Goal: Task Accomplishment & Management: Complete application form

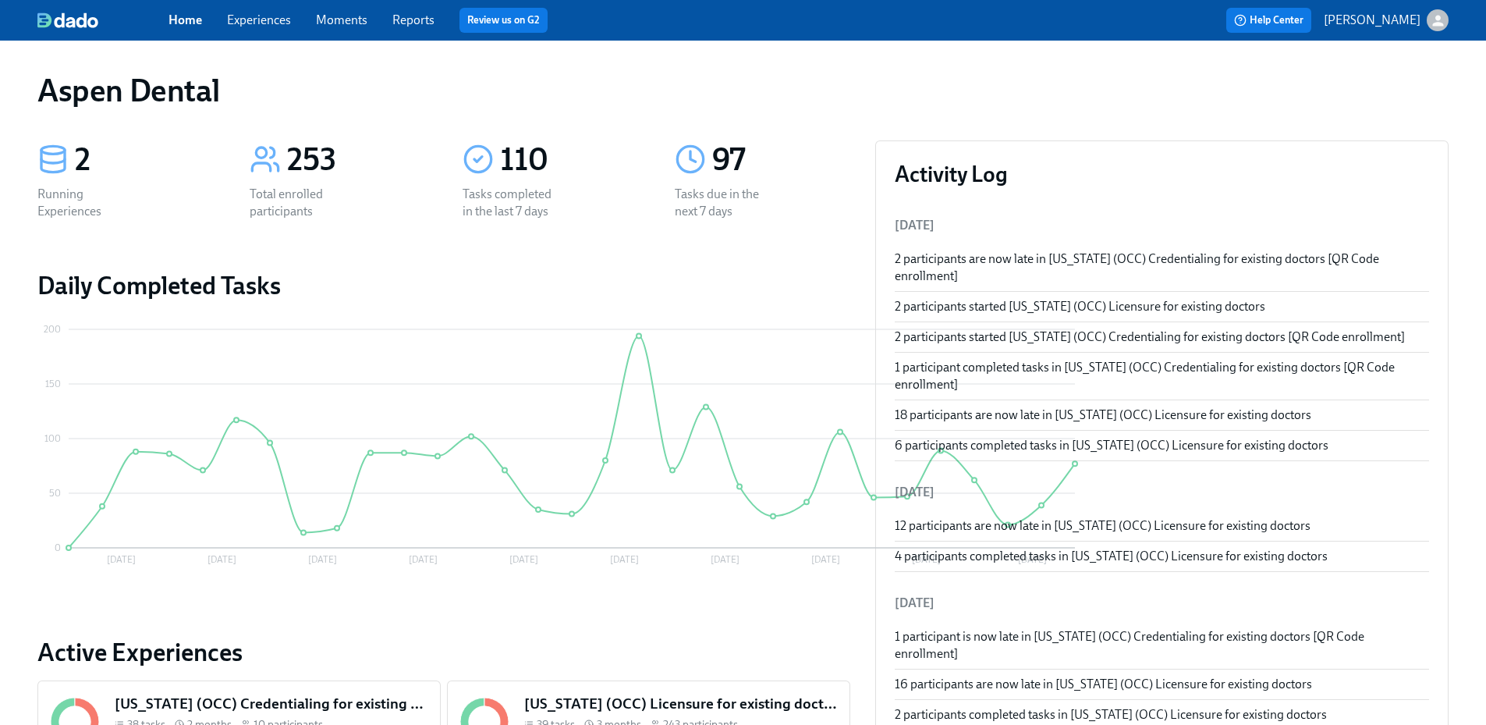
click at [417, 20] on link "Reports" at bounding box center [413, 19] width 42 height 15
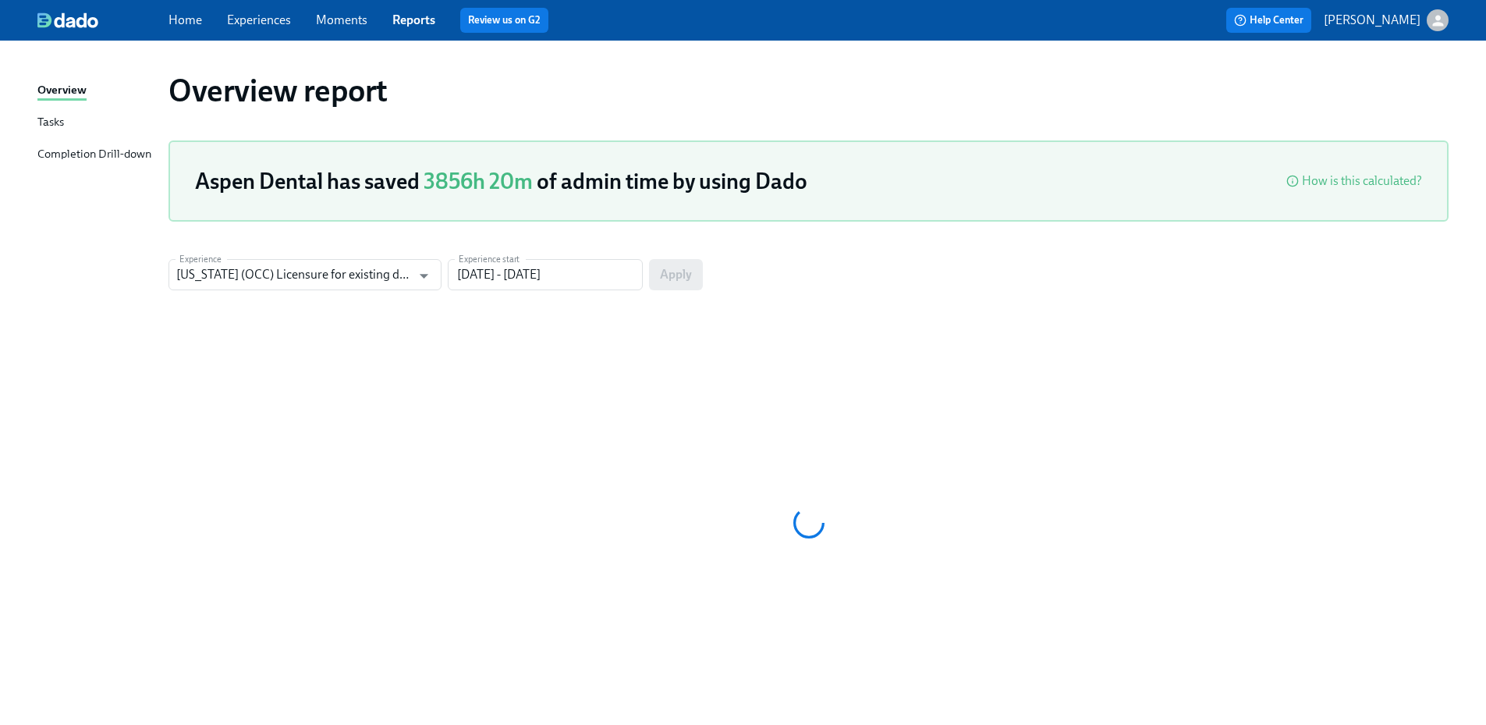
click at [127, 151] on div "Completion Drill-down" at bounding box center [94, 154] width 114 height 19
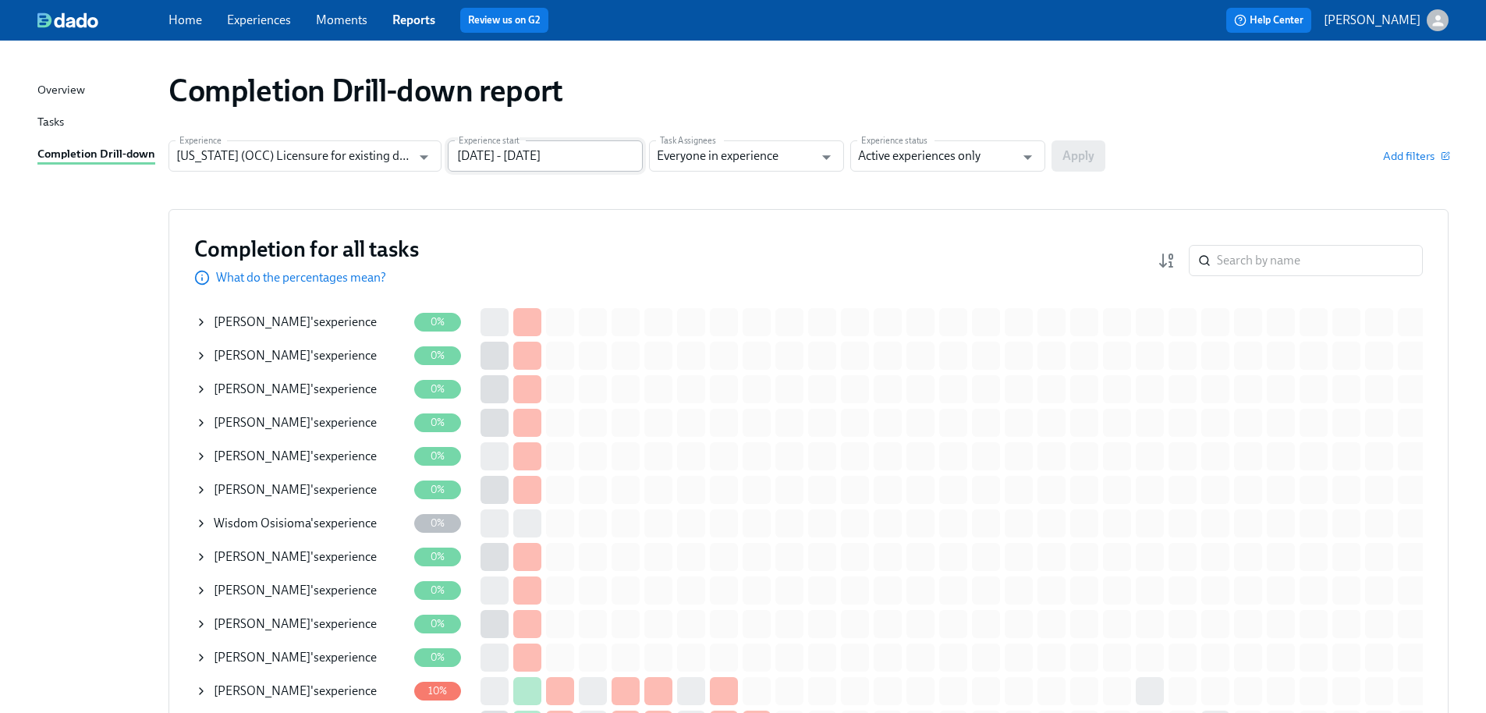
click at [558, 161] on input "05/28/2025 - 08/26/2025" at bounding box center [545, 155] width 195 height 31
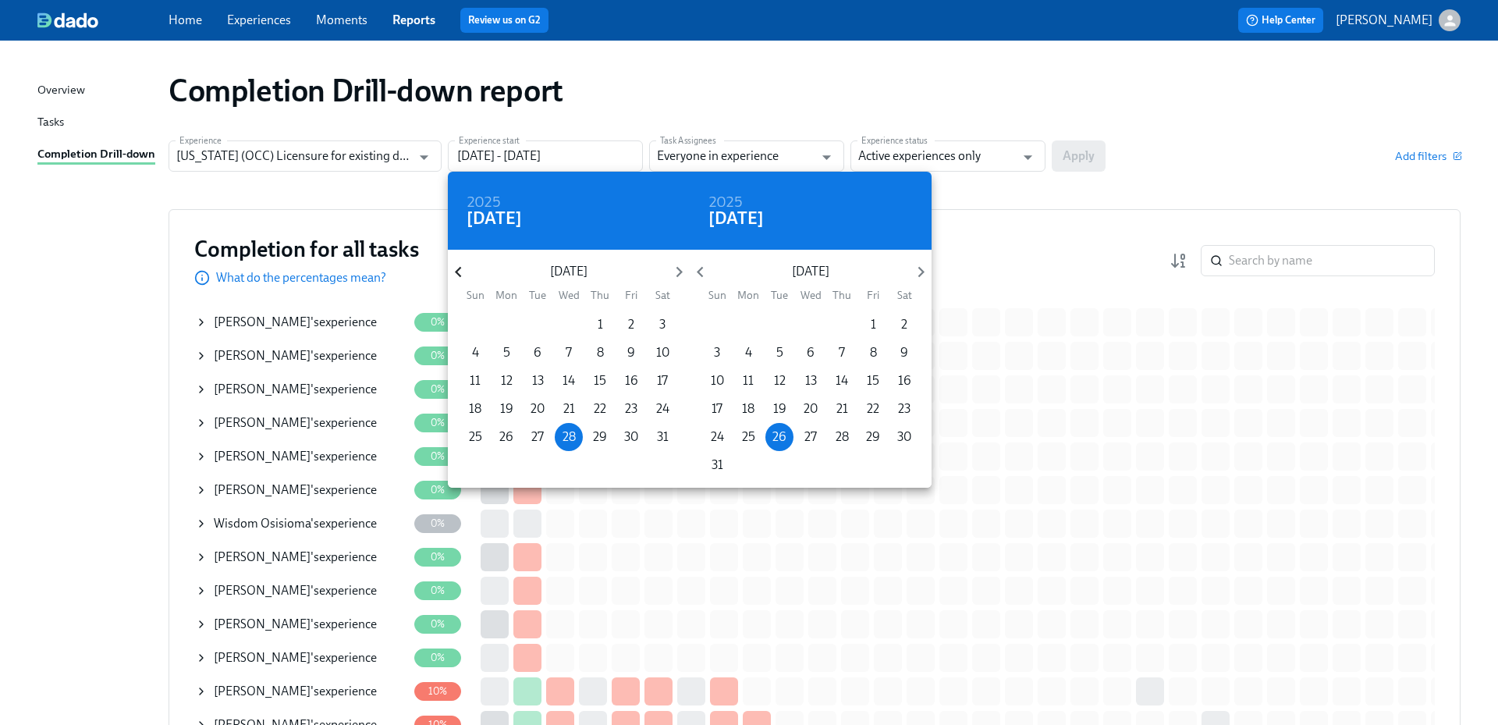
click at [461, 272] on icon "button" at bounding box center [458, 271] width 21 height 21
click at [461, 271] on icon "button" at bounding box center [458, 271] width 21 height 21
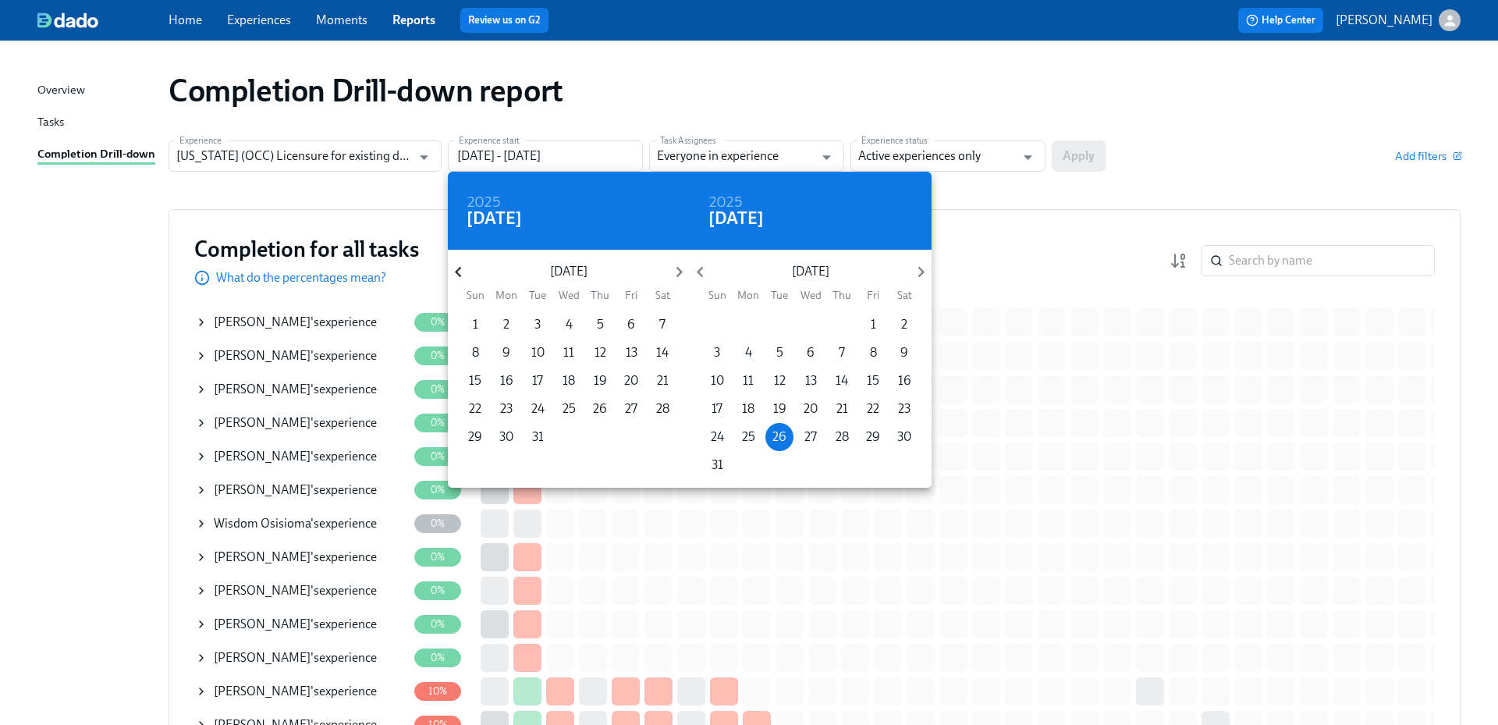
click at [461, 271] on icon "button" at bounding box center [458, 271] width 21 height 21
click at [604, 323] on span "1" at bounding box center [600, 324] width 28 height 17
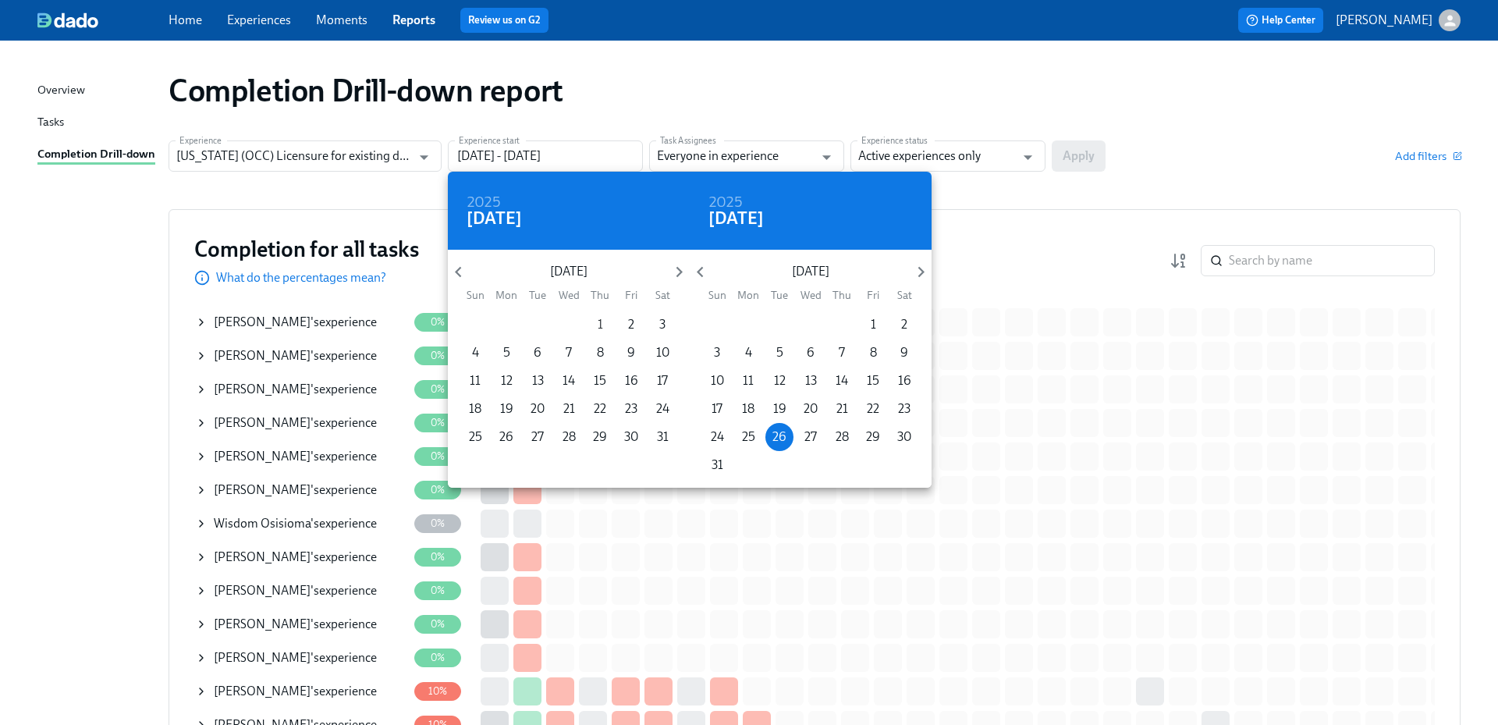
type input "08/01/2024 - 08/26/2025"
click at [988, 161] on div at bounding box center [749, 362] width 1498 height 725
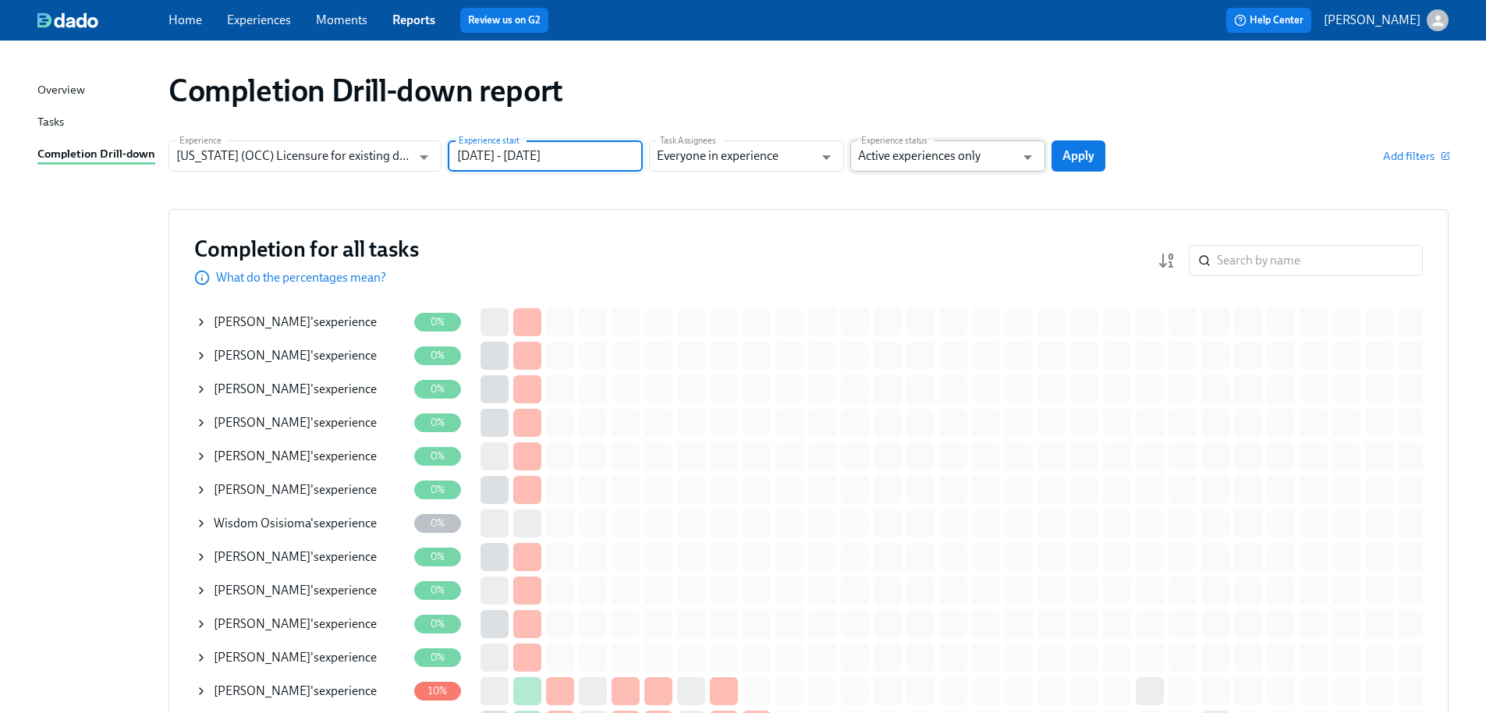
click at [970, 154] on input "Active experiences only" at bounding box center [936, 155] width 157 height 31
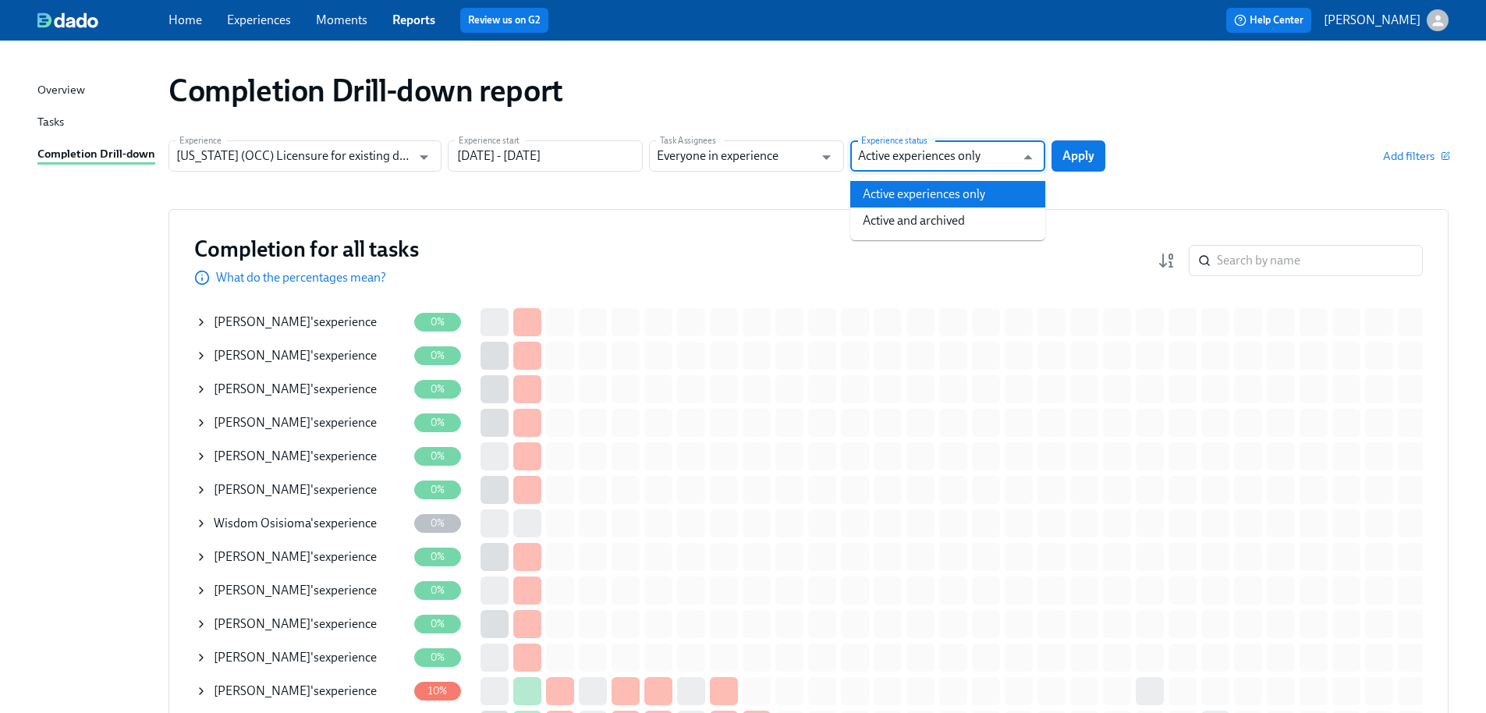
click at [945, 215] on li "Active and archived" at bounding box center [947, 220] width 195 height 27
type input "Active and archived"
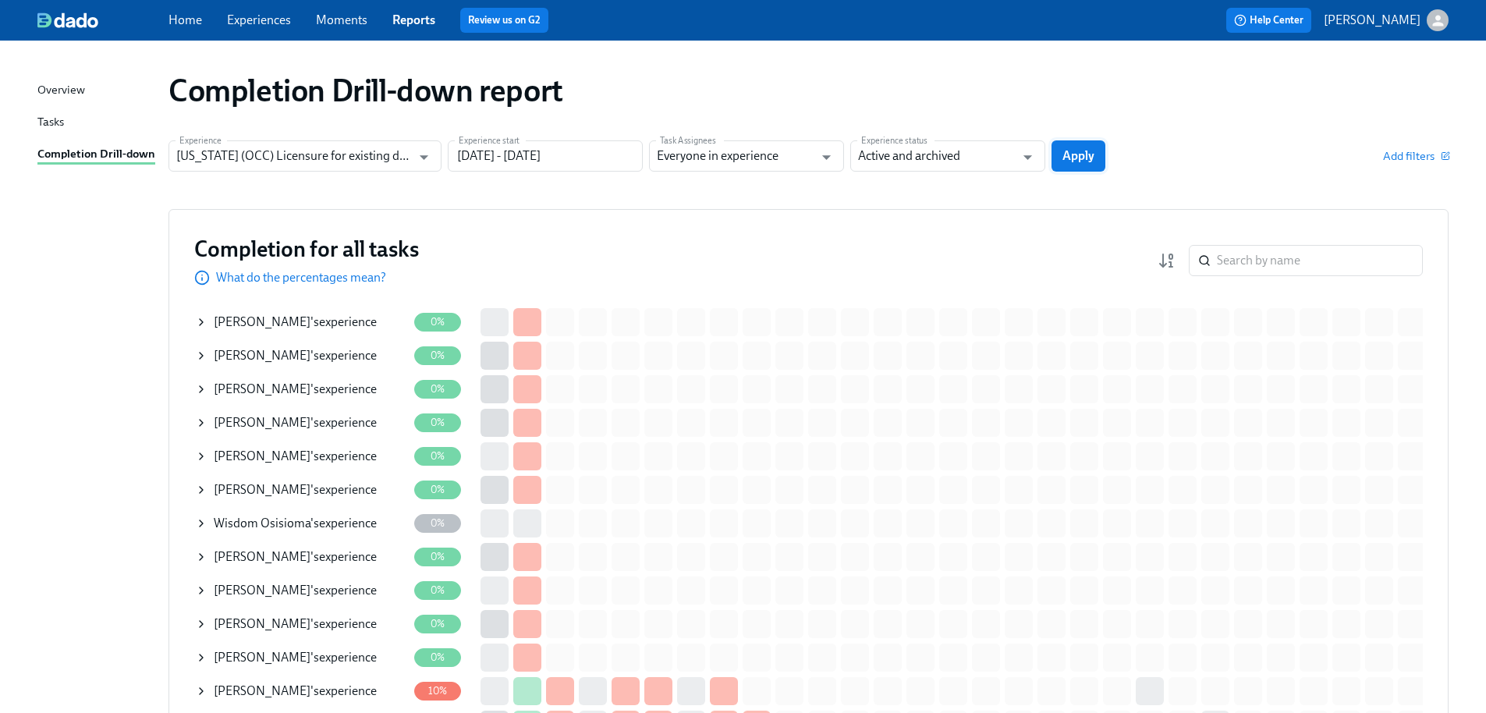
click at [1072, 152] on span "Apply" at bounding box center [1078, 156] width 32 height 16
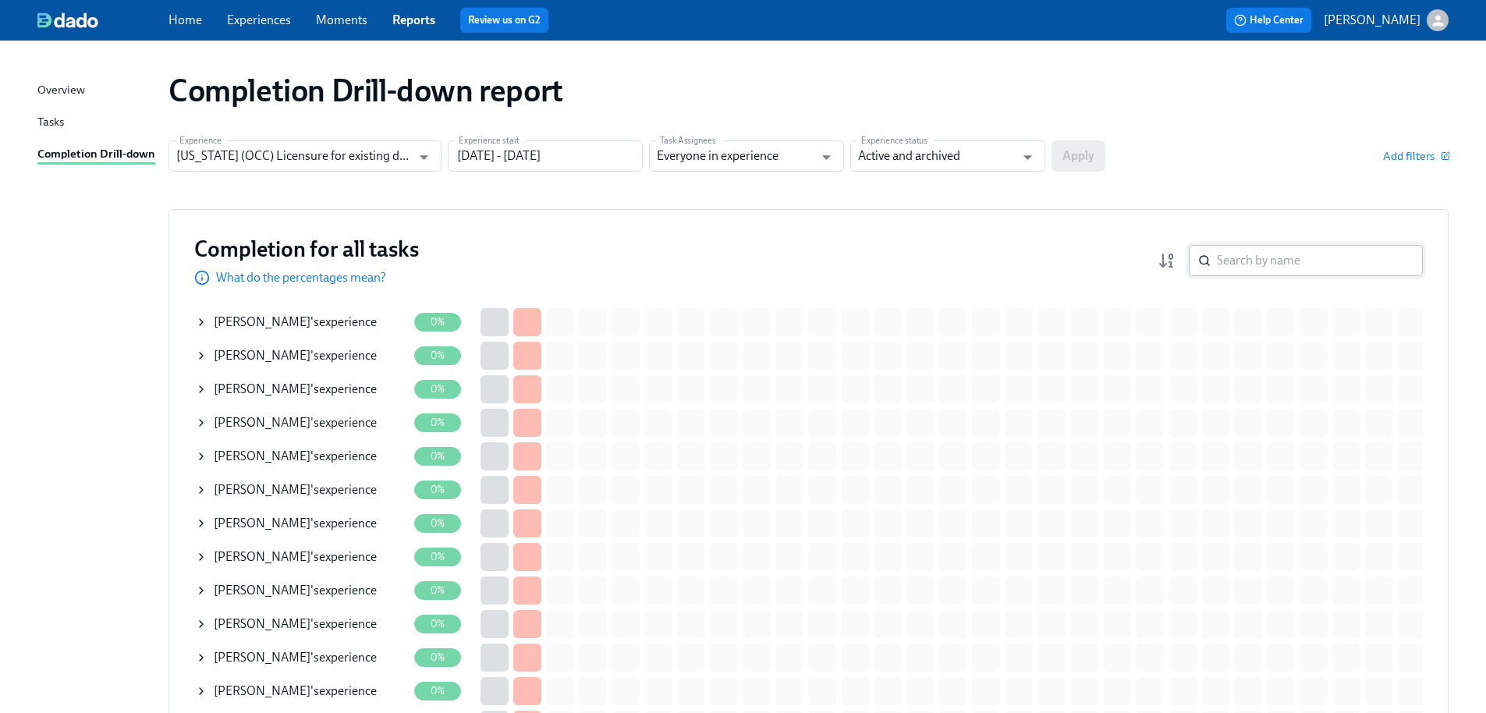
click at [1295, 259] on input "search" at bounding box center [1320, 260] width 206 height 31
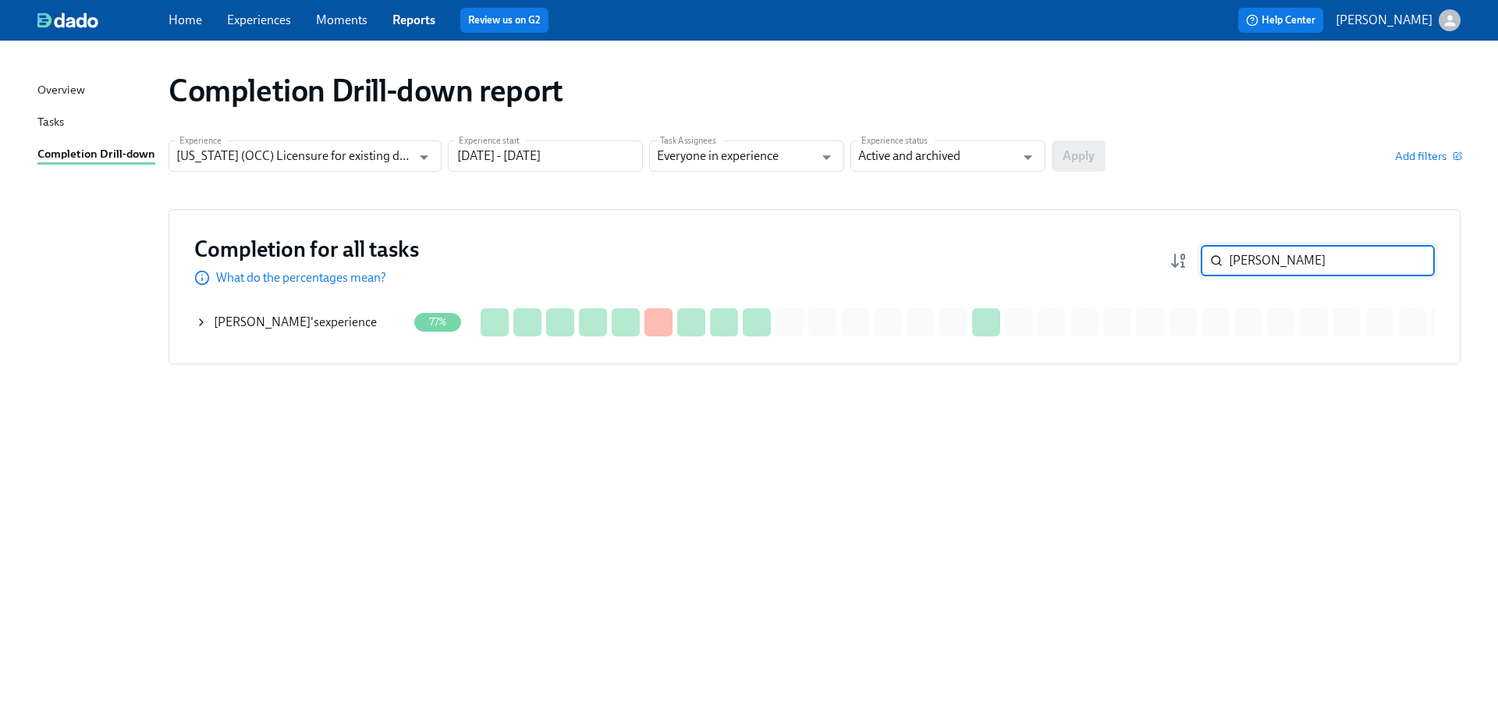
type input "emery"
click at [329, 321] on div "Marissa Emery 's experience" at bounding box center [295, 322] width 163 height 17
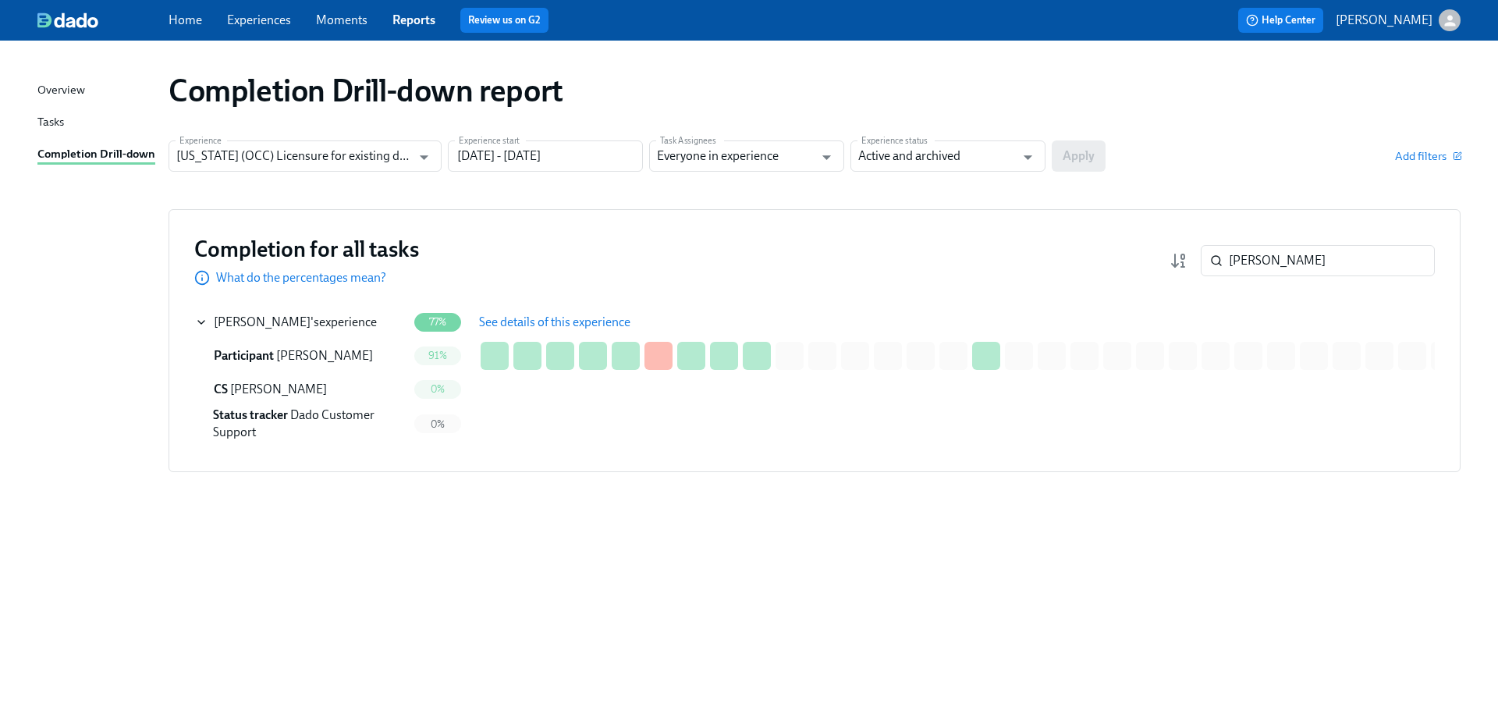
click at [551, 317] on span "See details of this experience" at bounding box center [554, 322] width 151 height 16
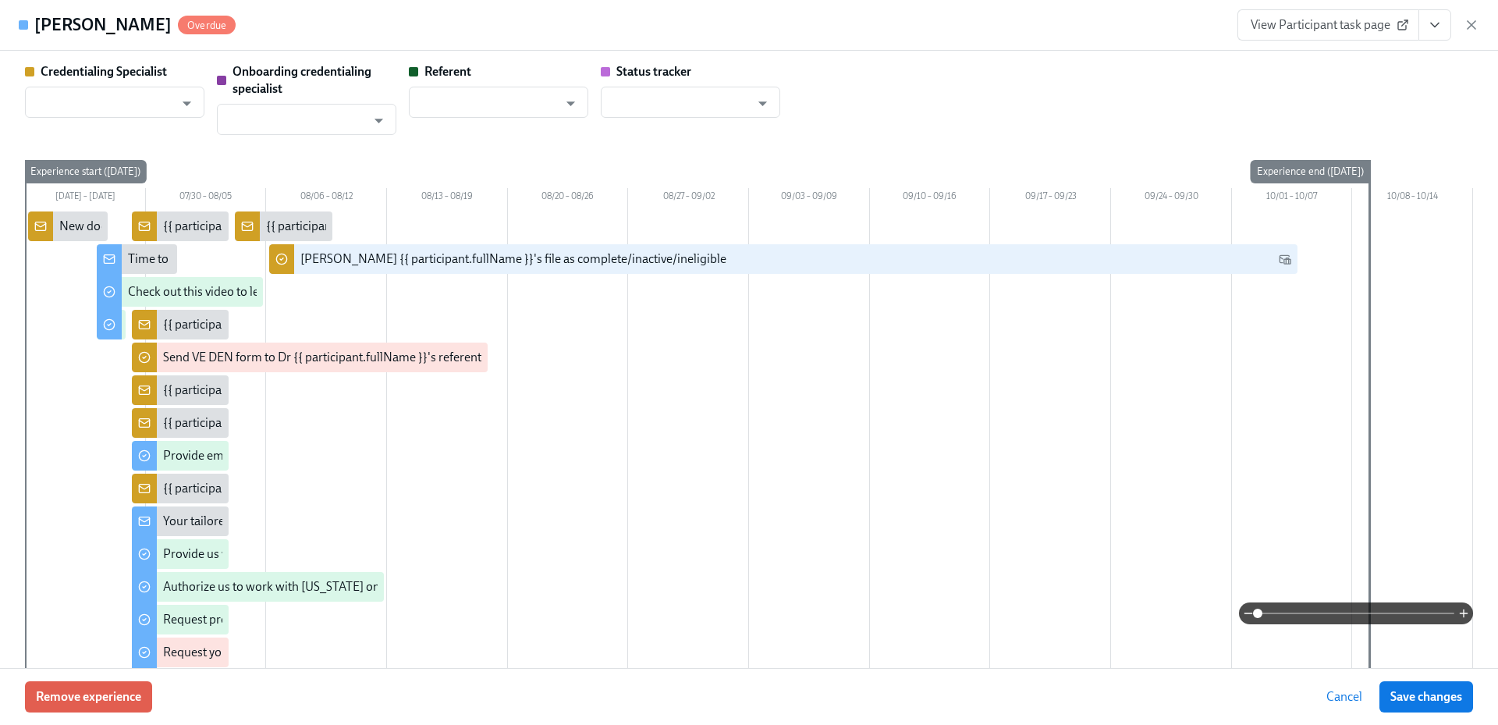
type input "[PERSON_NAME]"
type input "Dado Customer Support"
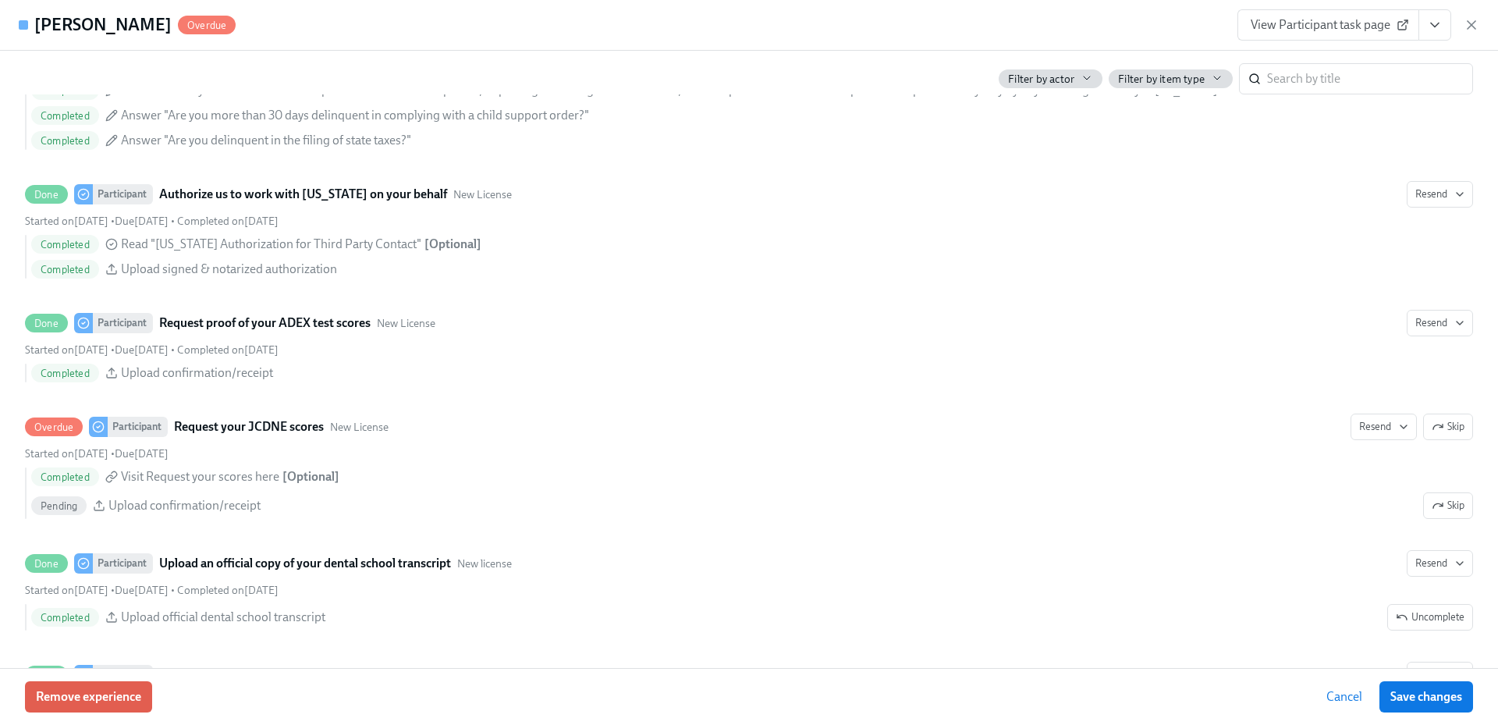
scroll to position [2730, 0]
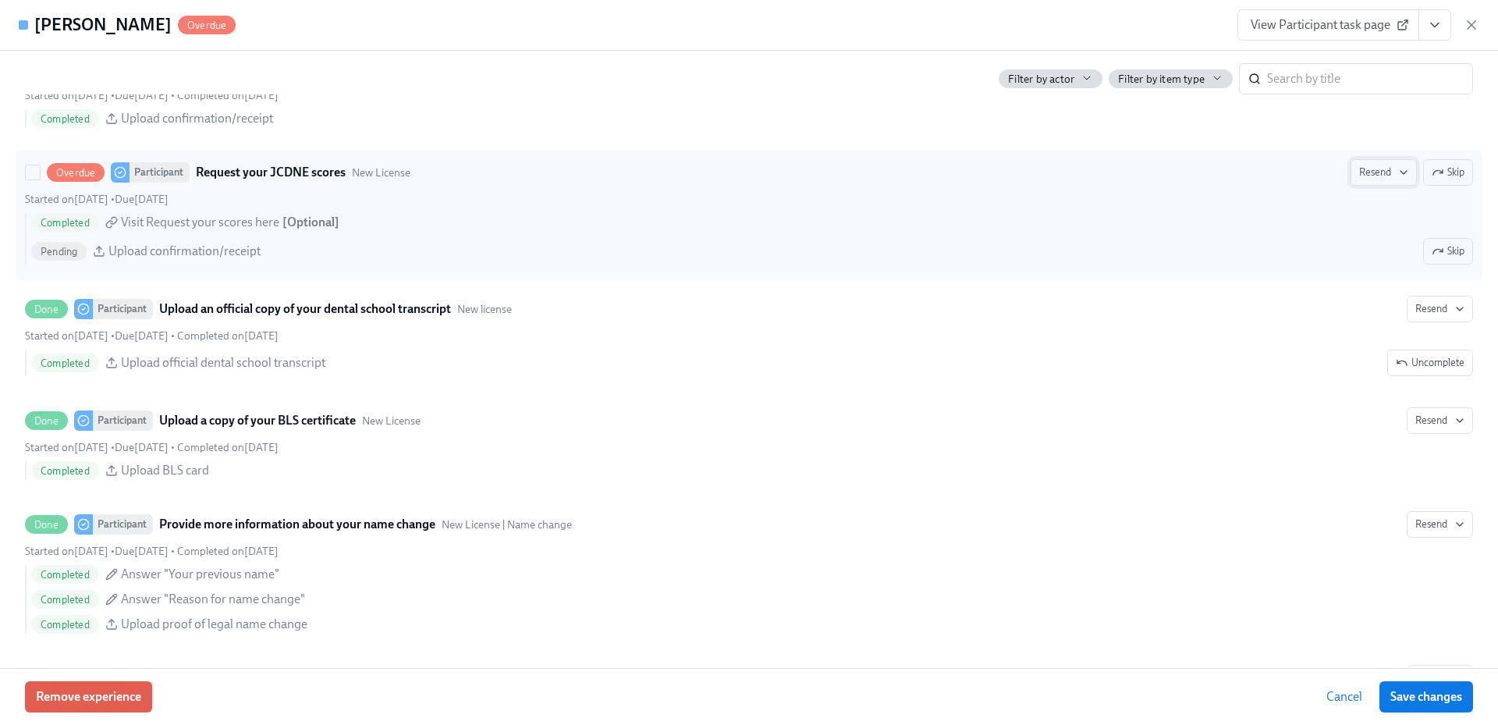
click at [1431, 174] on icon "button" at bounding box center [1437, 172] width 12 height 12
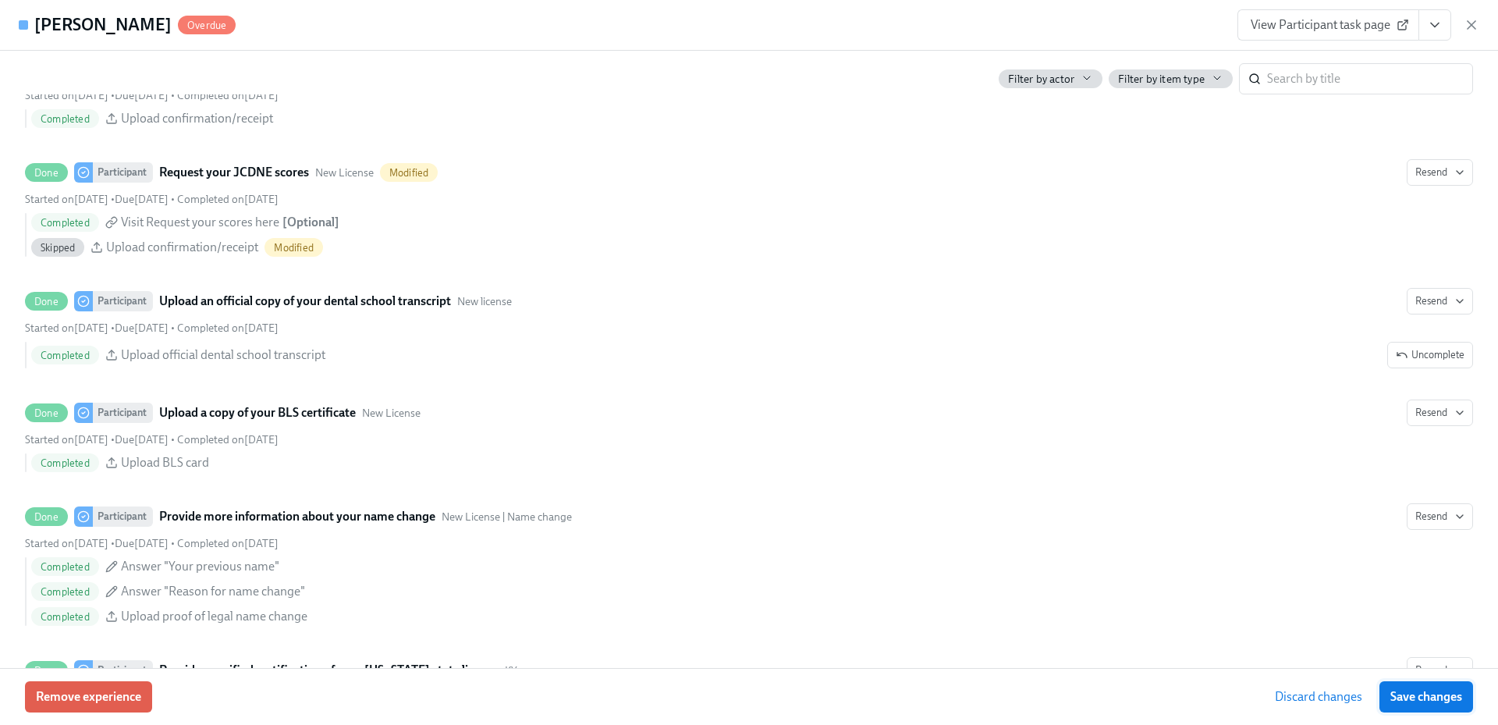
click at [1418, 704] on button "Save changes" at bounding box center [1426, 696] width 94 height 31
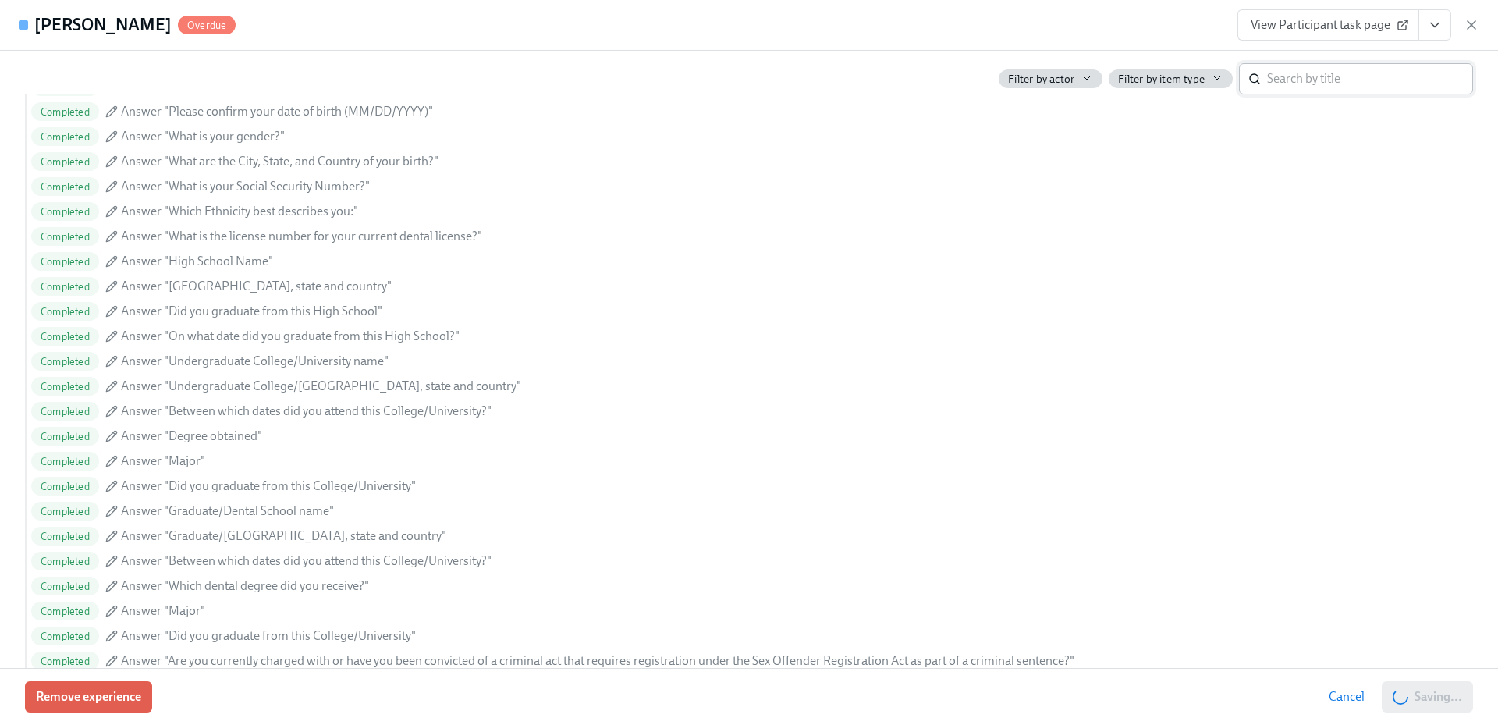
scroll to position [1638, 0]
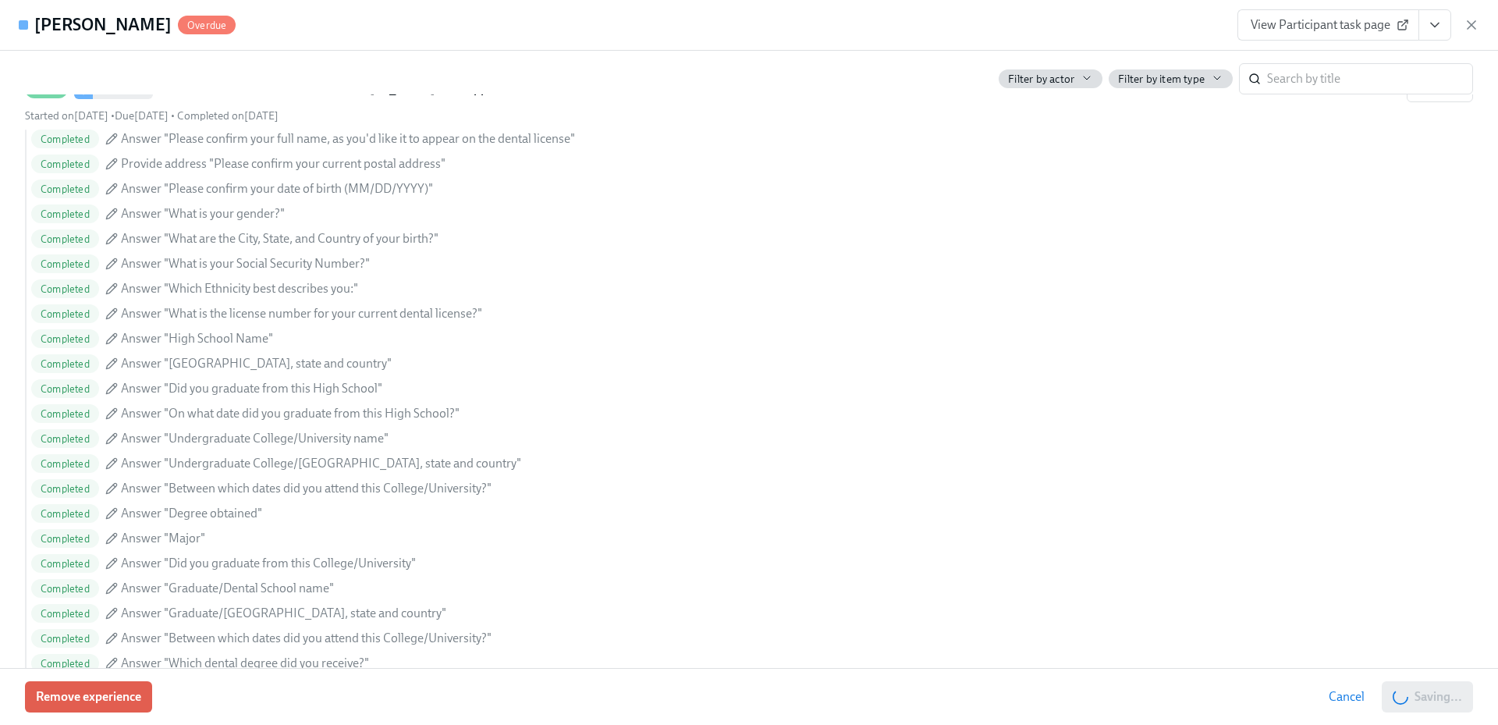
click at [1321, 21] on span "View Participant task page" at bounding box center [1327, 25] width 155 height 16
click at [1274, 27] on span "View Participant task page" at bounding box center [1327, 25] width 155 height 16
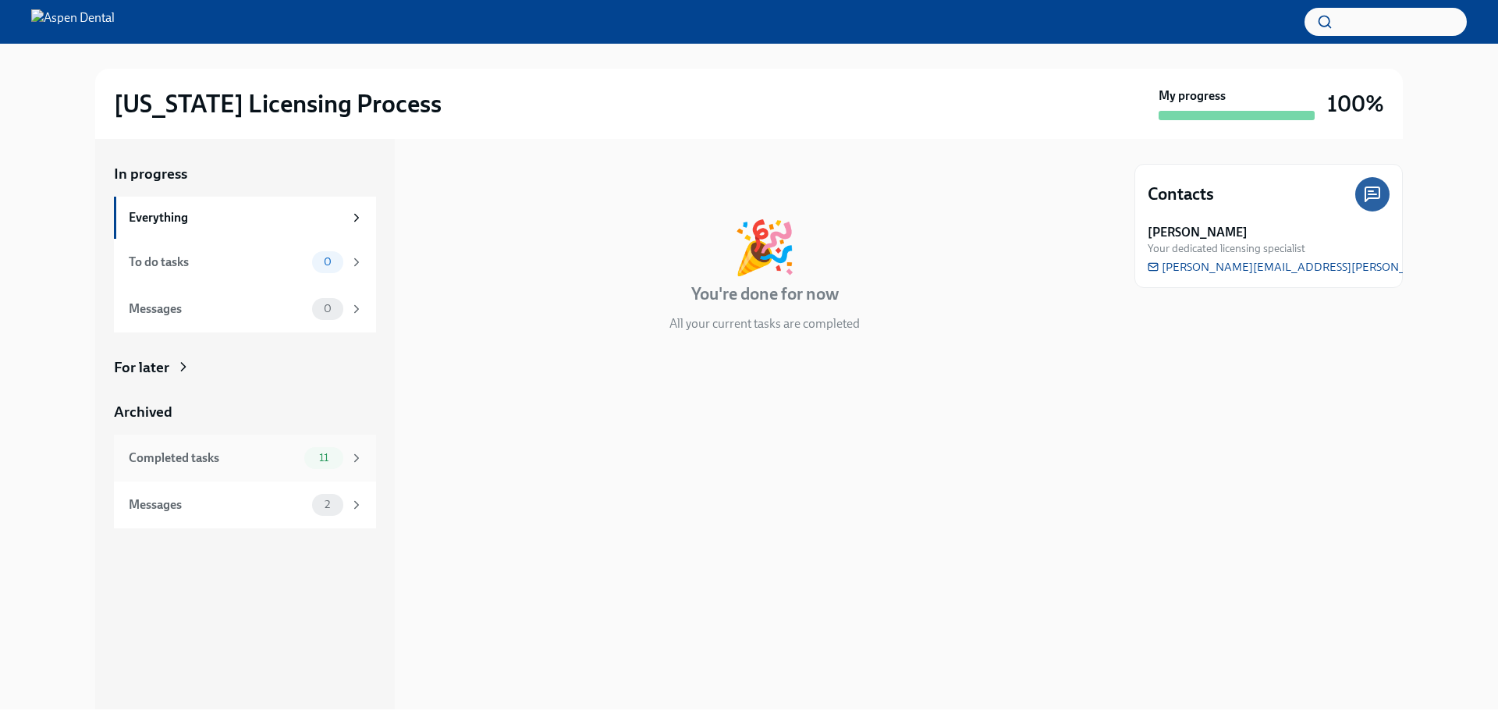
click at [229, 449] on div "Completed tasks" at bounding box center [213, 457] width 169 height 17
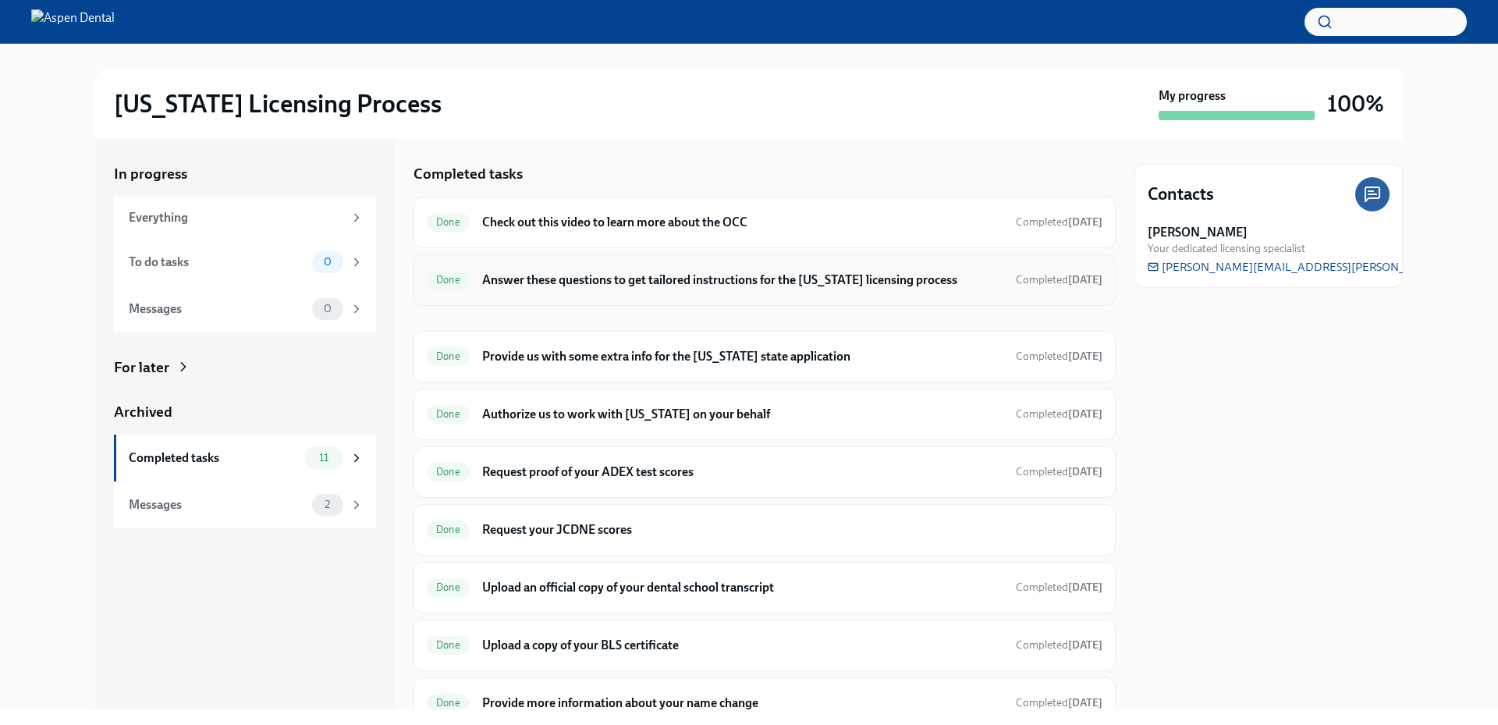
click at [685, 288] on h6 "Answer these questions to get tailored instructions for the [US_STATE] licensin…" at bounding box center [742, 279] width 521 height 17
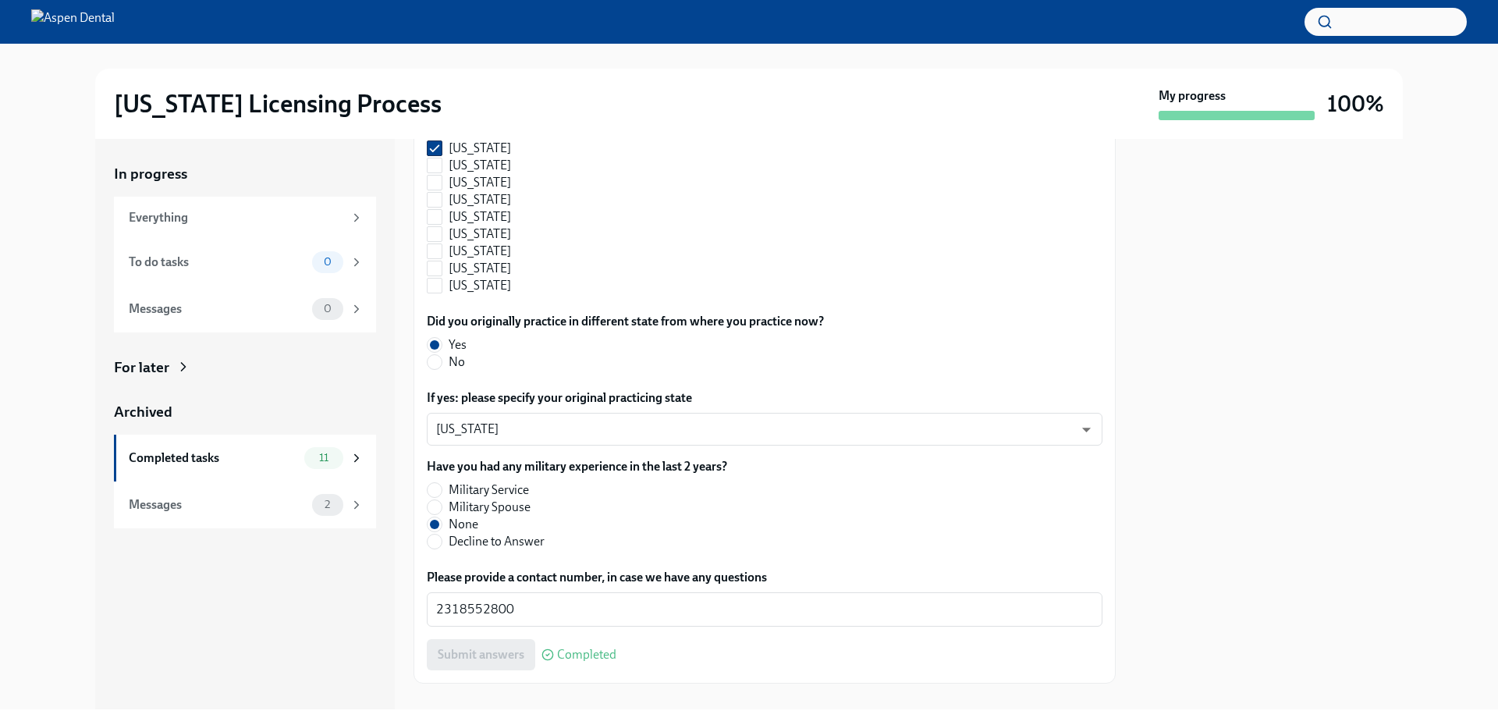
scroll to position [1640, 0]
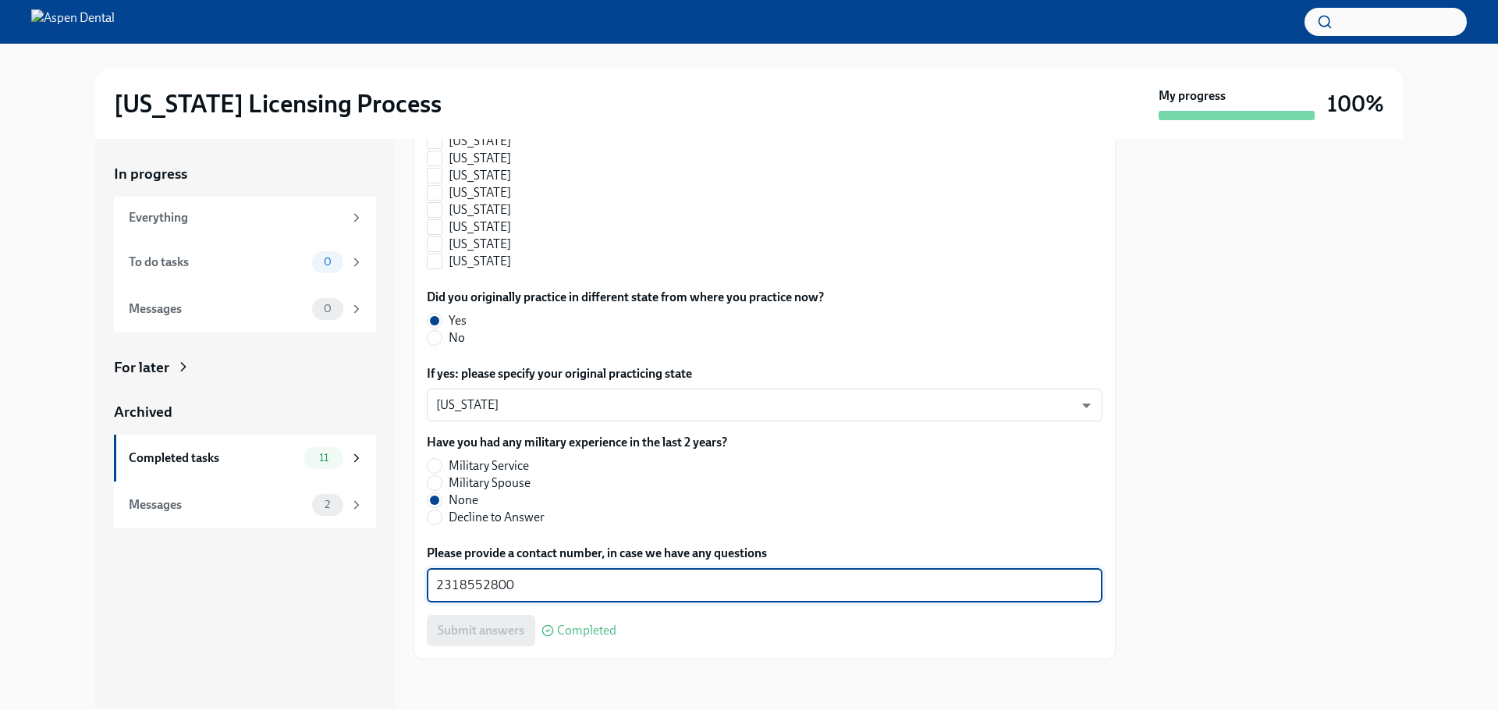
drag, startPoint x: 468, startPoint y: 579, endPoint x: 374, endPoint y: 581, distance: 94.4
click at [374, 581] on div "In progress Everything To do tasks 0 Messages 0 For later Archived Completed ta…" at bounding box center [748, 424] width 1307 height 570
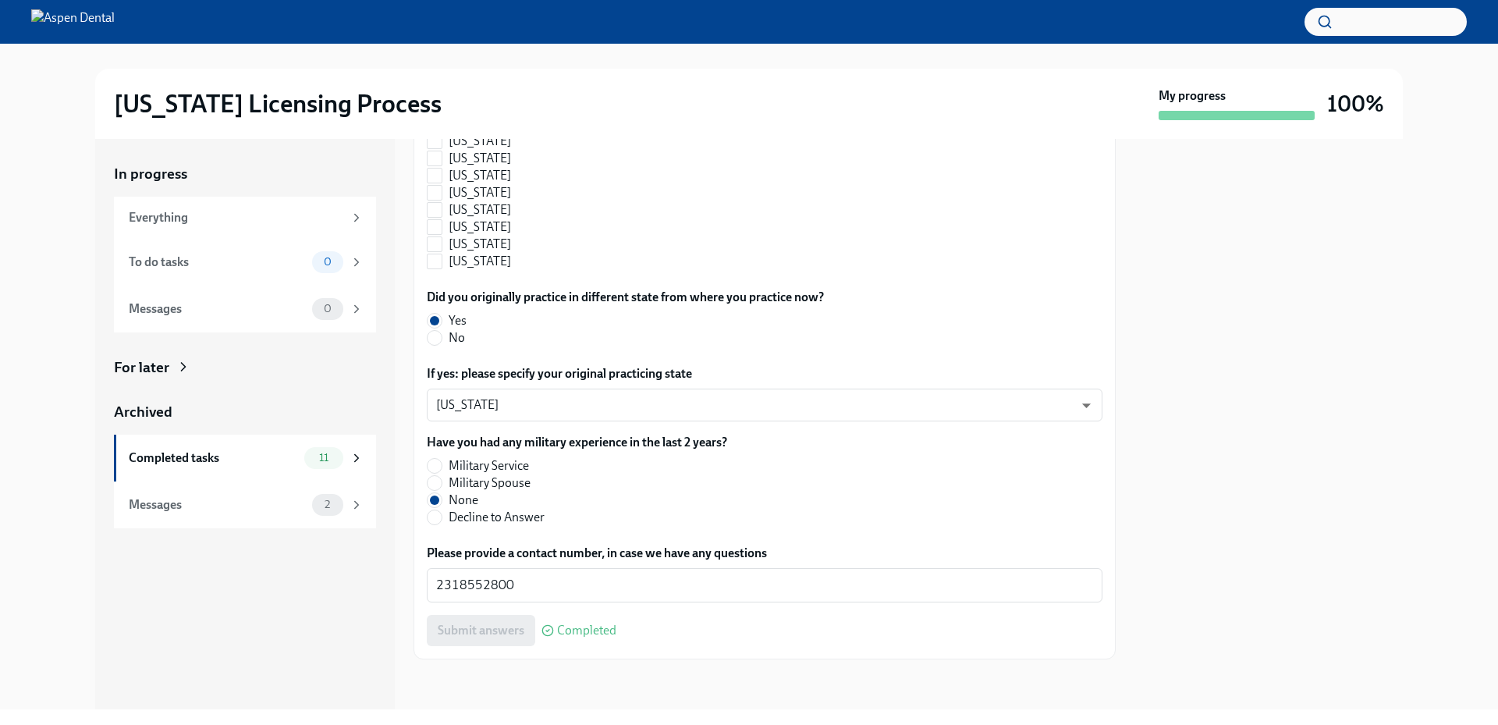
click at [1394, 374] on div at bounding box center [1268, 424] width 268 height 570
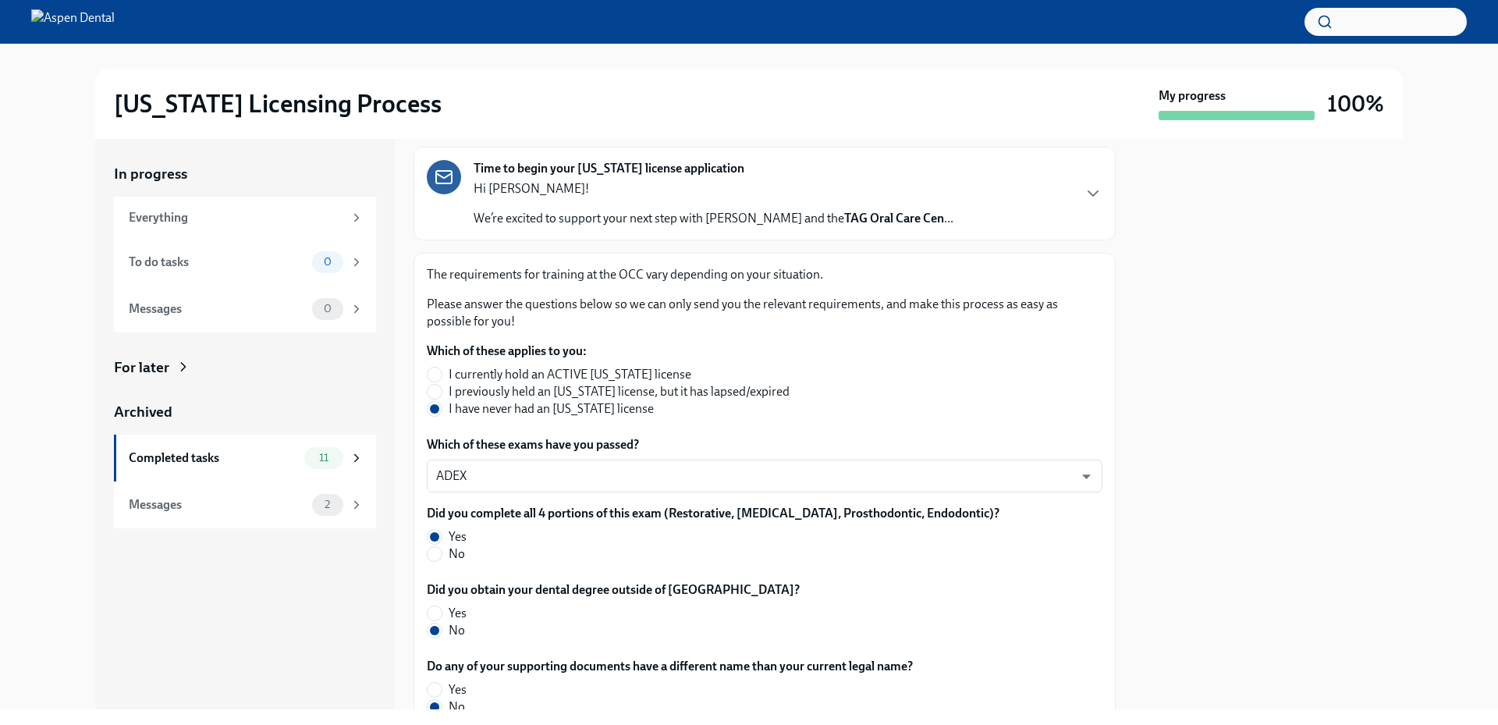
scroll to position [0, 0]
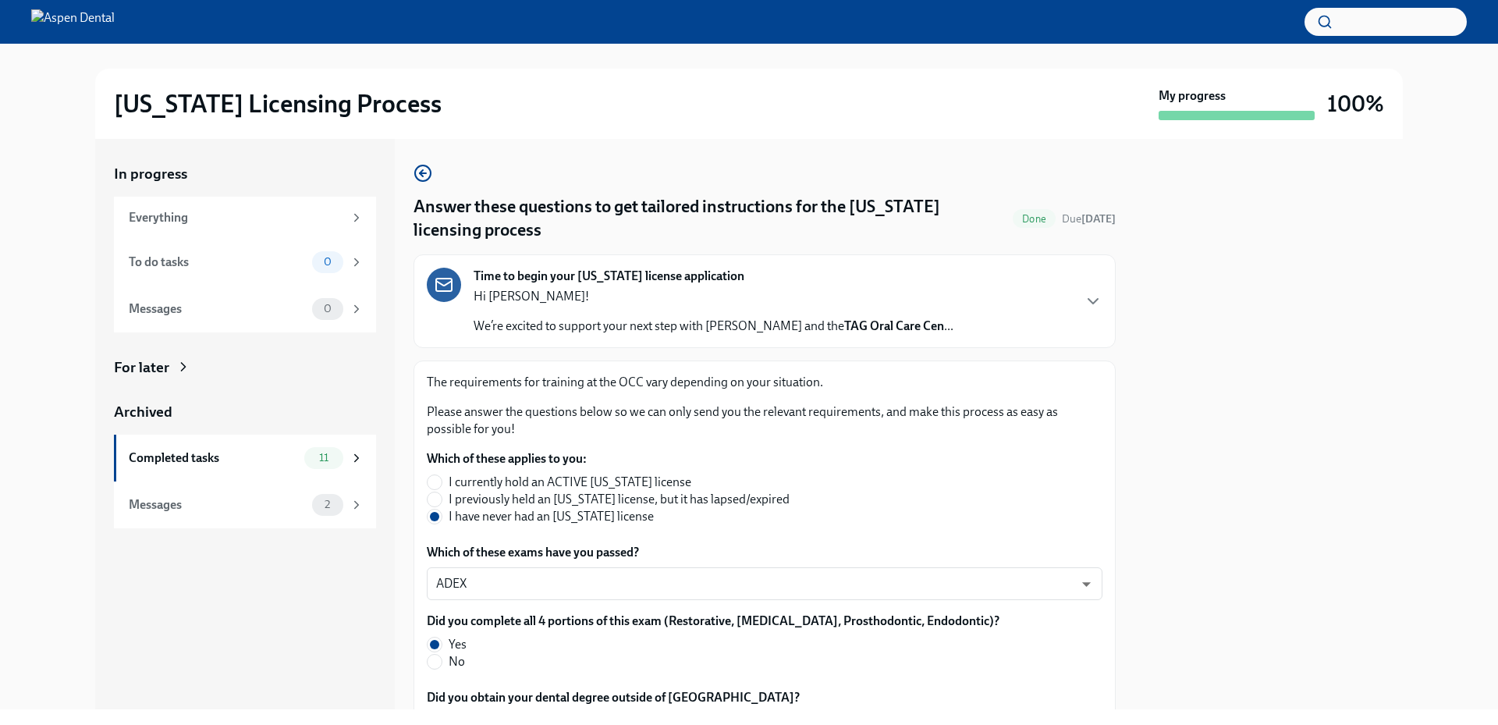
click at [1473, 153] on div "Illinois Licensing Process My progress 100% In progress Everything To do tasks …" at bounding box center [749, 376] width 1498 height 665
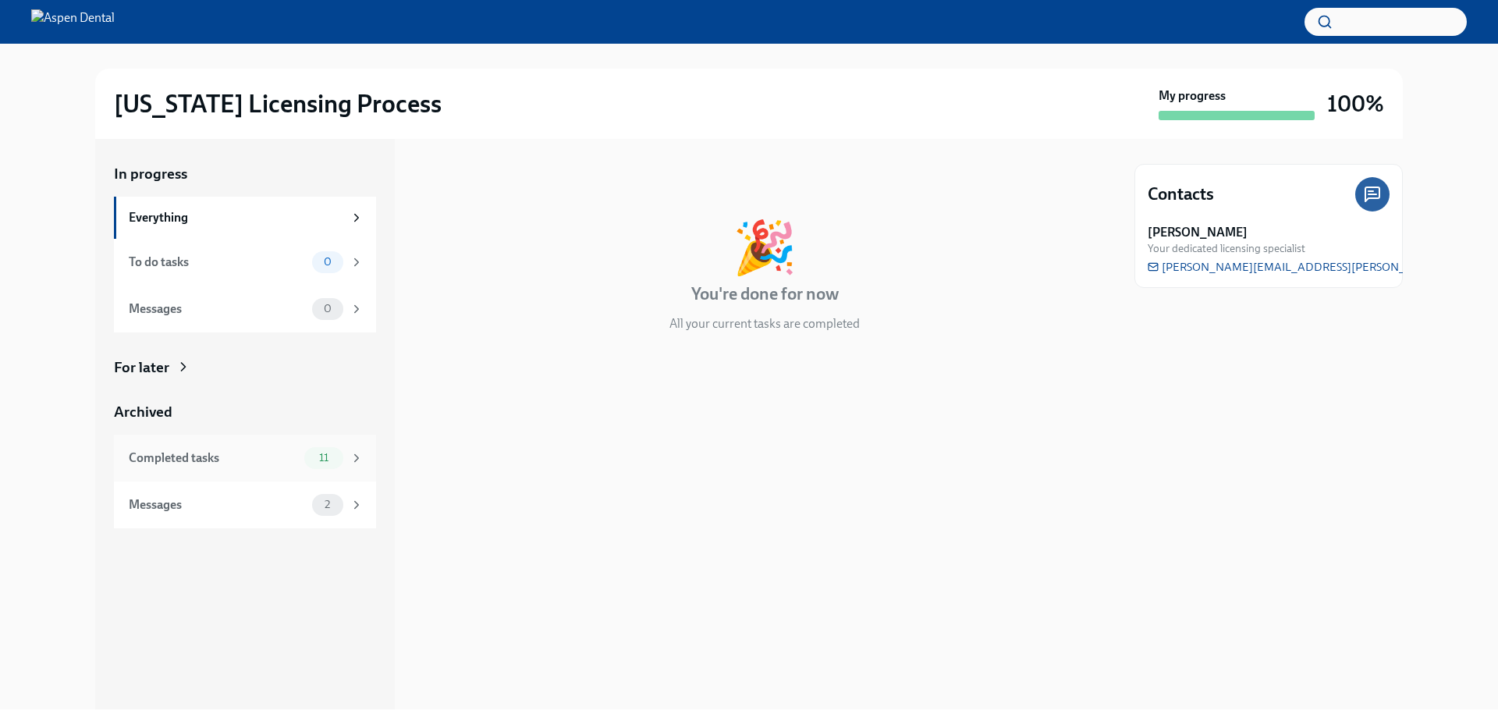
click at [283, 466] on div "Completed tasks" at bounding box center [213, 457] width 169 height 17
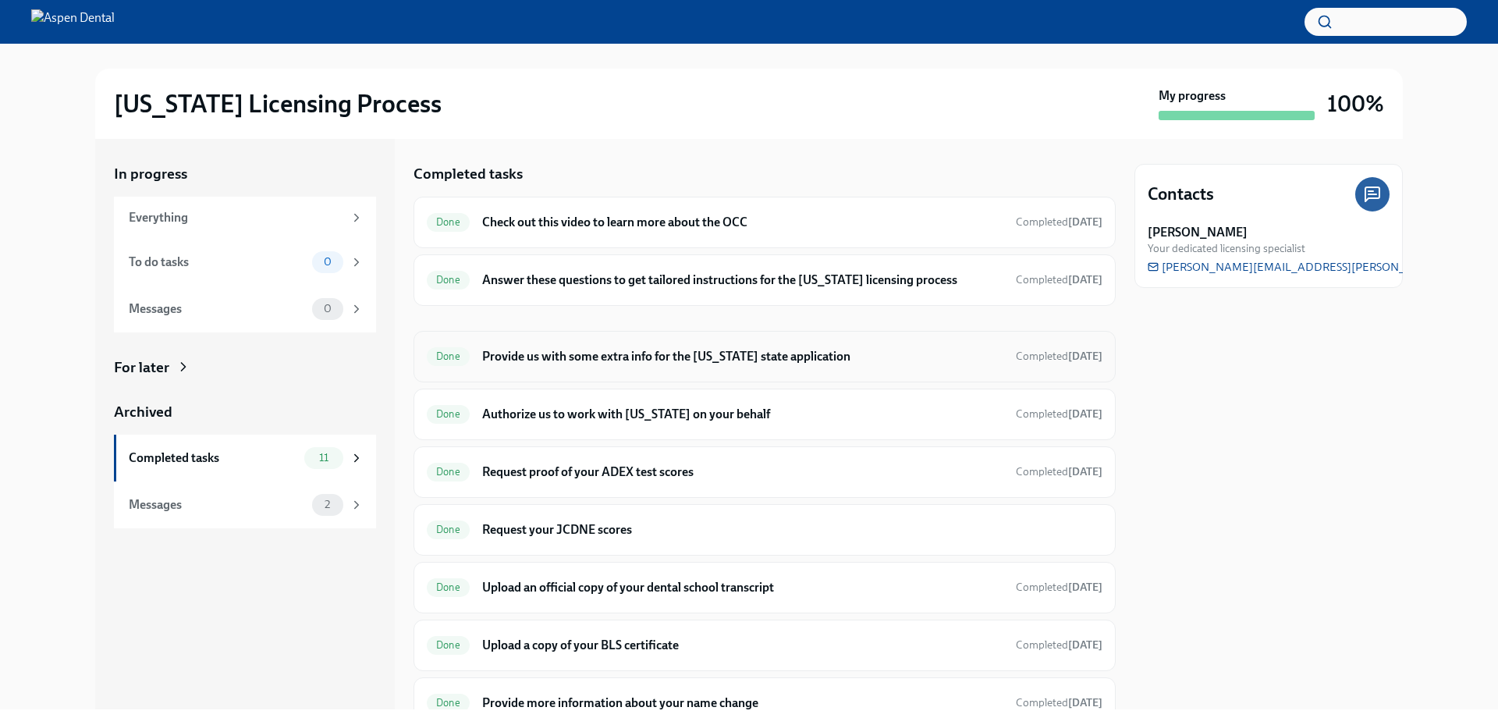
click at [627, 349] on h6 "Provide us with some extra info for the [US_STATE] state application" at bounding box center [742, 356] width 521 height 17
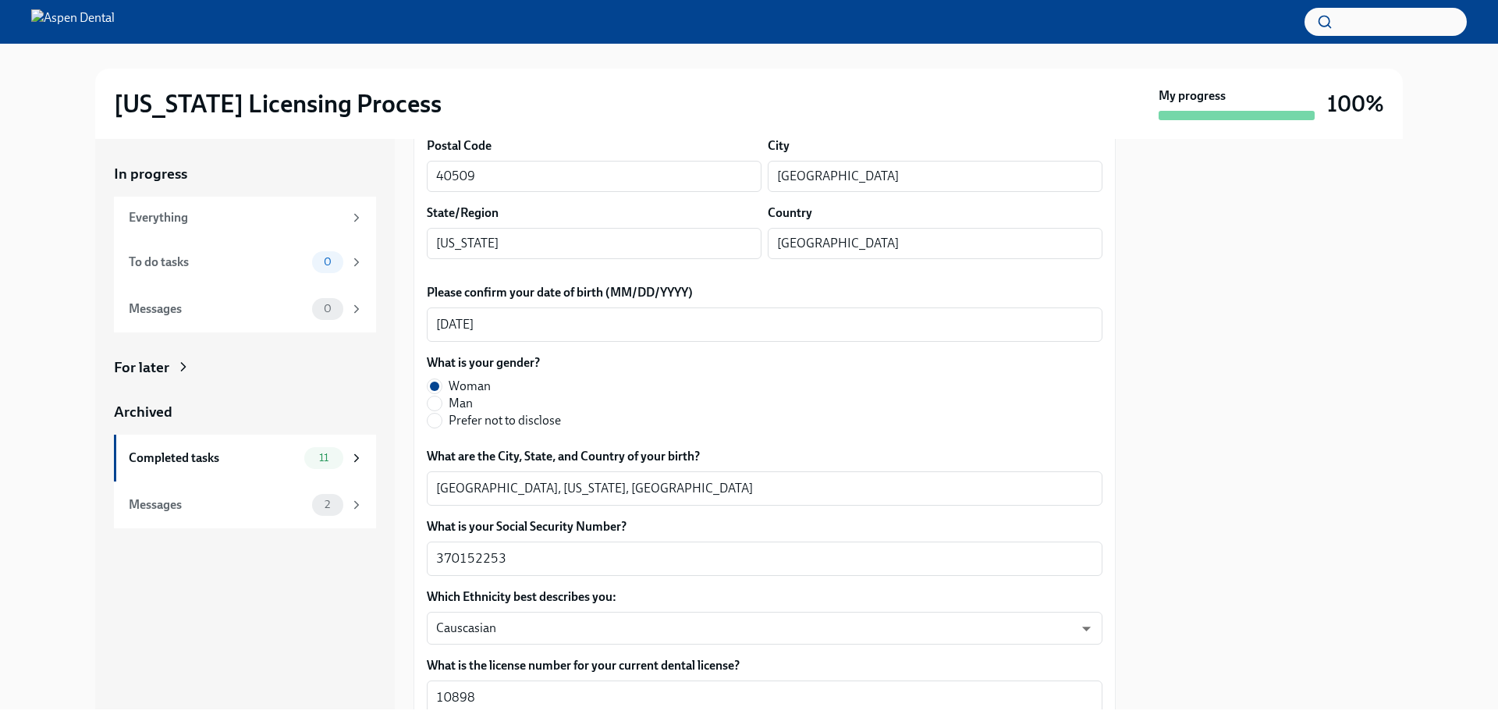
scroll to position [546, 0]
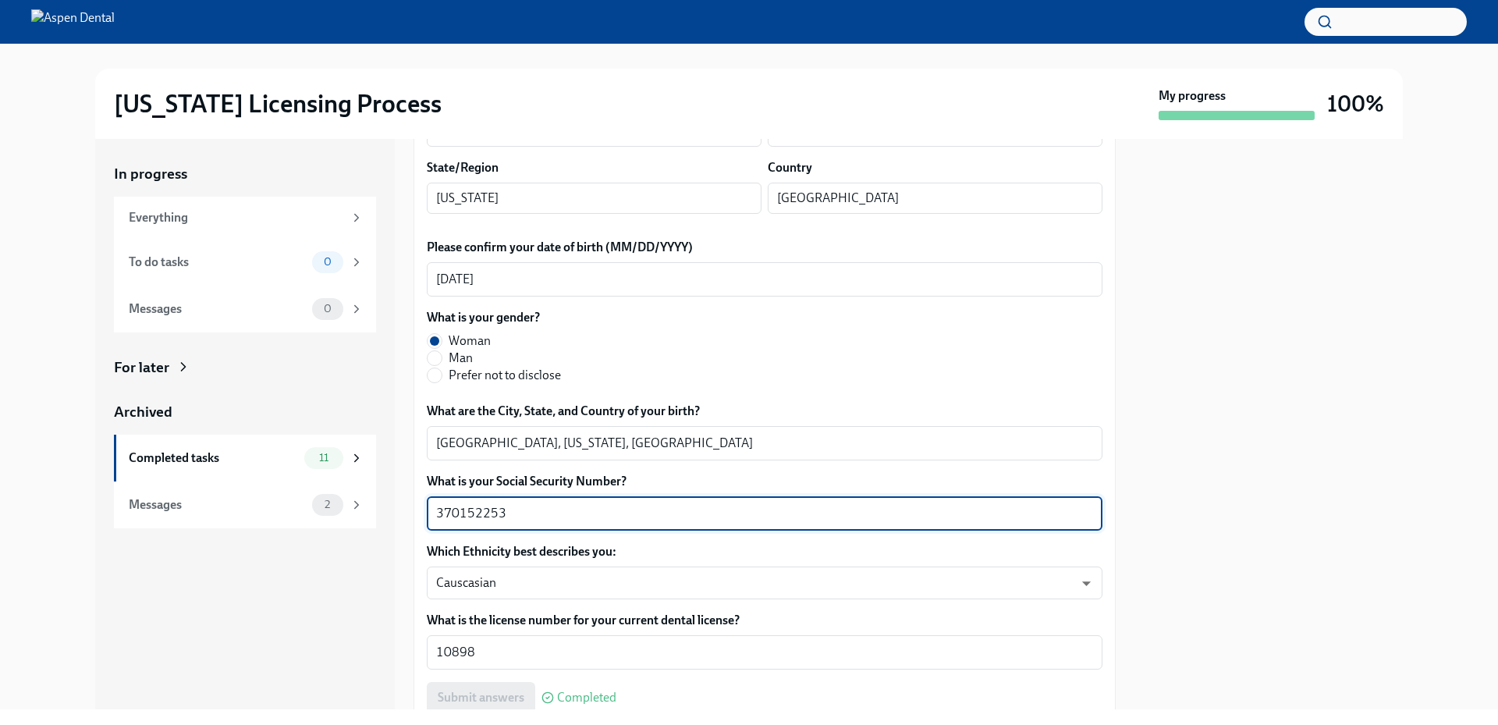
drag, startPoint x: 558, startPoint y: 505, endPoint x: 398, endPoint y: 508, distance: 159.9
click at [400, 507] on div "In progress Everything To do tasks 0 Messages 0 For later Archived Completed ta…" at bounding box center [748, 424] width 1307 height 570
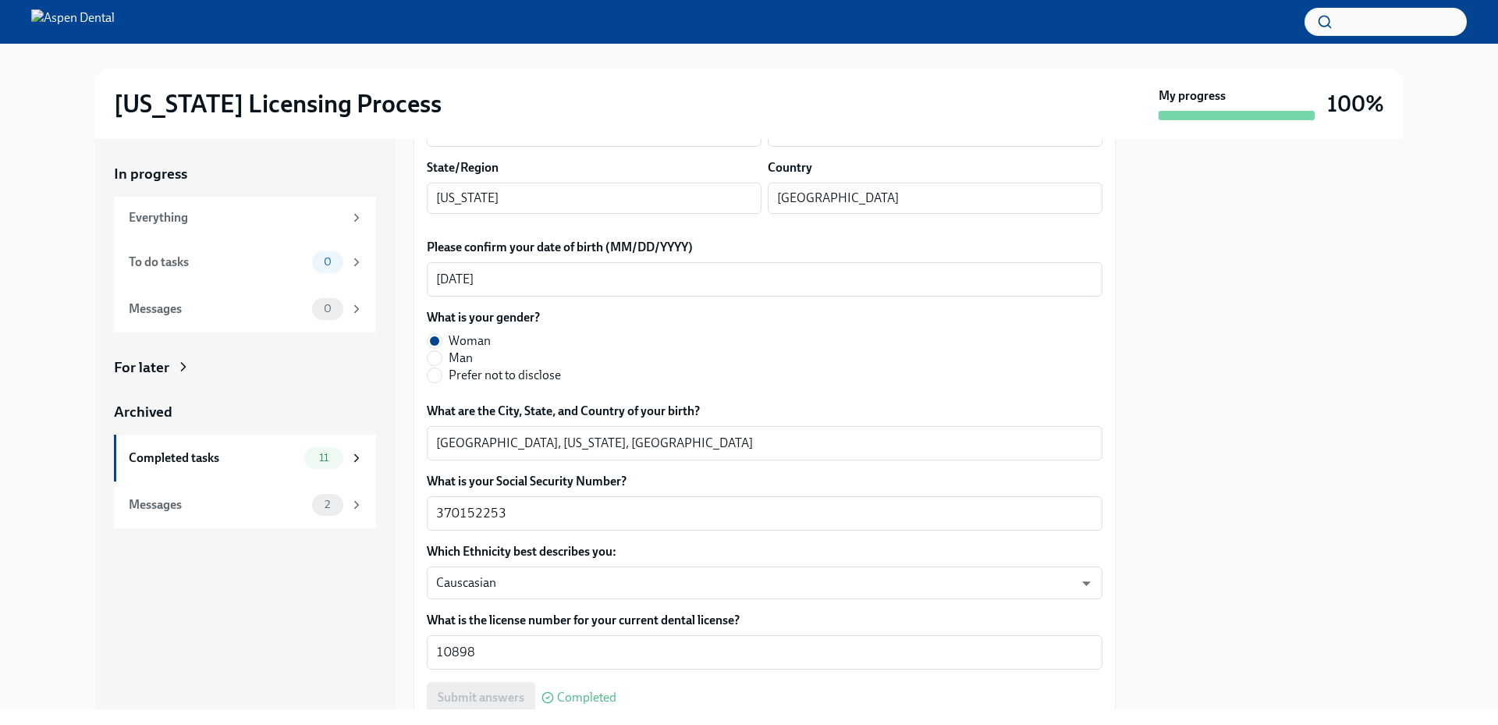
scroll to position [0, 0]
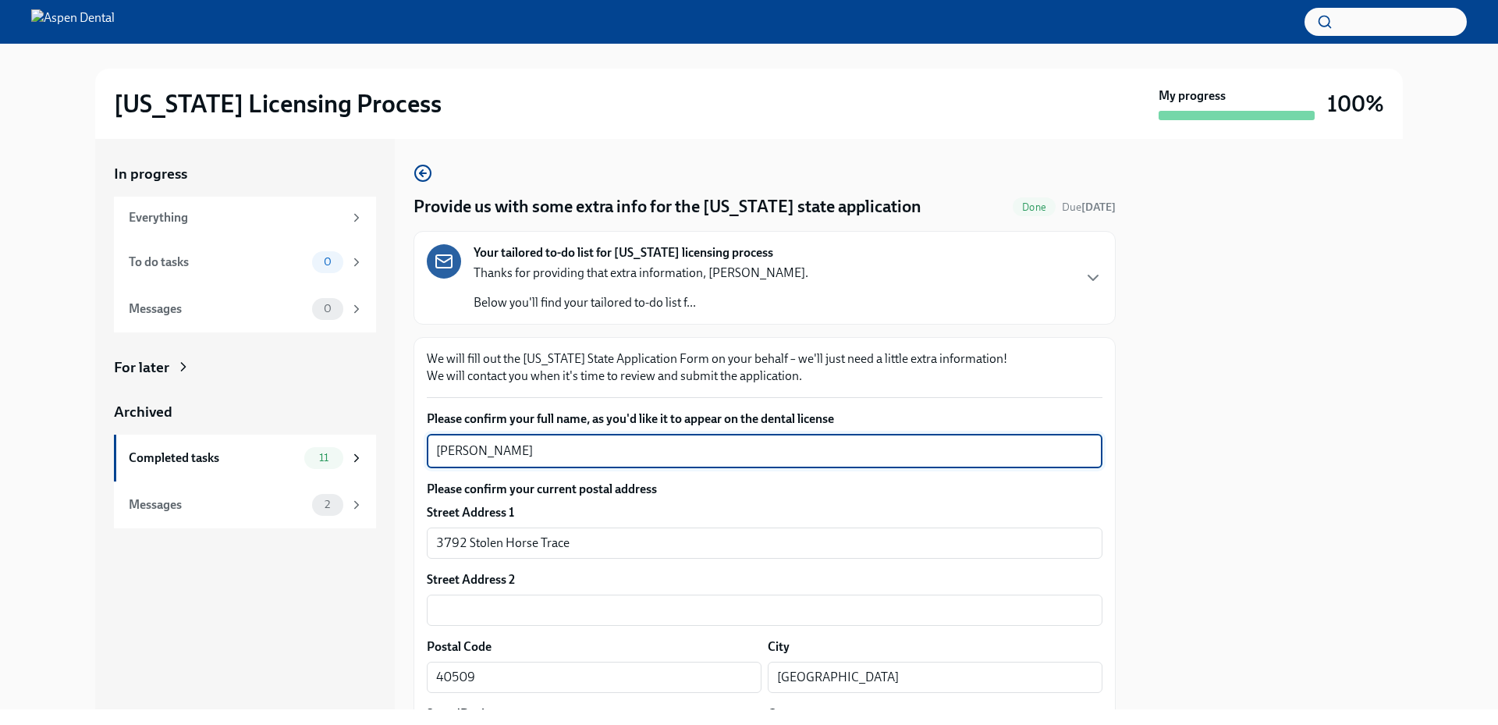
drag, startPoint x: 558, startPoint y: 450, endPoint x: 401, endPoint y: 448, distance: 156.8
click at [401, 448] on div "In progress Everything To do tasks 0 Messages 0 For later Archived Completed ta…" at bounding box center [748, 424] width 1307 height 570
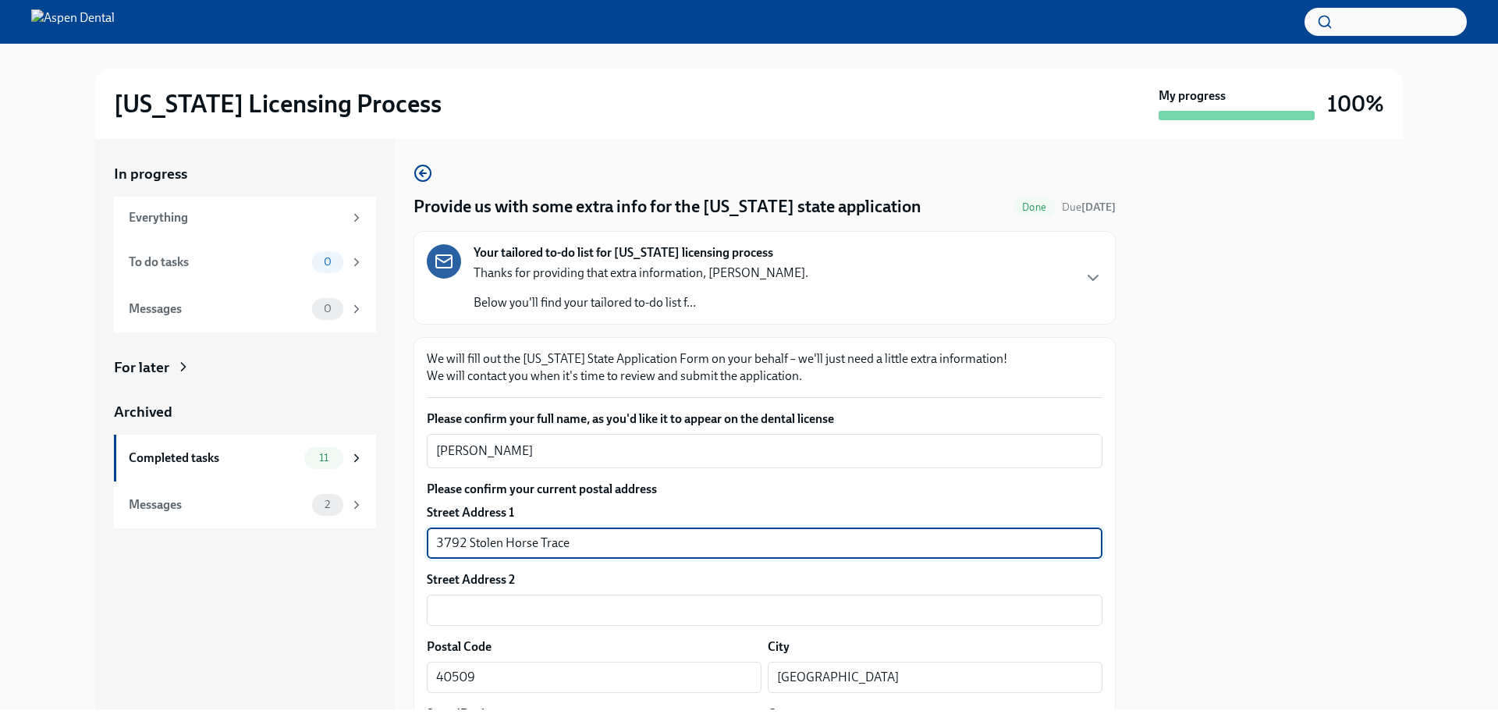
drag, startPoint x: 590, startPoint y: 537, endPoint x: 393, endPoint y: 545, distance: 197.5
click at [393, 545] on div "In progress Everything To do tasks 0 Messages 0 For later Archived Completed ta…" at bounding box center [748, 424] width 1307 height 570
click at [1191, 541] on div at bounding box center [1268, 424] width 268 height 570
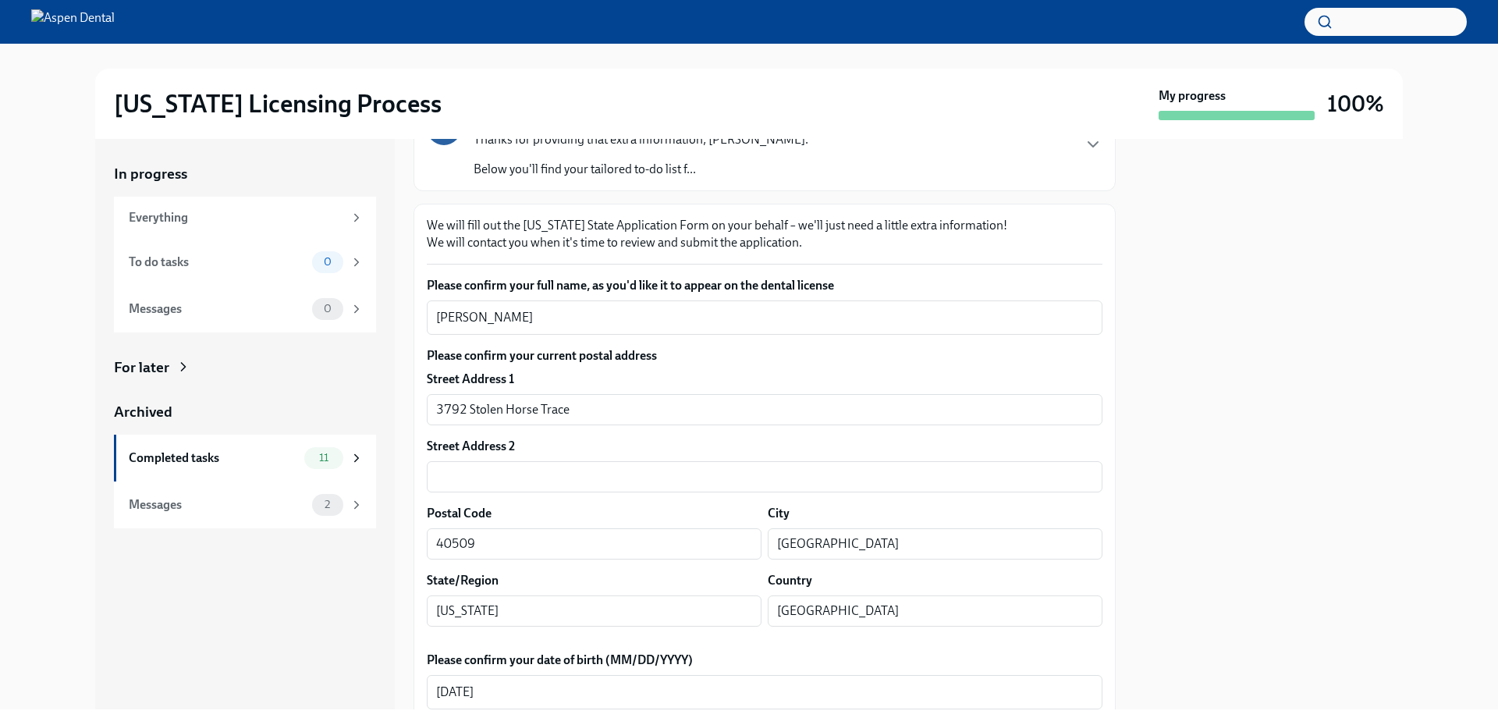
scroll to position [156, 0]
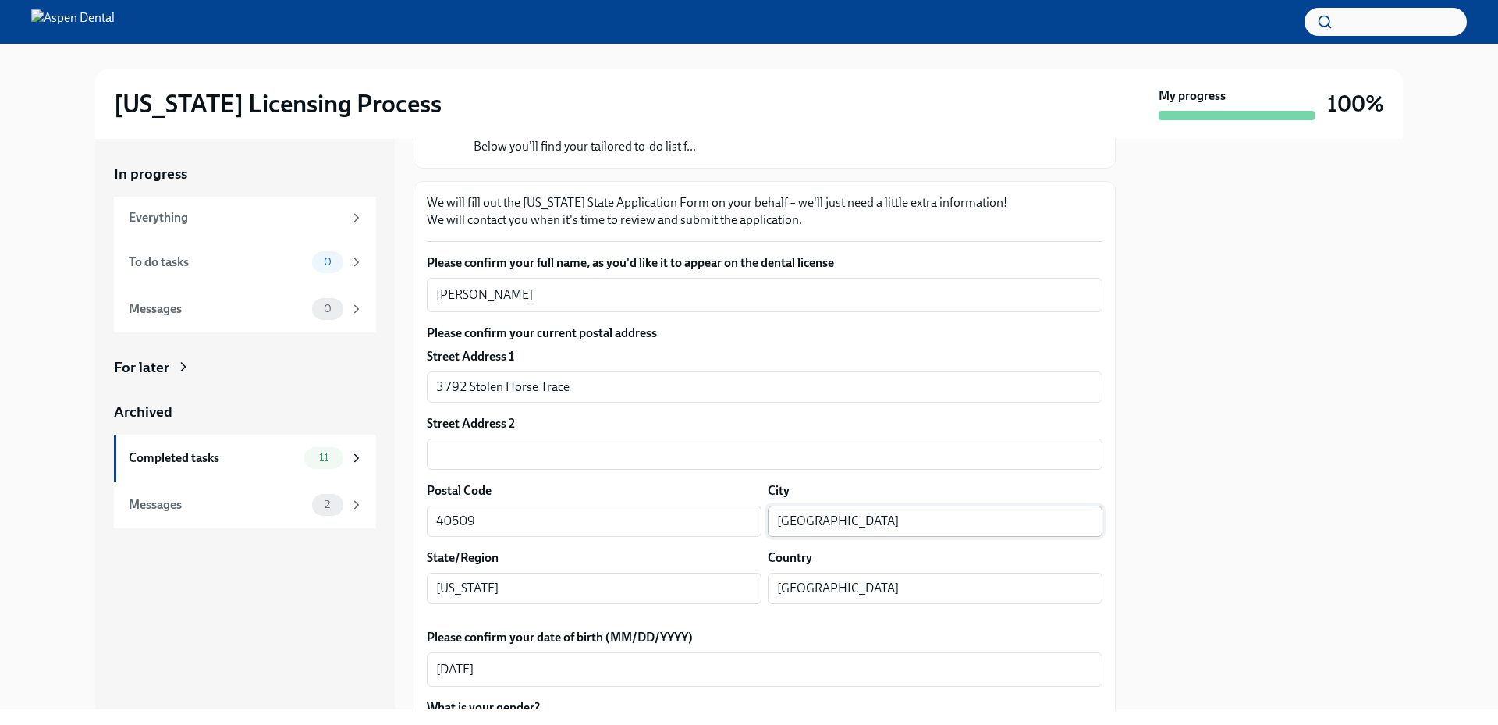
click at [803, 522] on input "Lexington" at bounding box center [935, 520] width 335 height 31
click at [1328, 352] on div at bounding box center [1268, 424] width 268 height 570
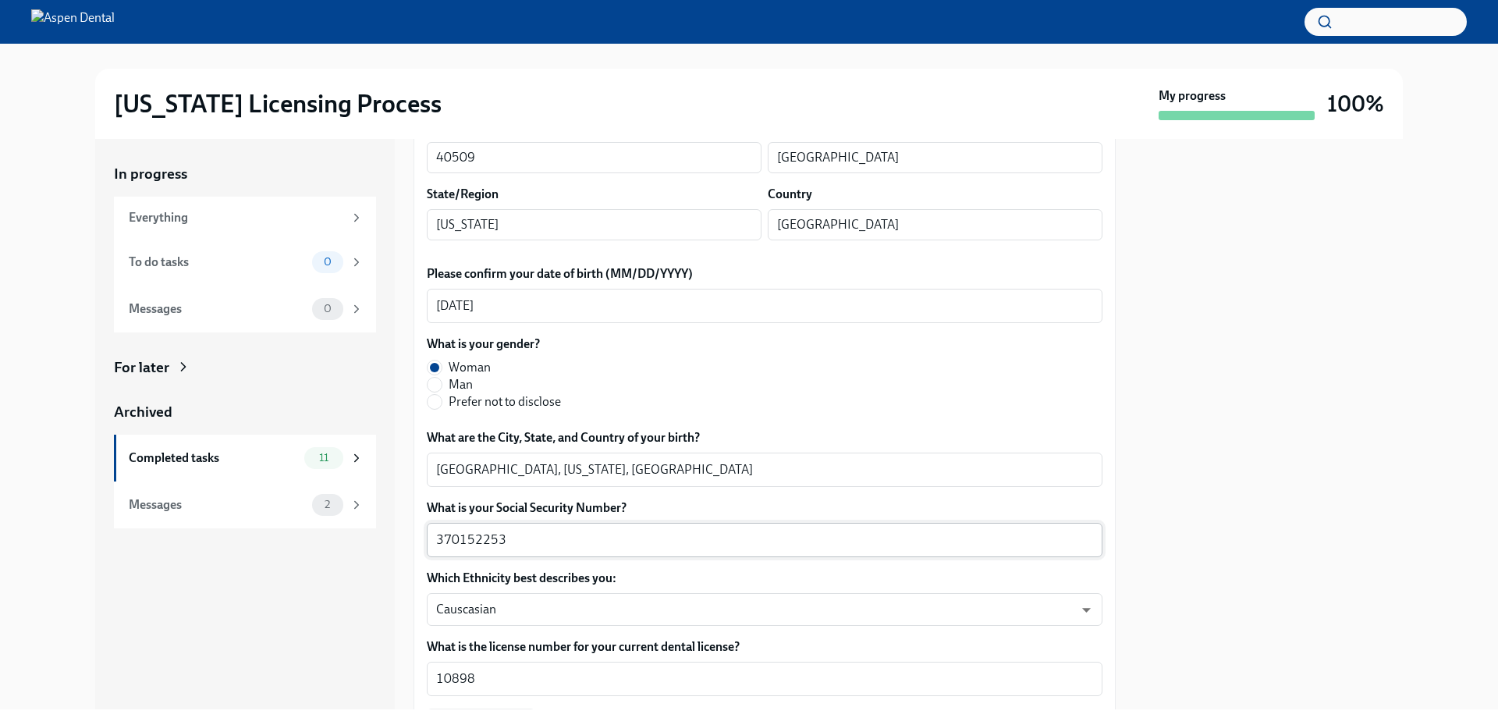
scroll to position [546, 0]
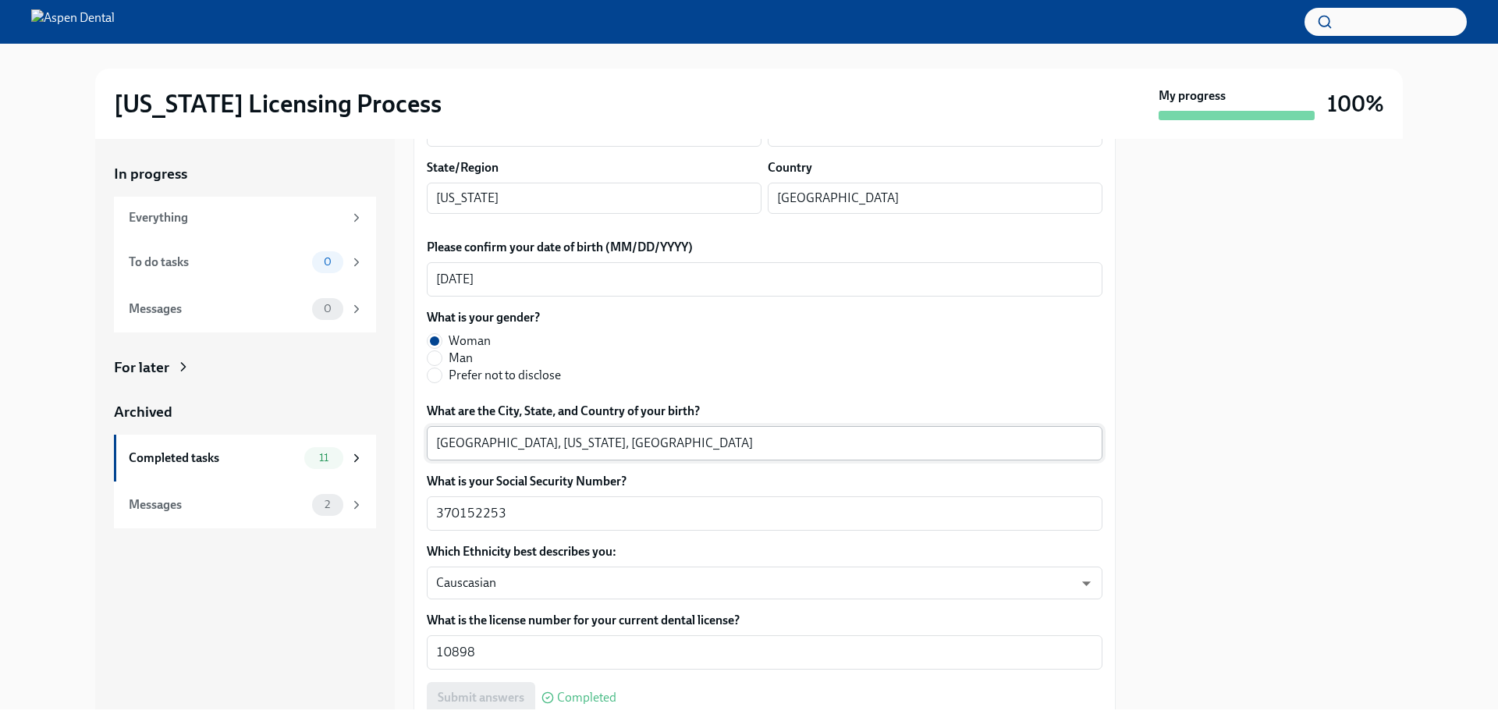
click at [449, 438] on textarea "Muskegon, Michigan, USA" at bounding box center [764, 443] width 657 height 19
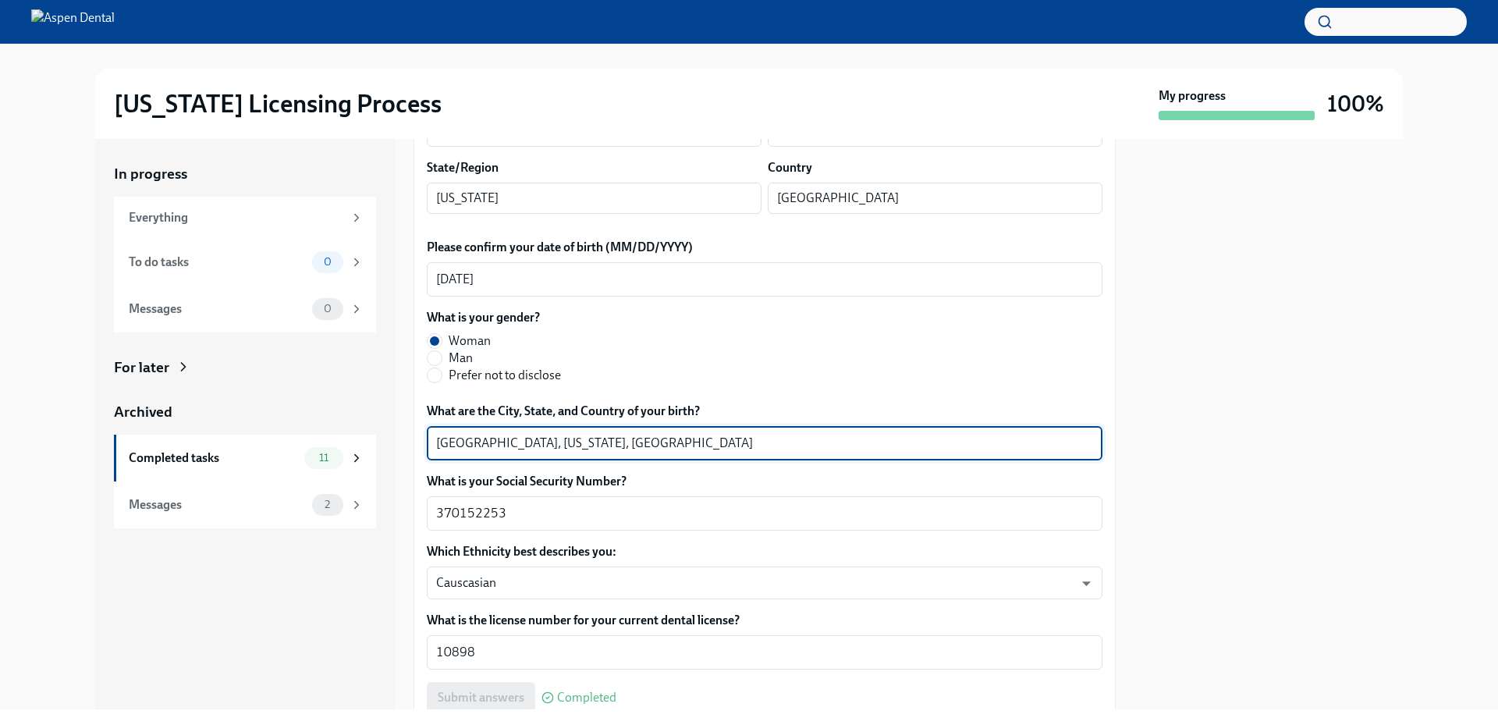
click at [449, 437] on textarea "Muskegon, Michigan, USA" at bounding box center [764, 443] width 657 height 19
paste textarea "319.024899"
type textarea "Muskegon, Michigan, USA"
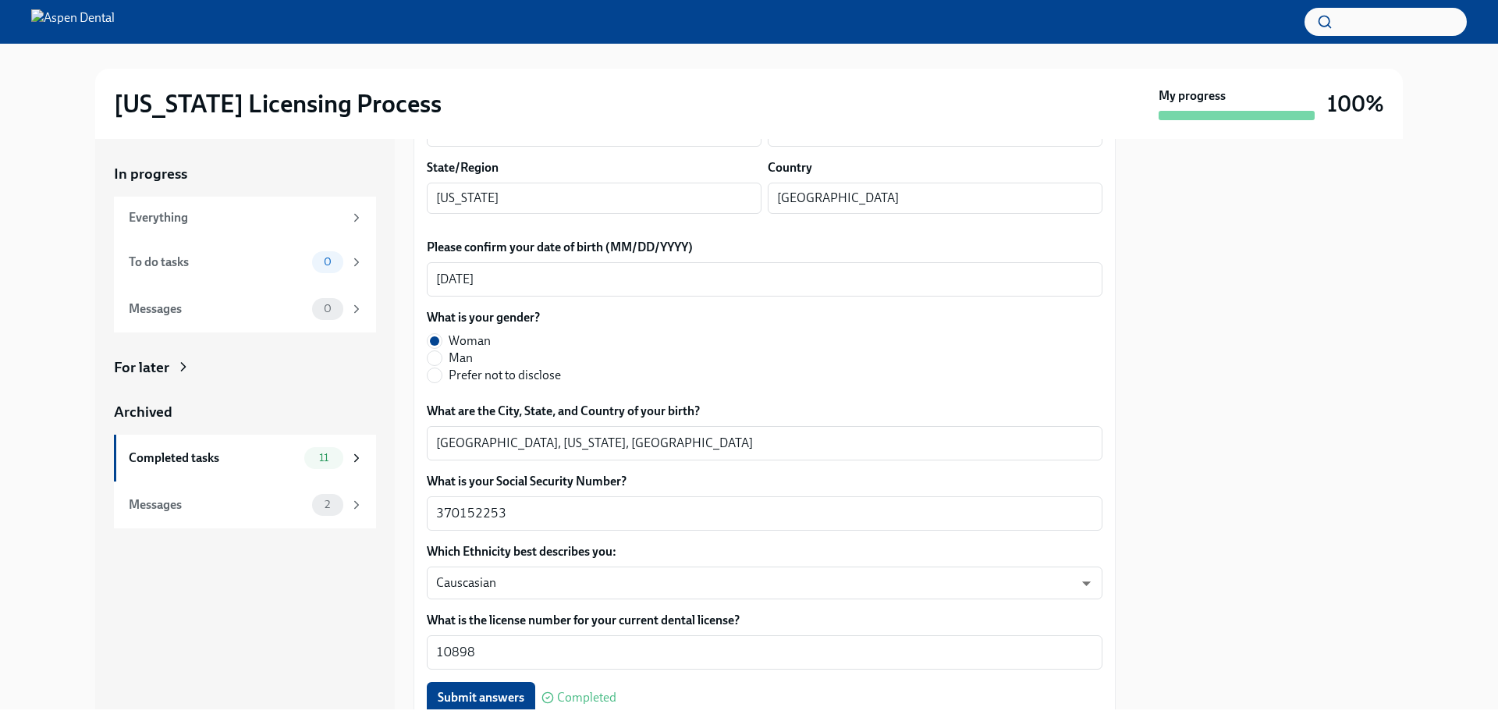
click at [1388, 330] on div at bounding box center [1268, 424] width 268 height 570
click at [1411, 323] on div "In progress Everything To do tasks 0 Messages 0 For later Archived Completed ta…" at bounding box center [749, 424] width 1448 height 570
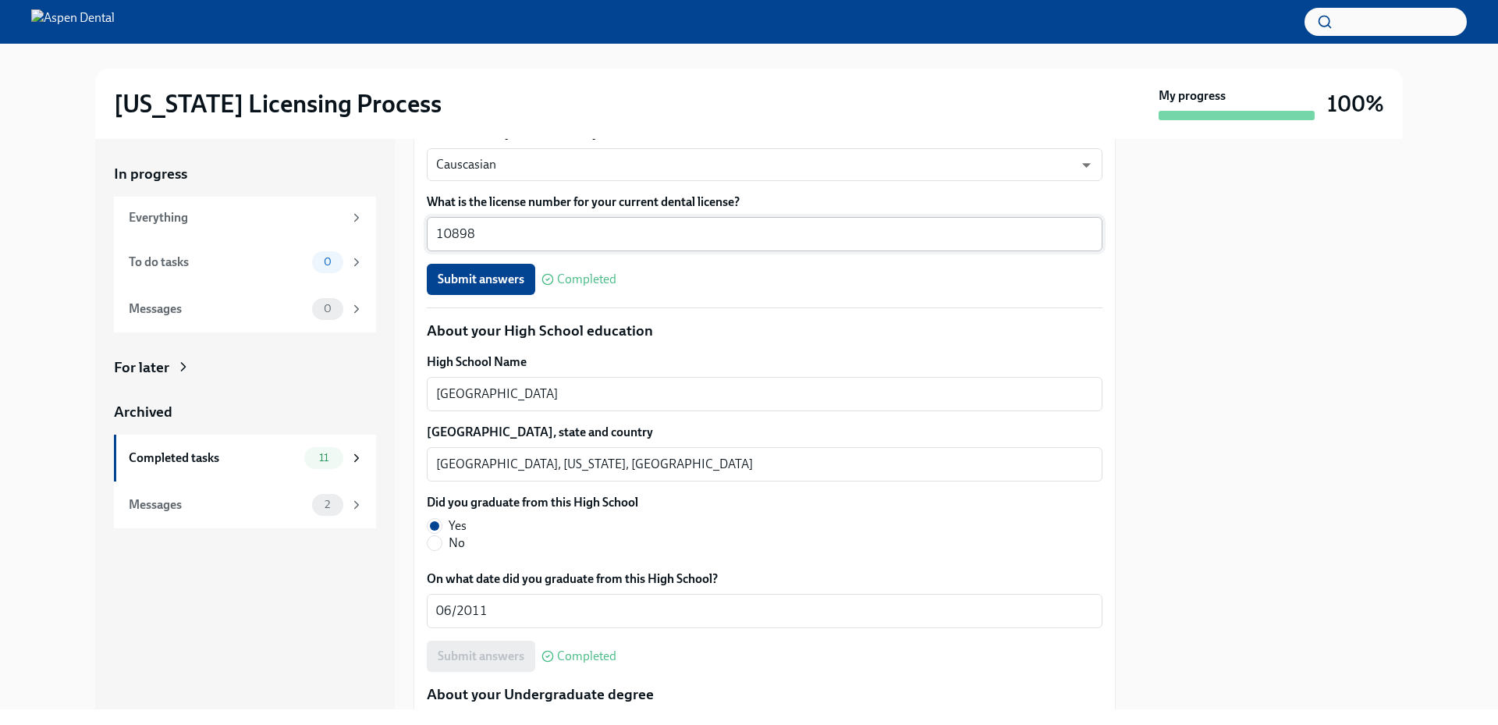
scroll to position [1014, 0]
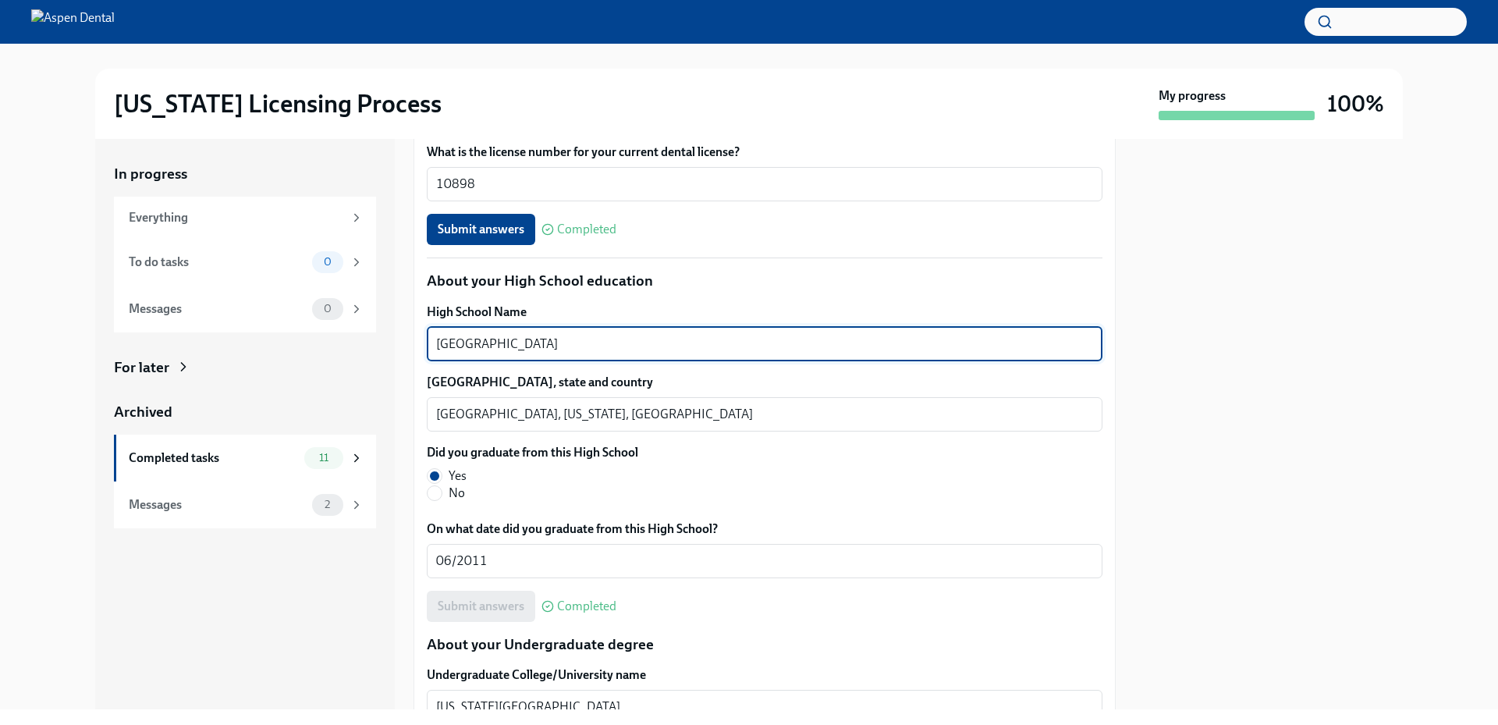
drag, startPoint x: 525, startPoint y: 342, endPoint x: 395, endPoint y: 341, distance: 130.3
click at [395, 341] on div "In progress Everything To do tasks 0 Messages 0 For later Archived Completed ta…" at bounding box center [748, 424] width 1307 height 570
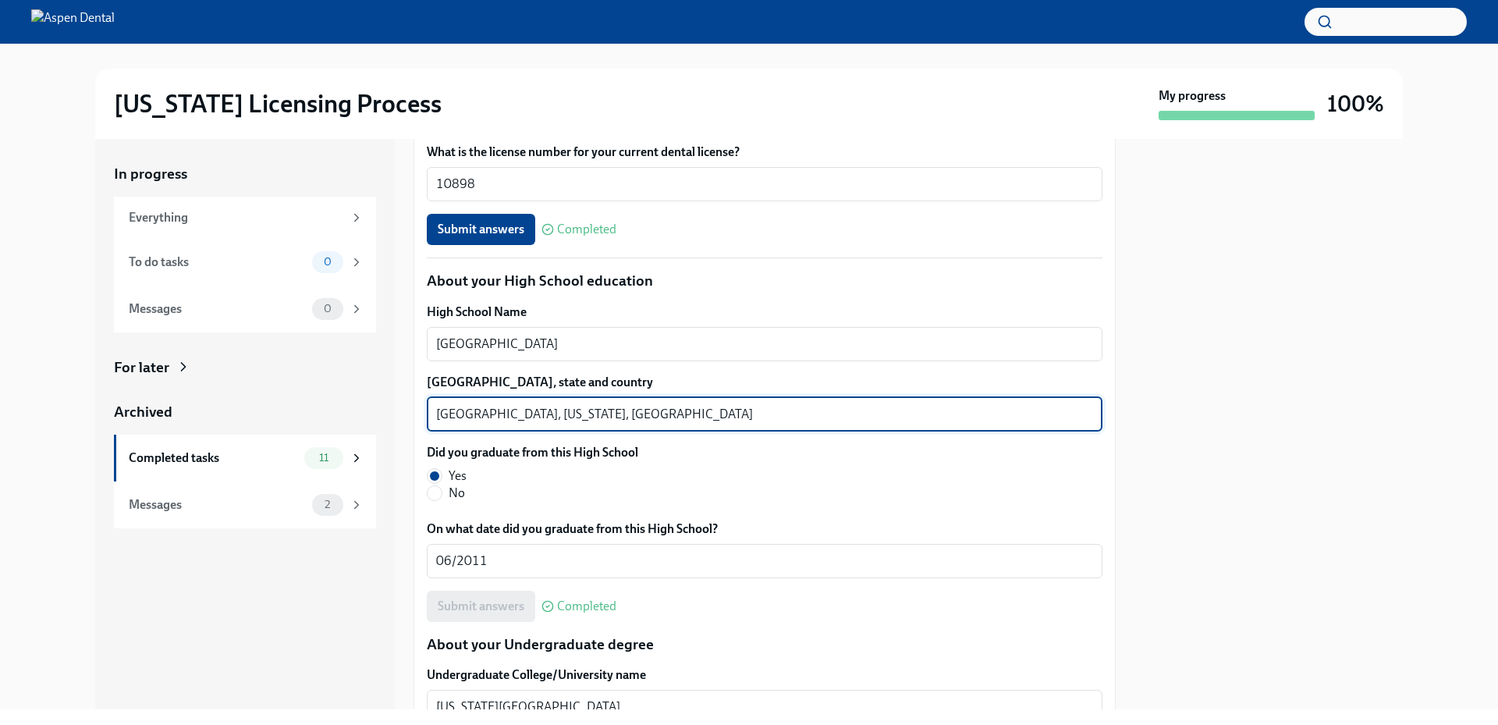
click at [458, 417] on textarea "Fruitport, Michigan, USA" at bounding box center [764, 414] width 657 height 19
click at [458, 416] on textarea "Fruitport, Michigan, USA" at bounding box center [764, 414] width 657 height 19
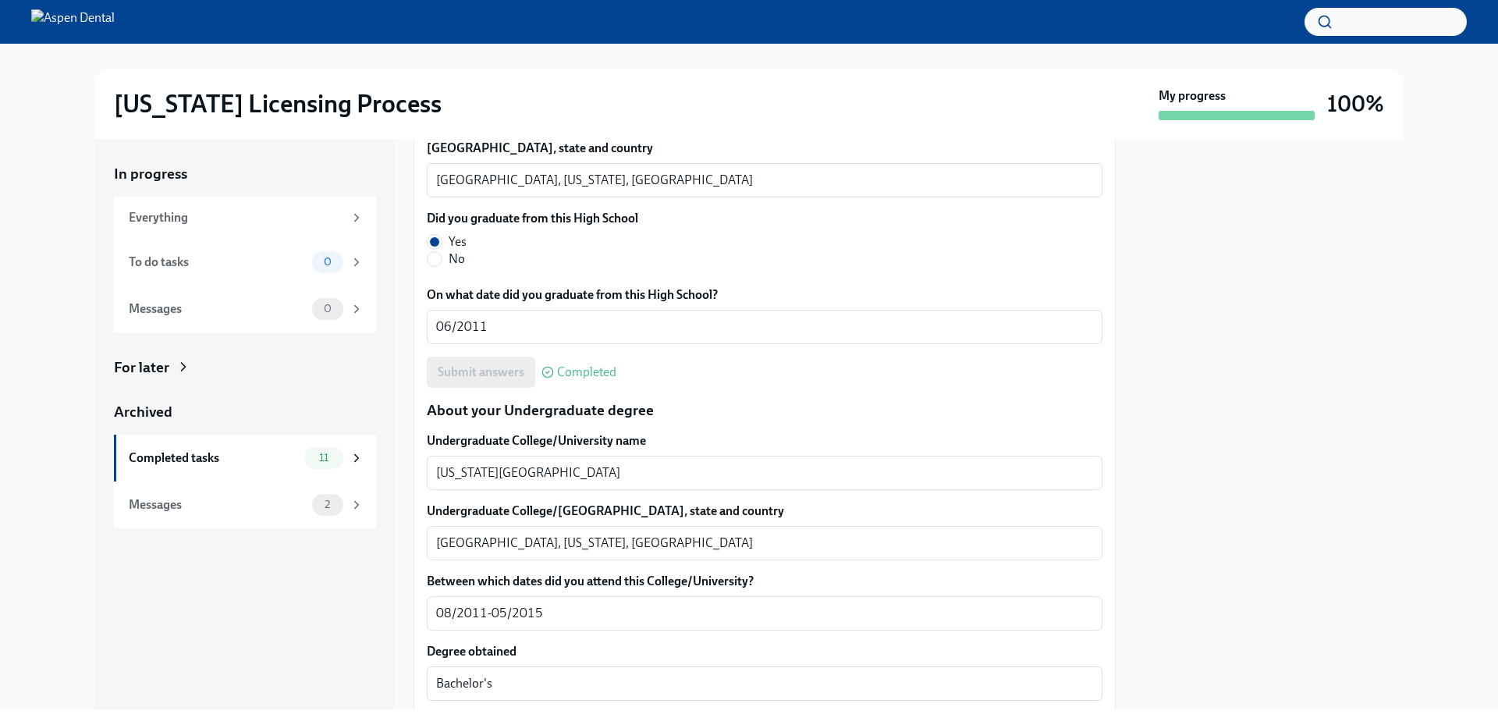
scroll to position [1326, 0]
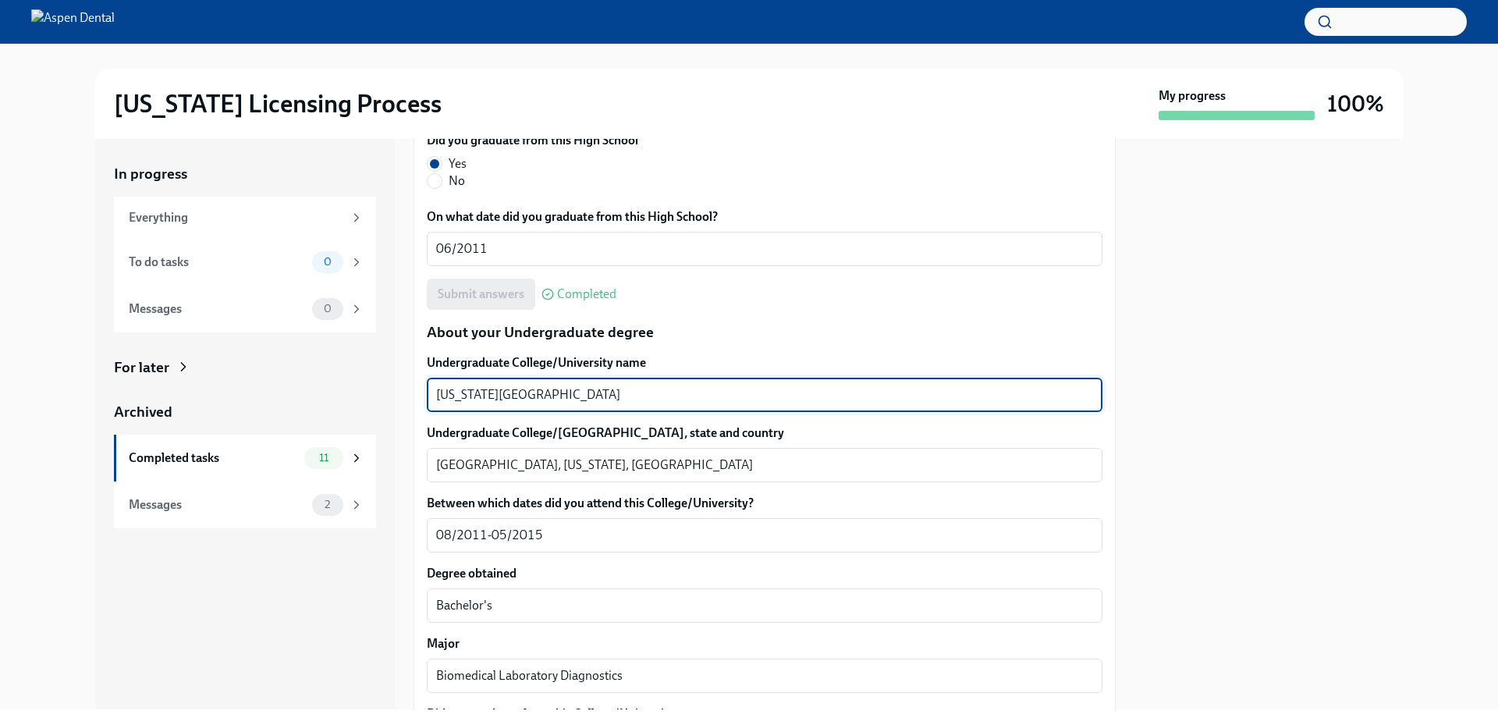
drag, startPoint x: 562, startPoint y: 392, endPoint x: 407, endPoint y: 395, distance: 154.5
click at [407, 395] on div "In progress Everything To do tasks 0 Messages 0 For later Archived Completed ta…" at bounding box center [748, 424] width 1307 height 570
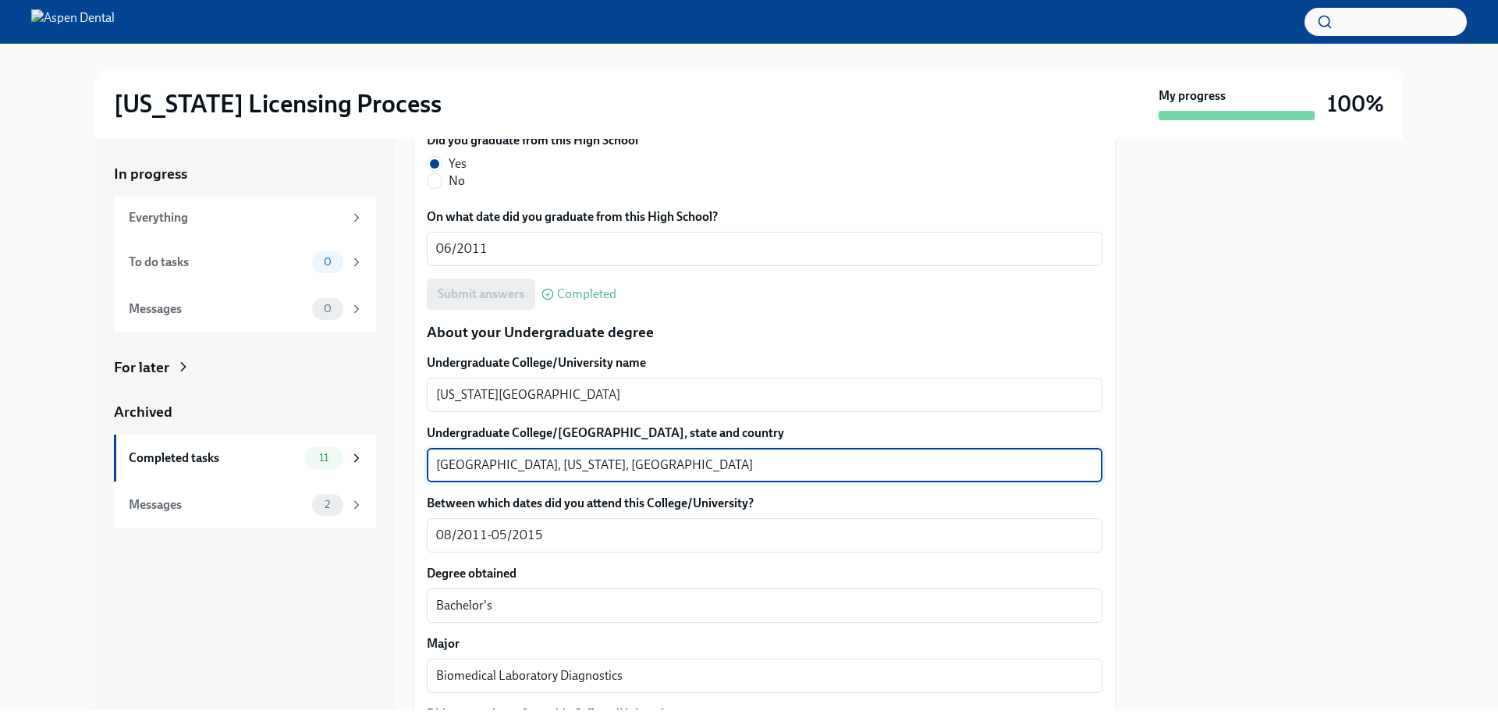
drag, startPoint x: 504, startPoint y: 463, endPoint x: 399, endPoint y: 463, distance: 105.3
click at [399, 463] on div "In progress Everything To do tasks 0 Messages 0 For later Archived Completed ta…" at bounding box center [748, 424] width 1307 height 570
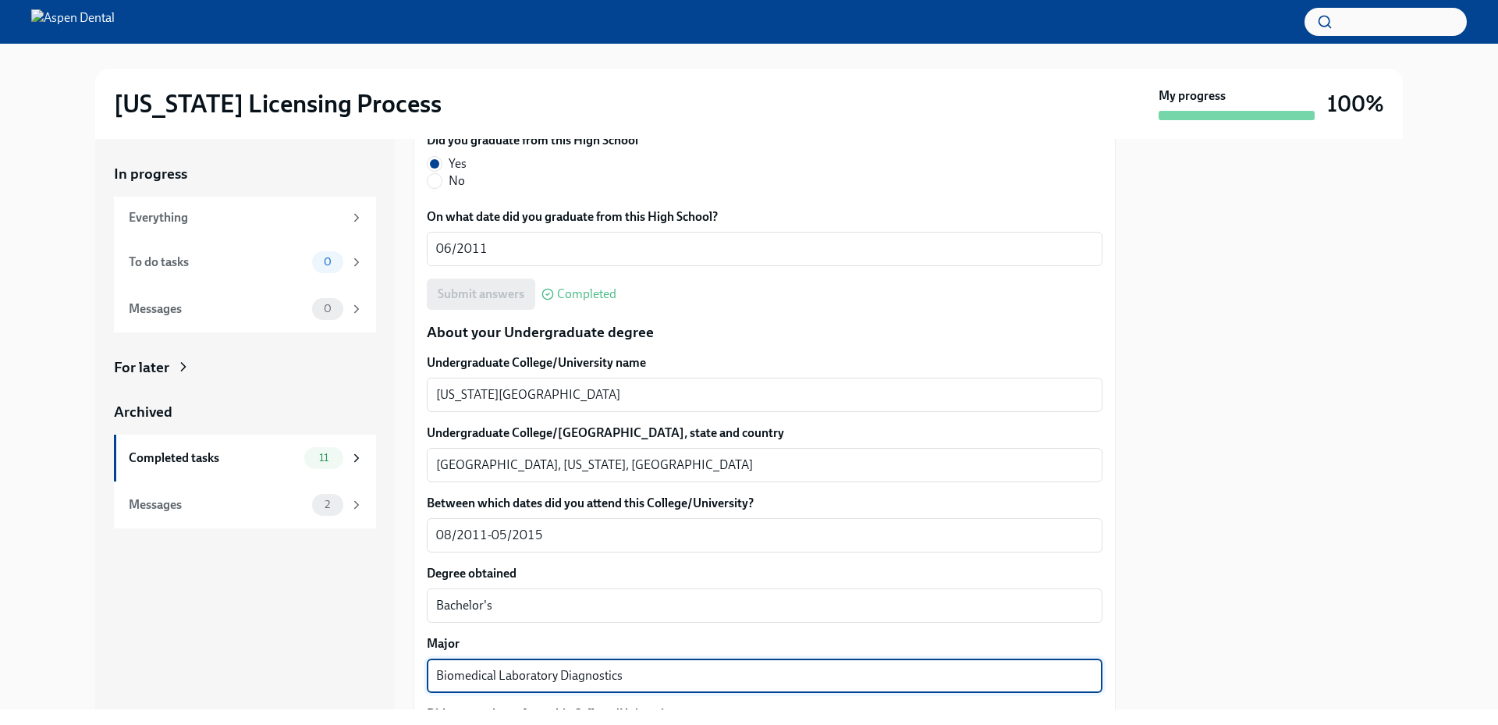
drag, startPoint x: 654, startPoint y: 678, endPoint x: 409, endPoint y: 672, distance: 245.0
click at [409, 672] on div "In progress Everything To do tasks 0 Messages 0 For later Archived Completed ta…" at bounding box center [748, 424] width 1307 height 570
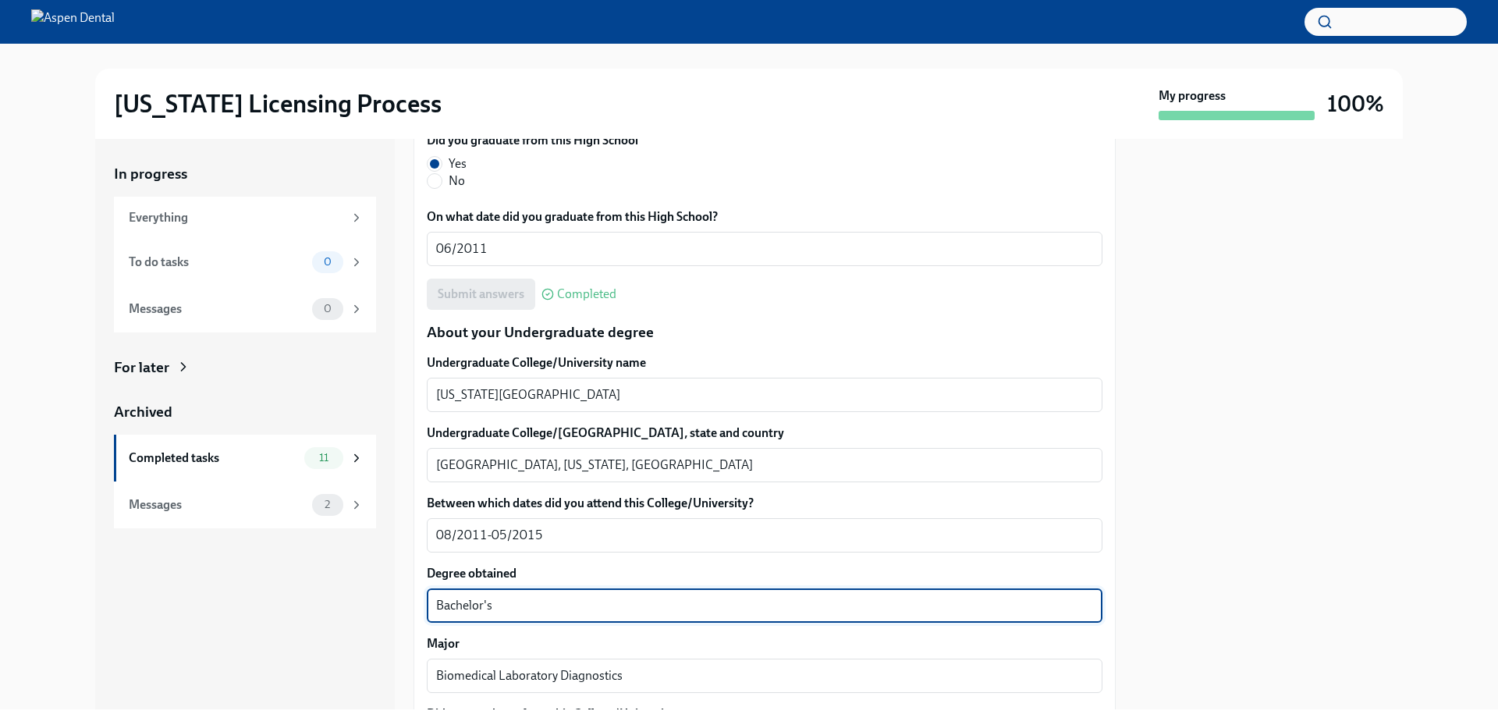
drag, startPoint x: 499, startPoint y: 601, endPoint x: 417, endPoint y: 603, distance: 81.9
click at [417, 603] on div "We will fill out the Illinois State Application Form on your behalf – we'll jus…" at bounding box center [764, 690] width 702 height 3358
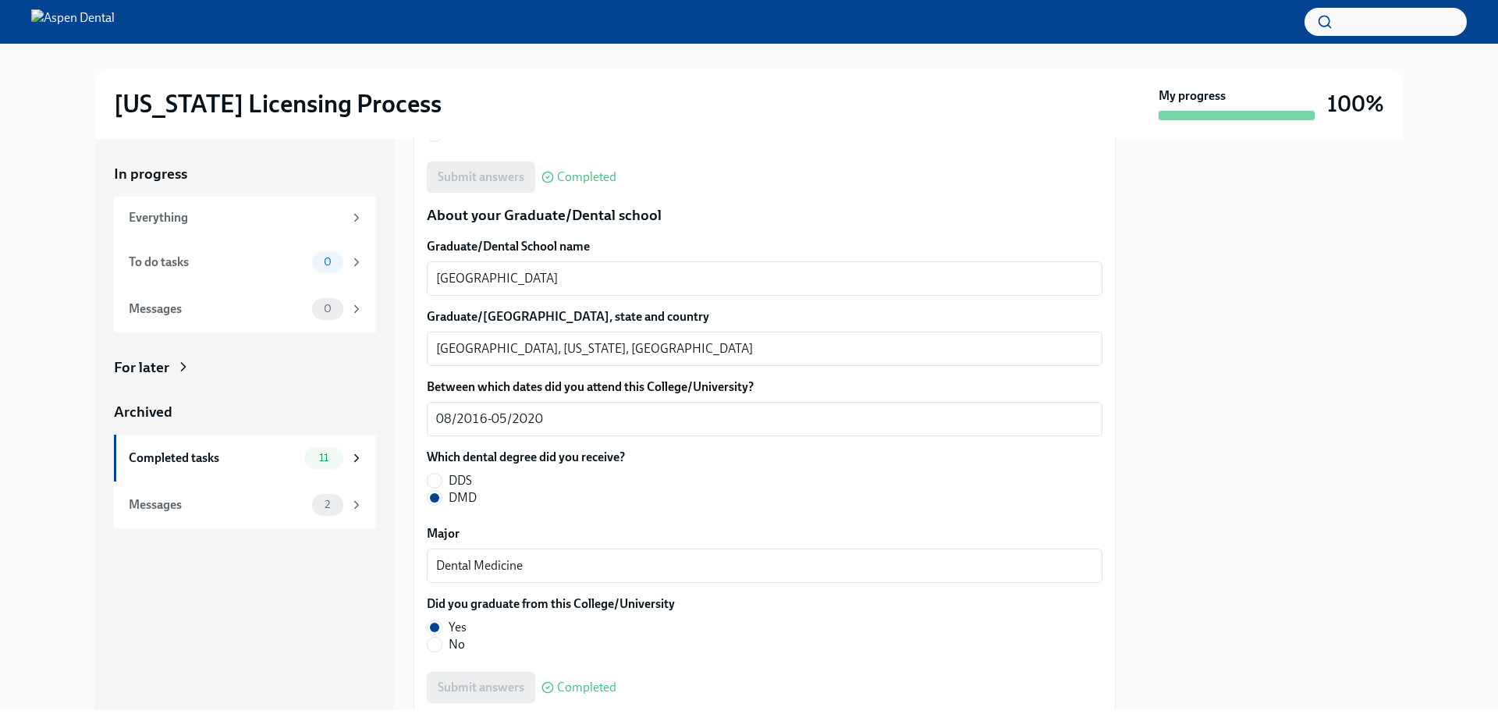
scroll to position [1950, 0]
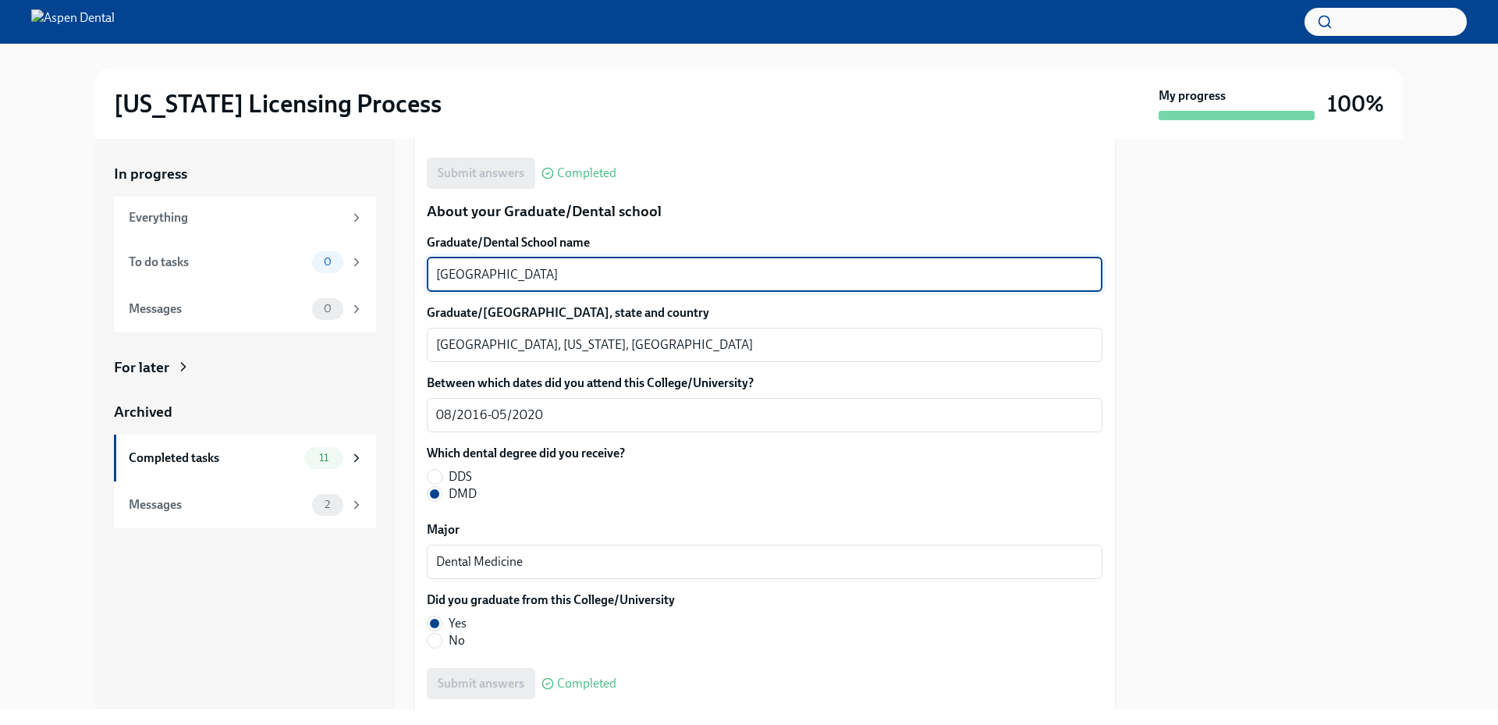
drag, startPoint x: 622, startPoint y: 273, endPoint x: 417, endPoint y: 279, distance: 205.2
click at [417, 279] on div "We will fill out the Illinois State Application Form on your behalf – we'll jus…" at bounding box center [764, 66] width 702 height 3358
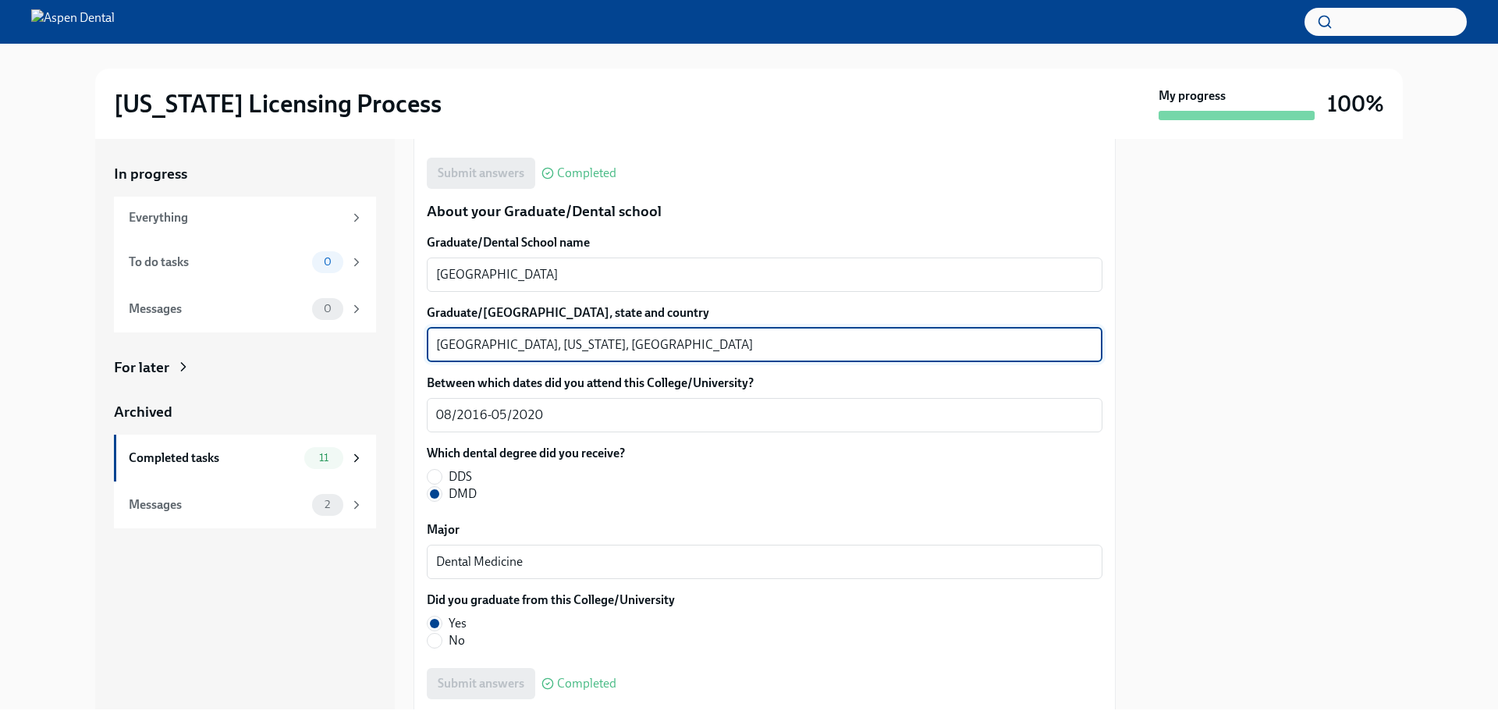
drag, startPoint x: 516, startPoint y: 342, endPoint x: 412, endPoint y: 347, distance: 103.9
click at [411, 346] on div "In progress Everything To do tasks 0 Messages 0 For later Archived Completed ta…" at bounding box center [748, 424] width 1307 height 570
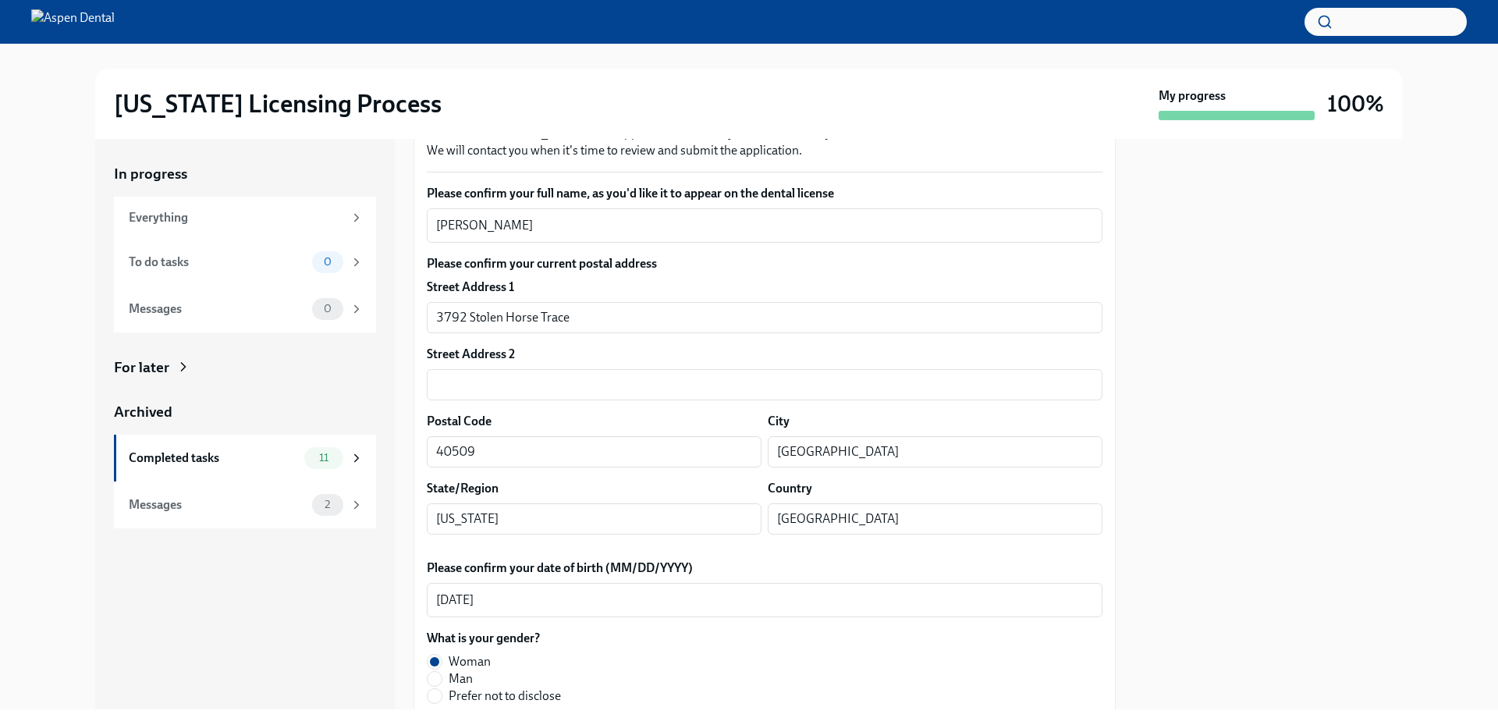
scroll to position [0, 0]
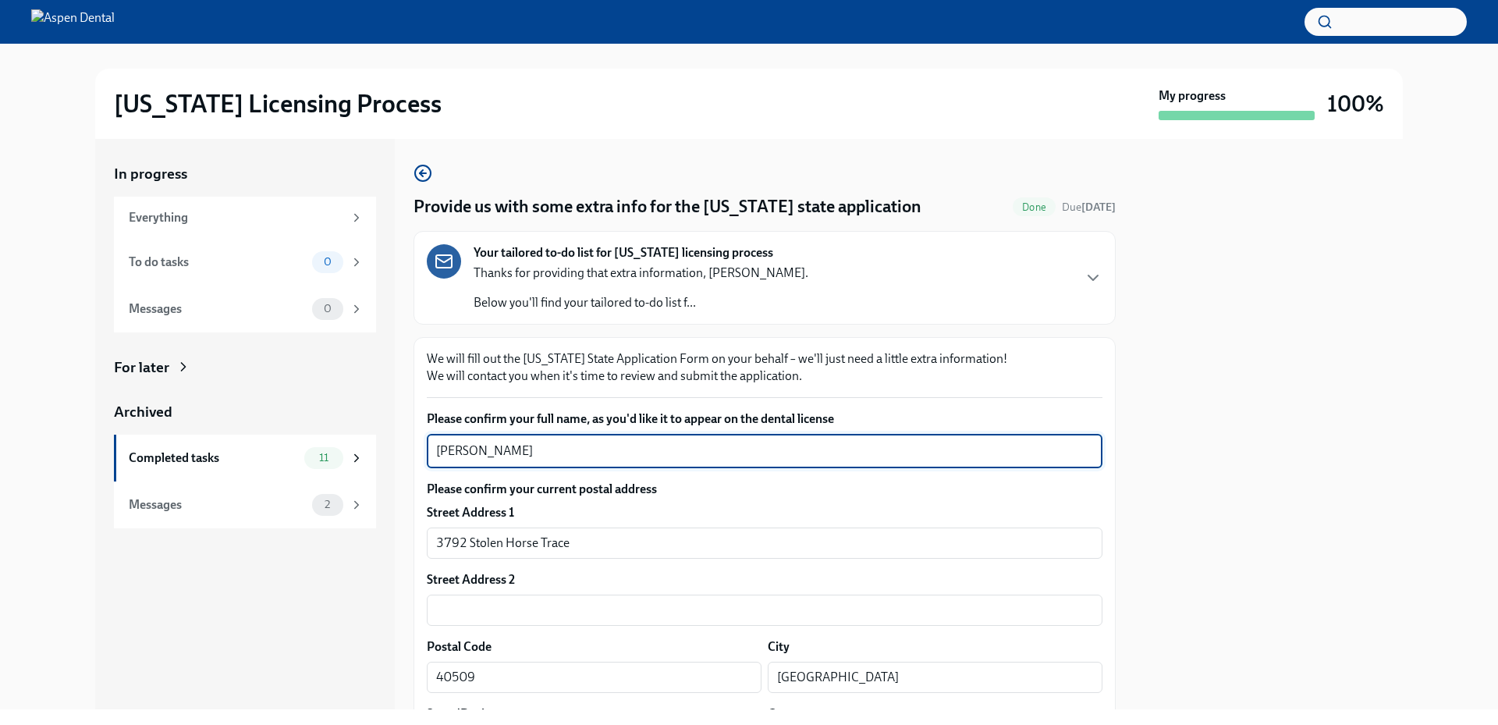
drag, startPoint x: 528, startPoint y: 459, endPoint x: 405, endPoint y: 441, distance: 124.7
click at [405, 441] on div "In progress Everything To do tasks 0 Messages 0 For later Archived Completed ta…" at bounding box center [748, 424] width 1307 height 570
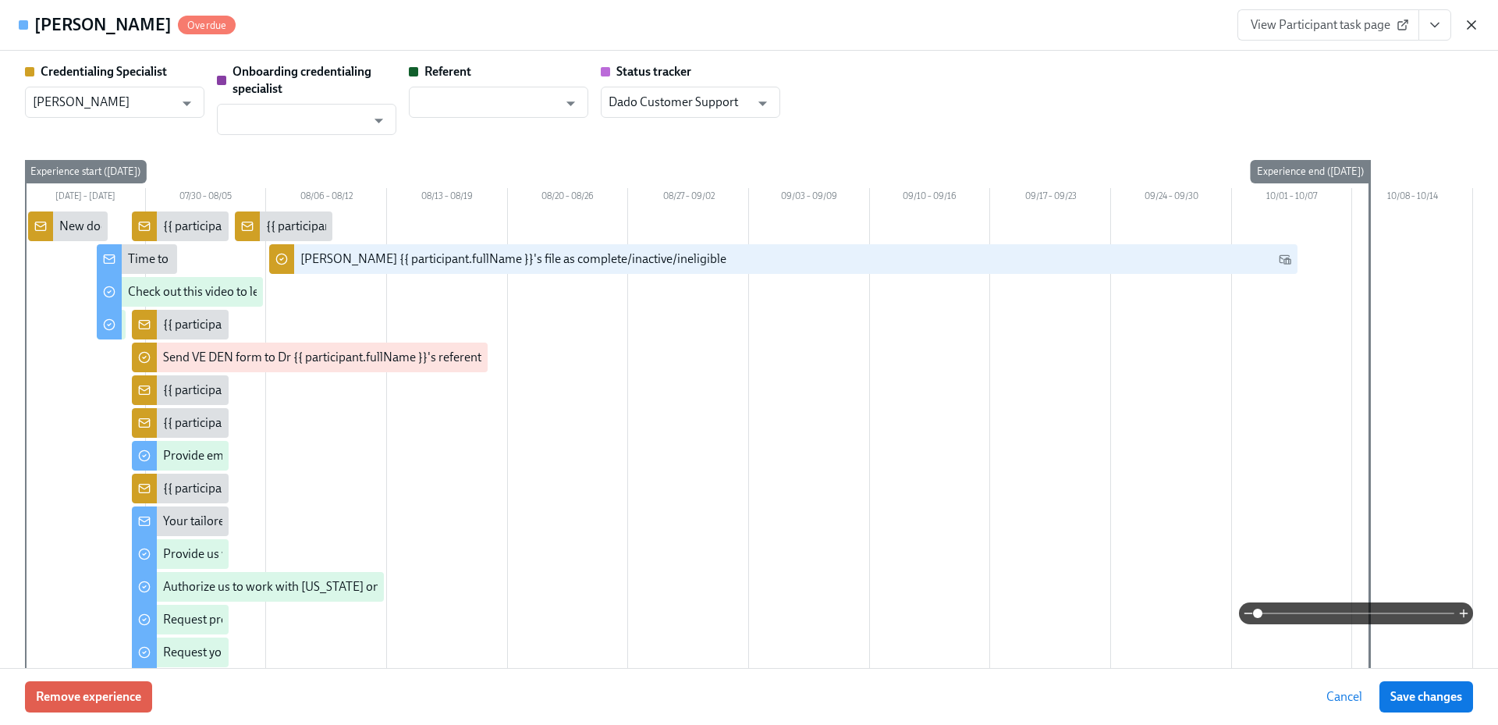
scroll to position [1638, 0]
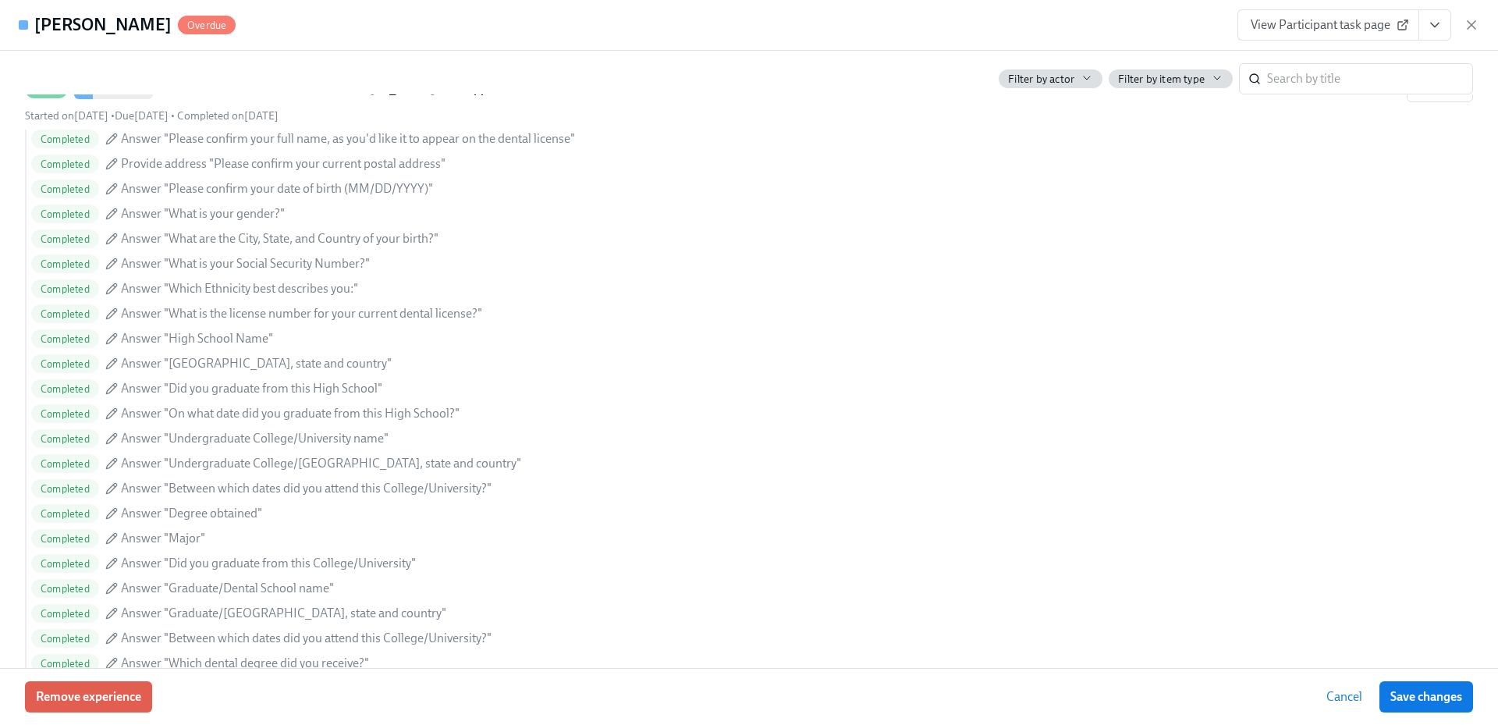
click at [1474, 27] on icon "button" at bounding box center [1471, 25] width 16 height 16
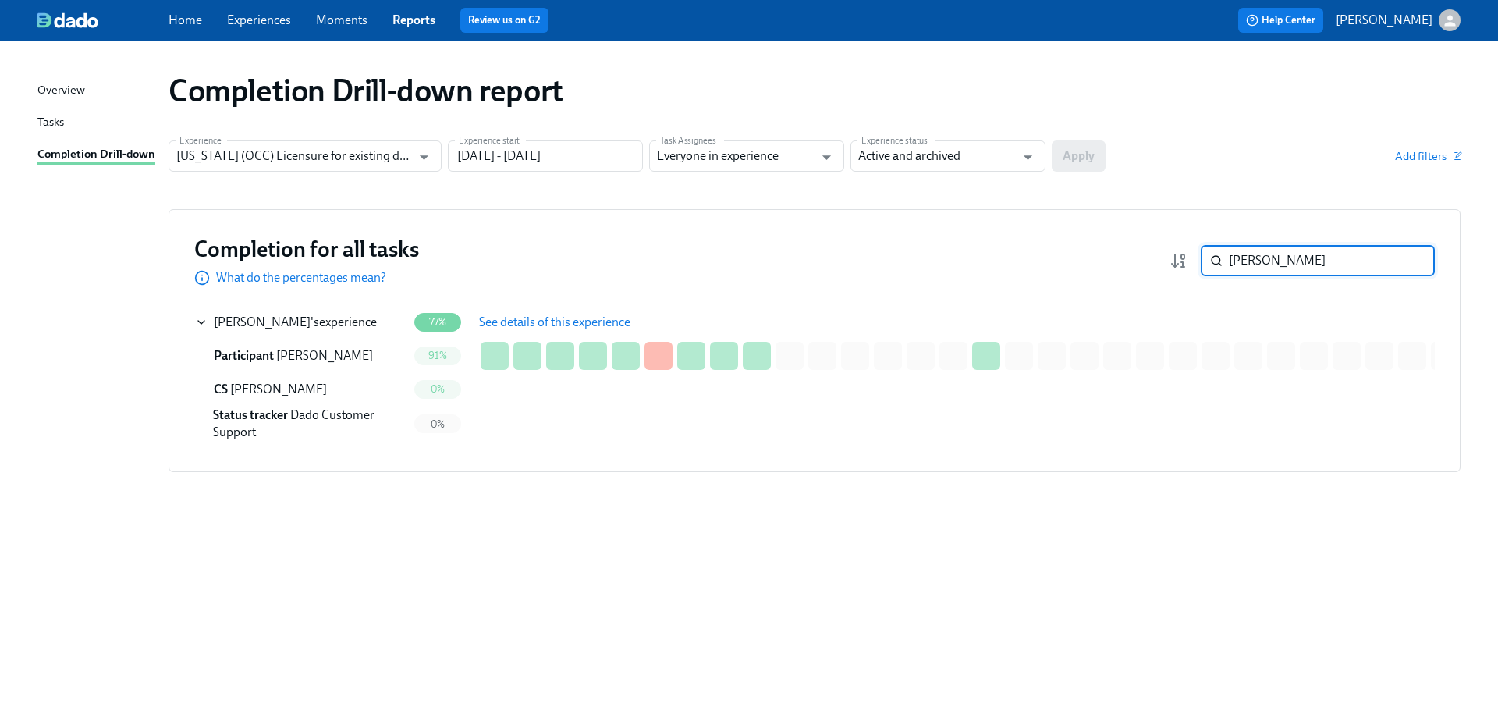
drag, startPoint x: 1274, startPoint y: 253, endPoint x: 1165, endPoint y: 259, distance: 109.4
click at [1190, 259] on div "emery ​" at bounding box center [1301, 260] width 265 height 31
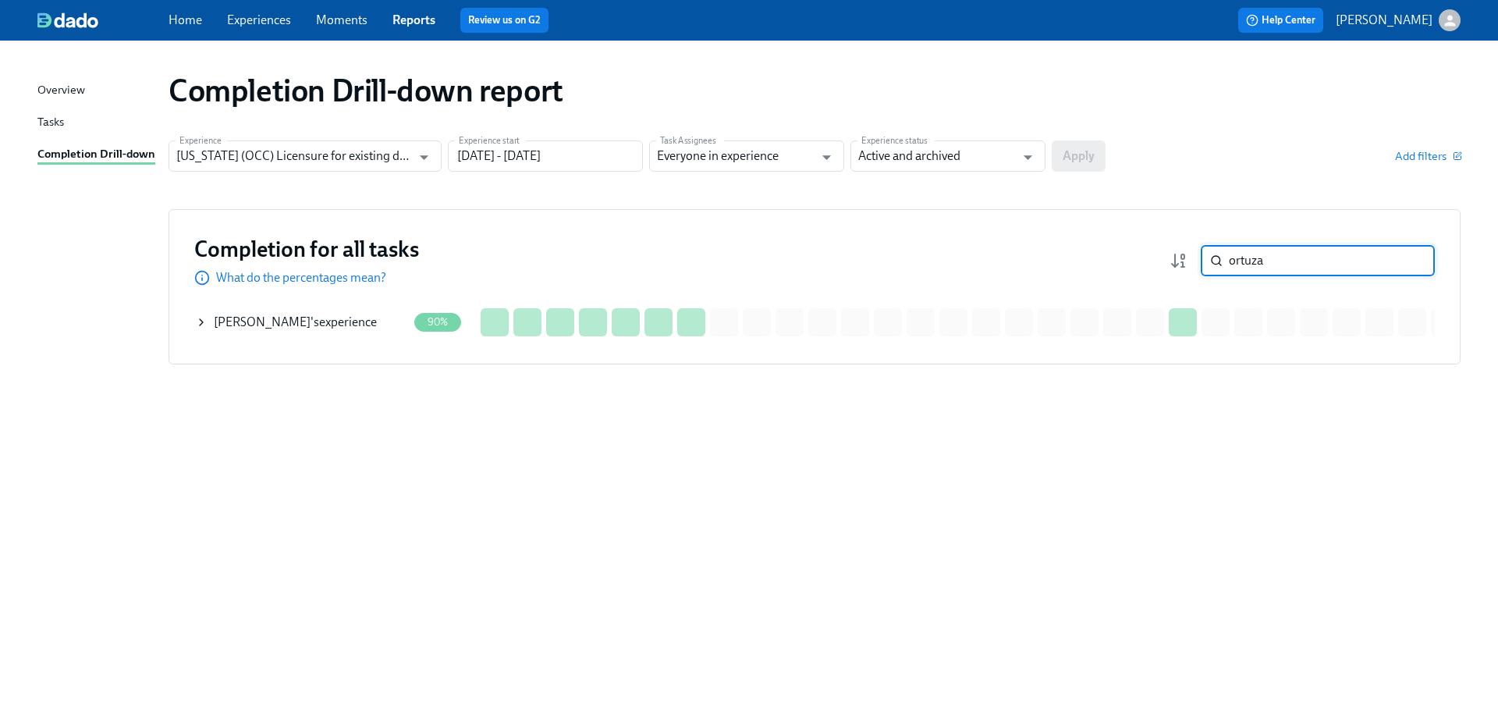
type input "ortuza"
click at [282, 320] on span "Claudia Ortuzar" at bounding box center [262, 321] width 97 height 15
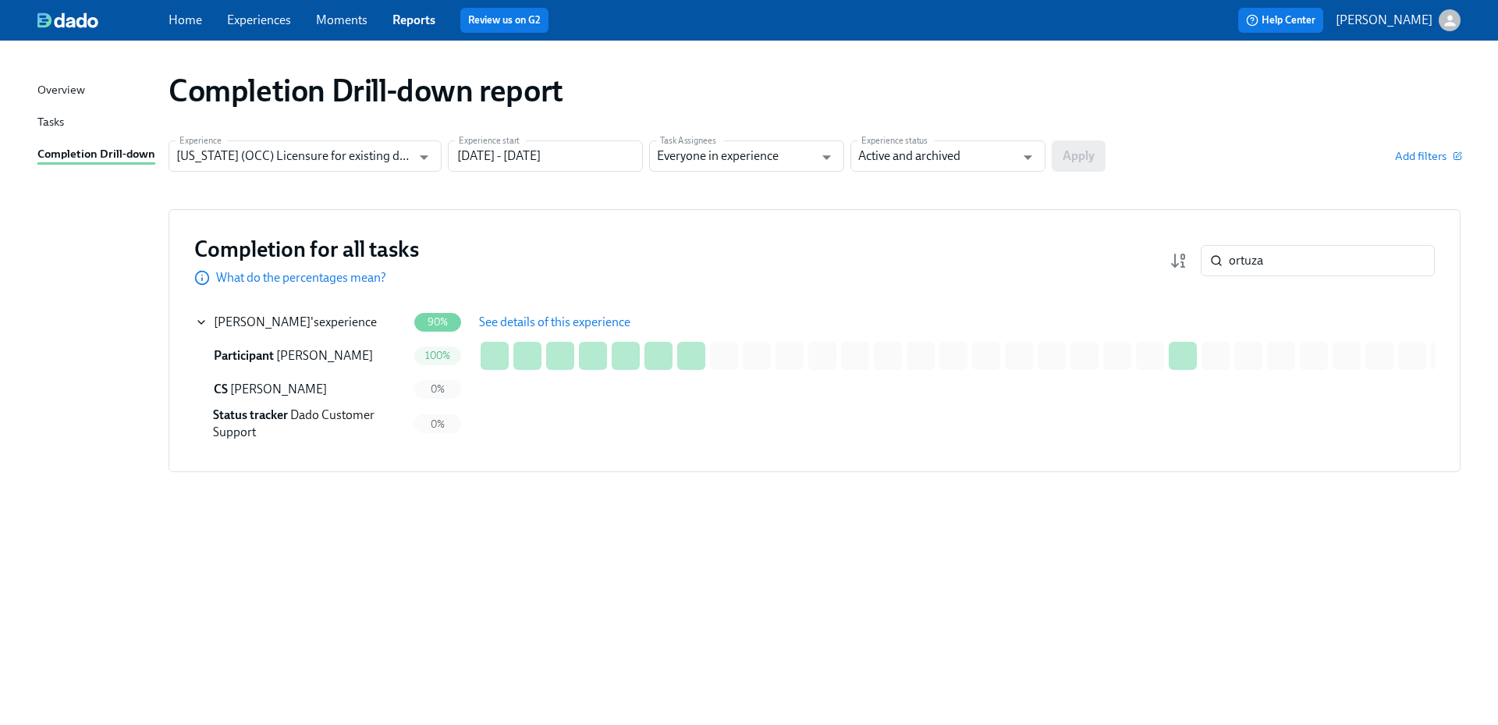
click at [554, 330] on button "See details of this experience" at bounding box center [554, 322] width 173 height 31
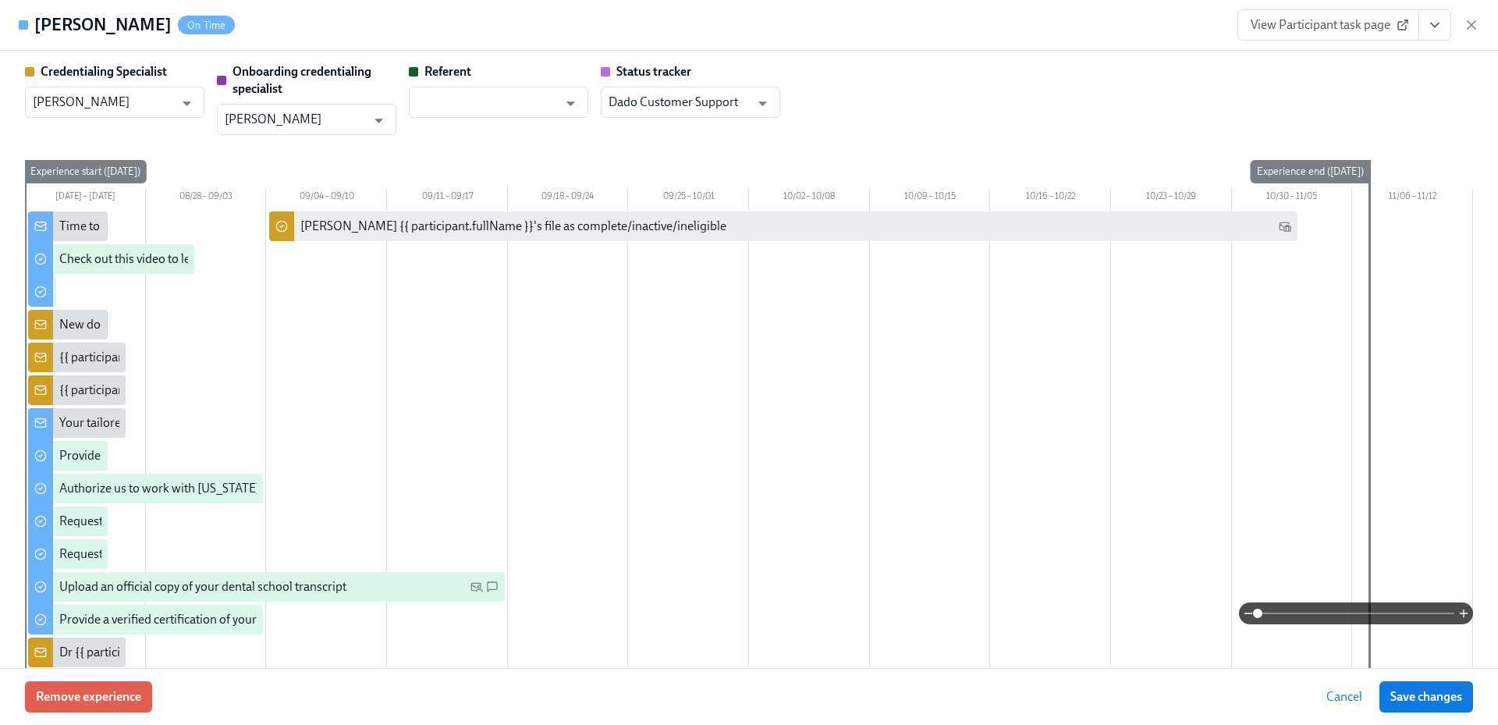
click at [1359, 25] on span "View Participant task page" at bounding box center [1327, 25] width 155 height 16
click at [1336, 33] on link "View Participant task page" at bounding box center [1328, 24] width 182 height 31
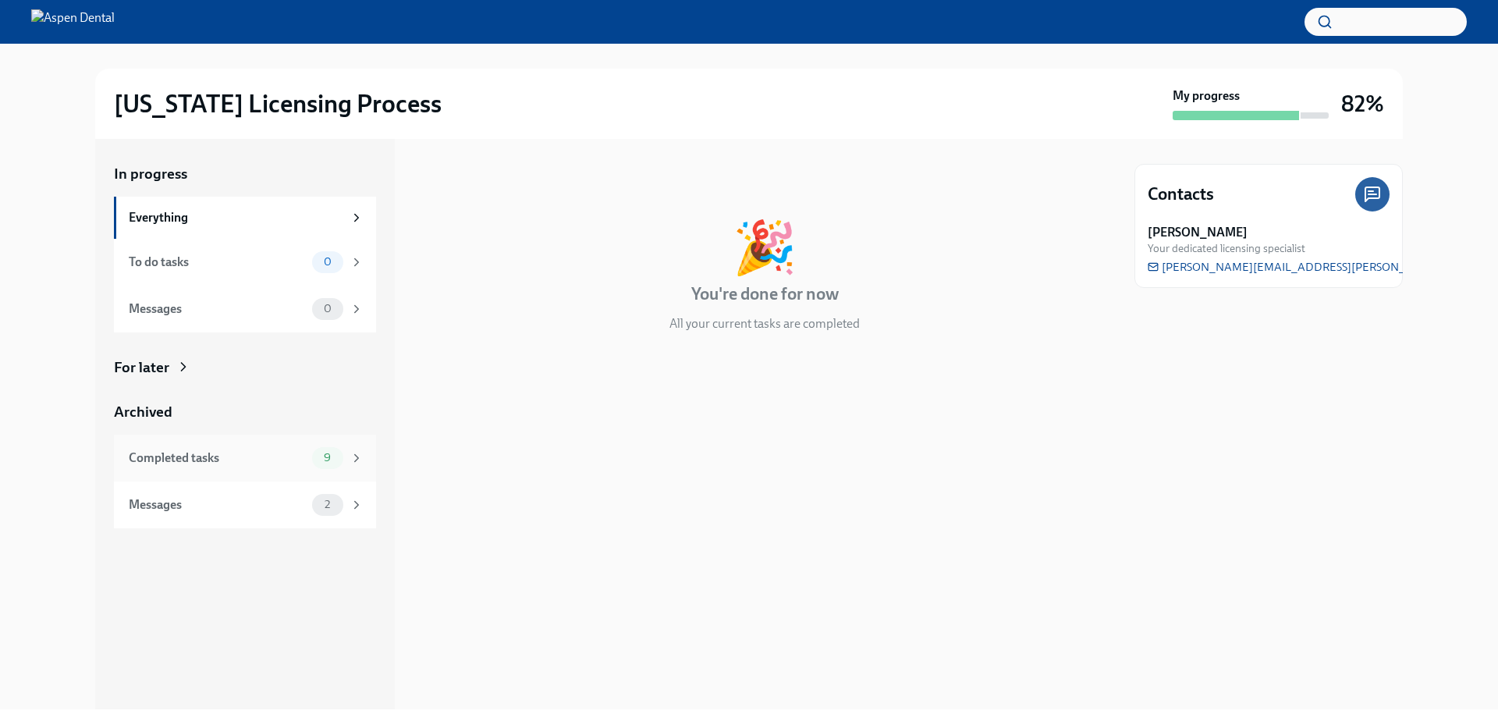
click at [265, 451] on div "Completed tasks" at bounding box center [217, 457] width 177 height 17
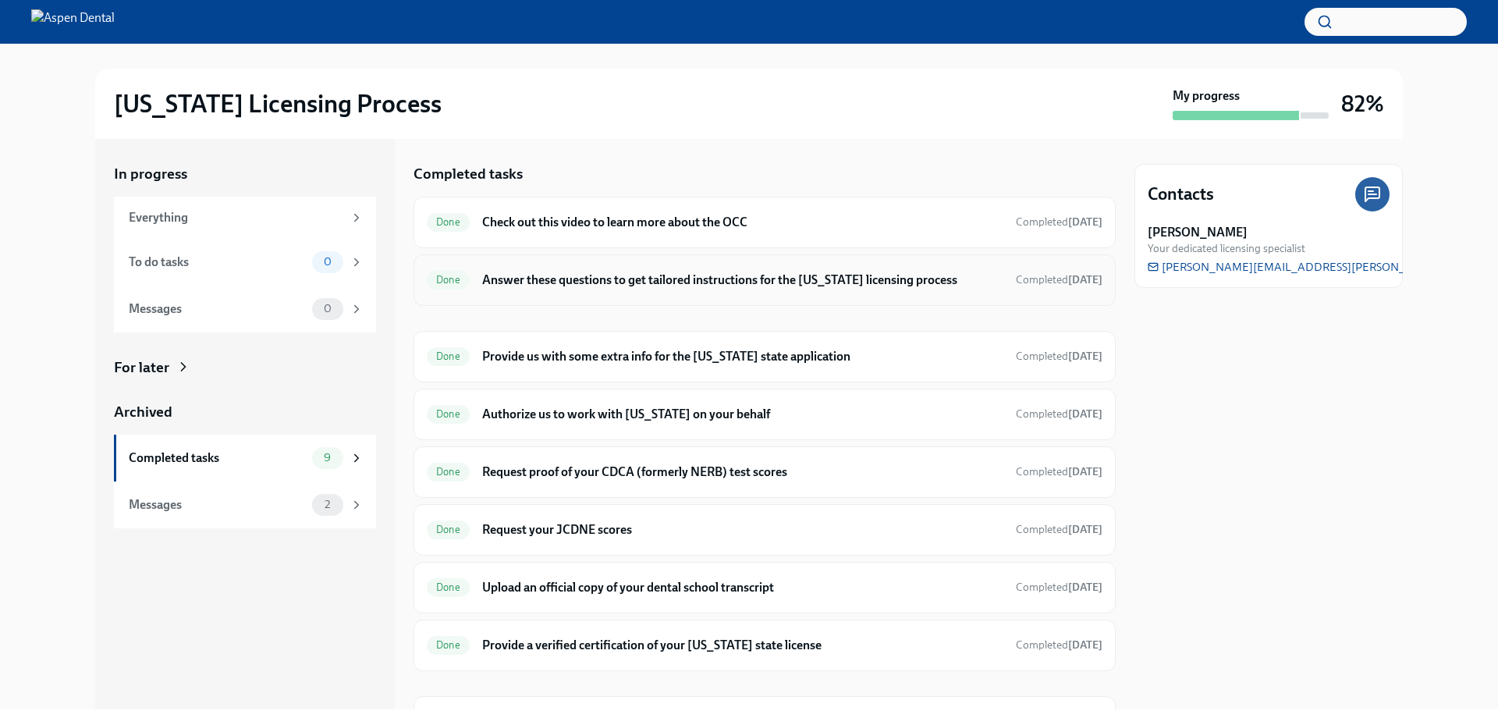
click at [562, 285] on h6 "Answer these questions to get tailored instructions for the [US_STATE] licensin…" at bounding box center [742, 279] width 521 height 17
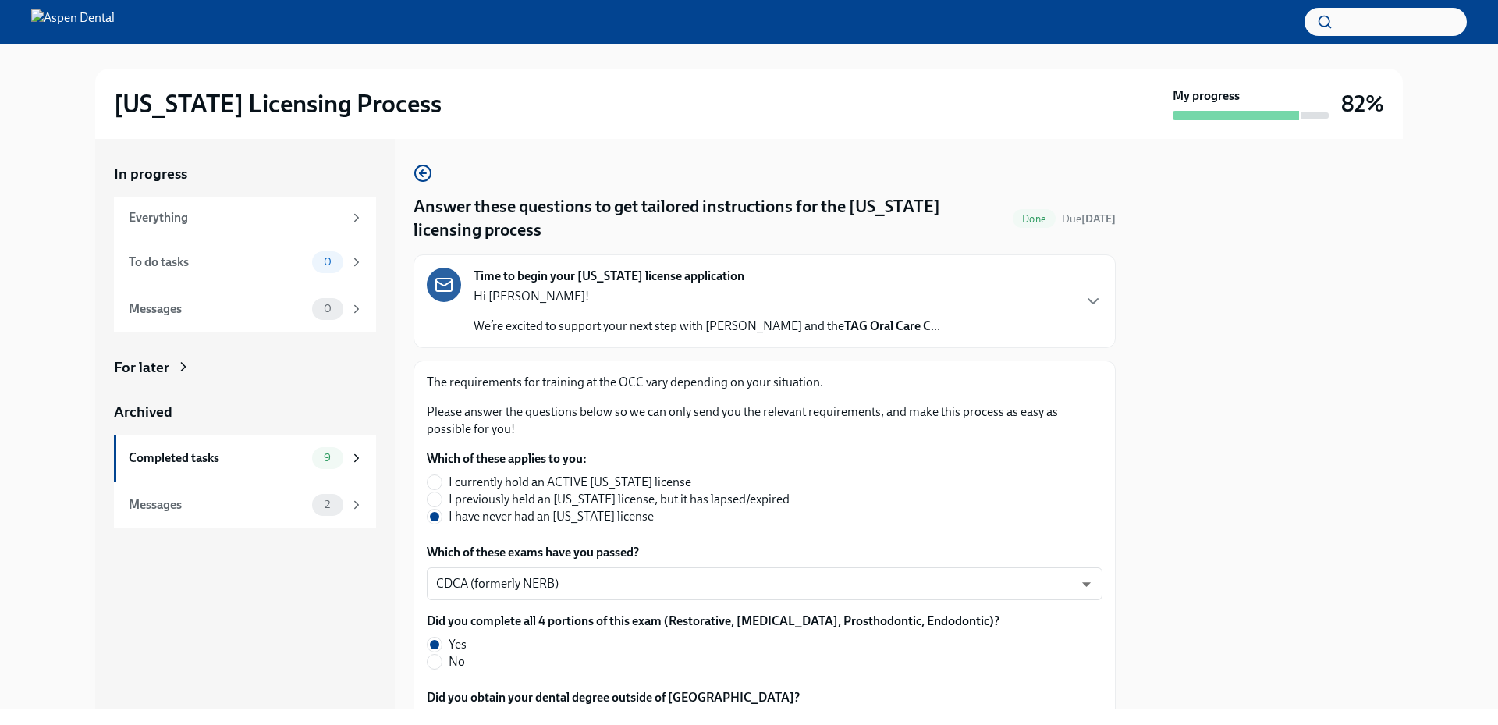
click at [207, 622] on div "In progress Everything To do tasks 0 Messages 0 For later Archived Completed ta…" at bounding box center [245, 424] width 300 height 570
click at [1281, 388] on div at bounding box center [1268, 424] width 268 height 570
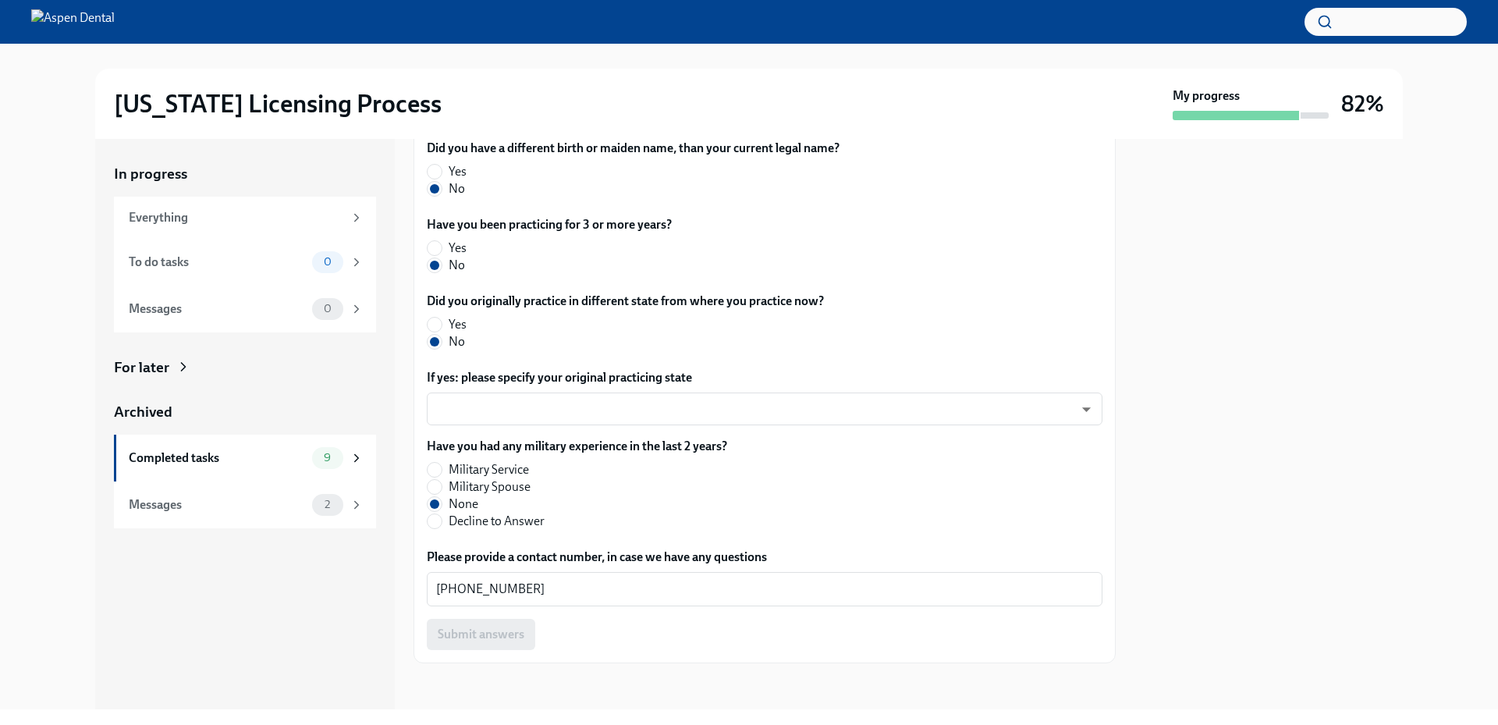
scroll to position [706, 0]
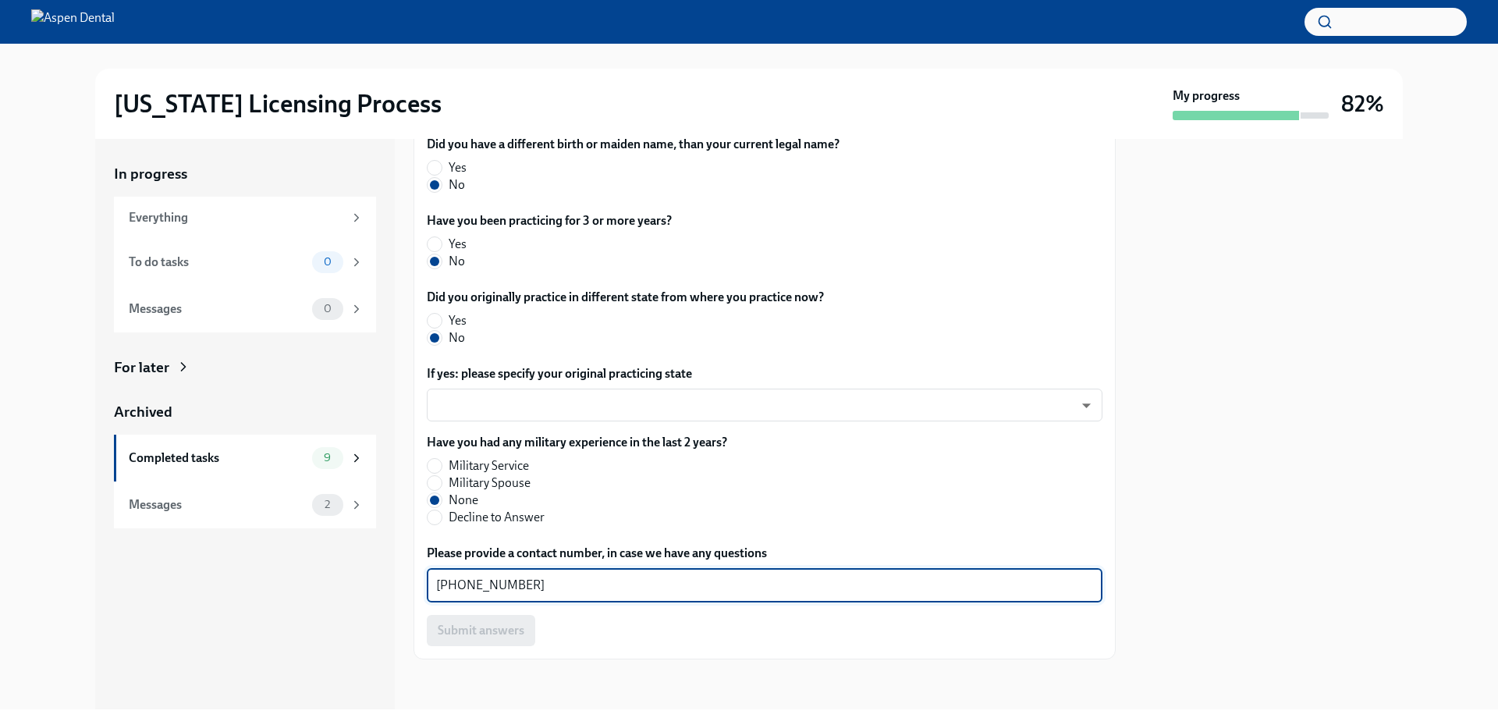
drag, startPoint x: 534, startPoint y: 580, endPoint x: 420, endPoint y: 581, distance: 113.9
click at [420, 581] on div "The requirements for training at the OCC vary depending on your situation. Plea…" at bounding box center [764, 156] width 702 height 1005
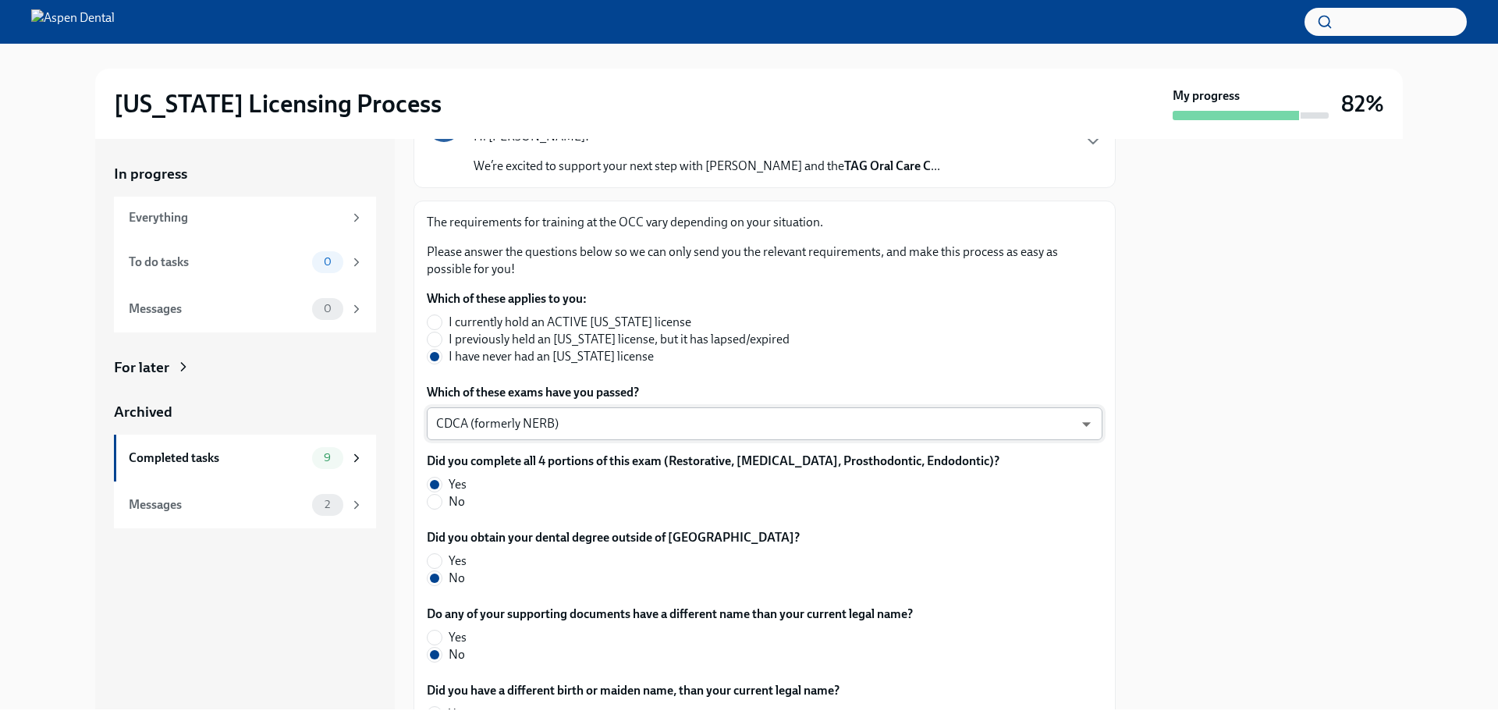
scroll to position [0, 0]
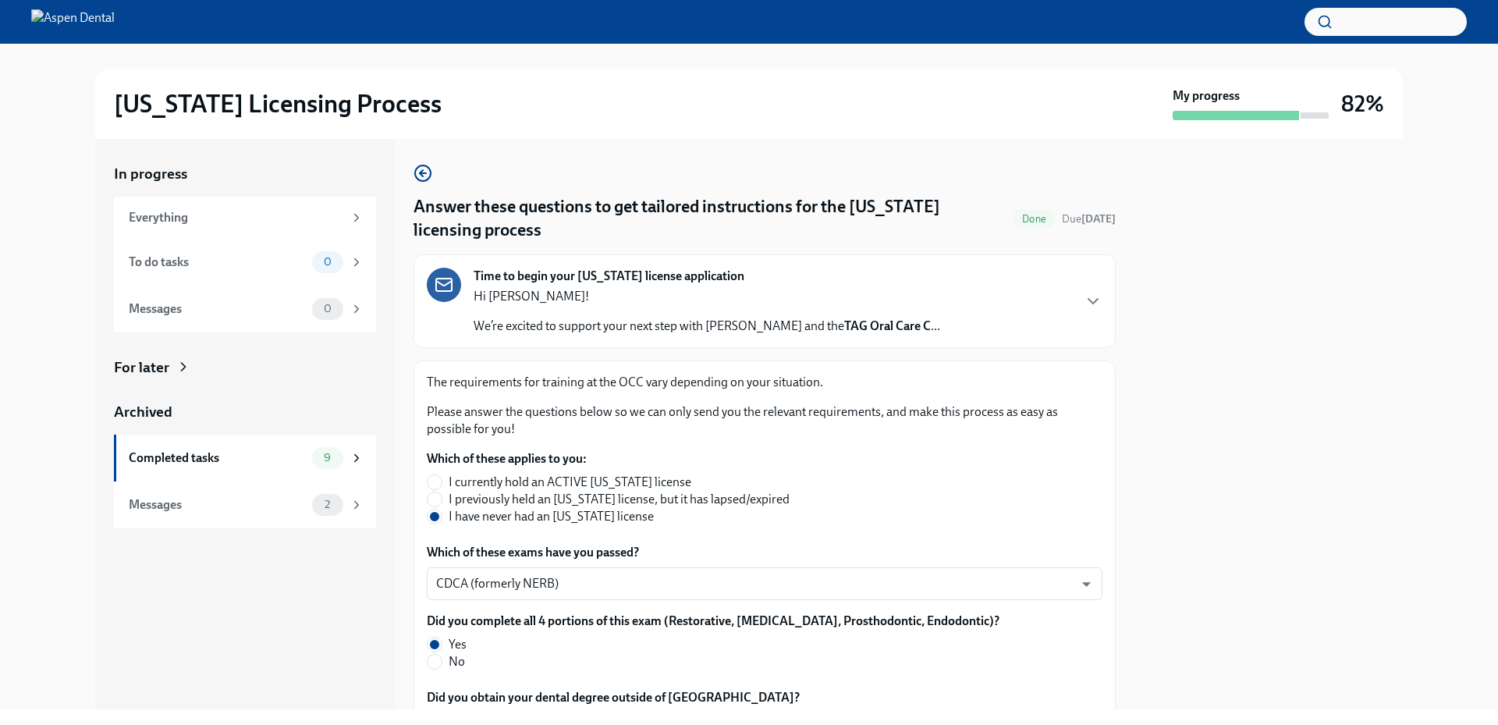
click at [23, 477] on div "[US_STATE] Licensing Process My progress 82% In progress Everything To do tasks…" at bounding box center [749, 376] width 1498 height 665
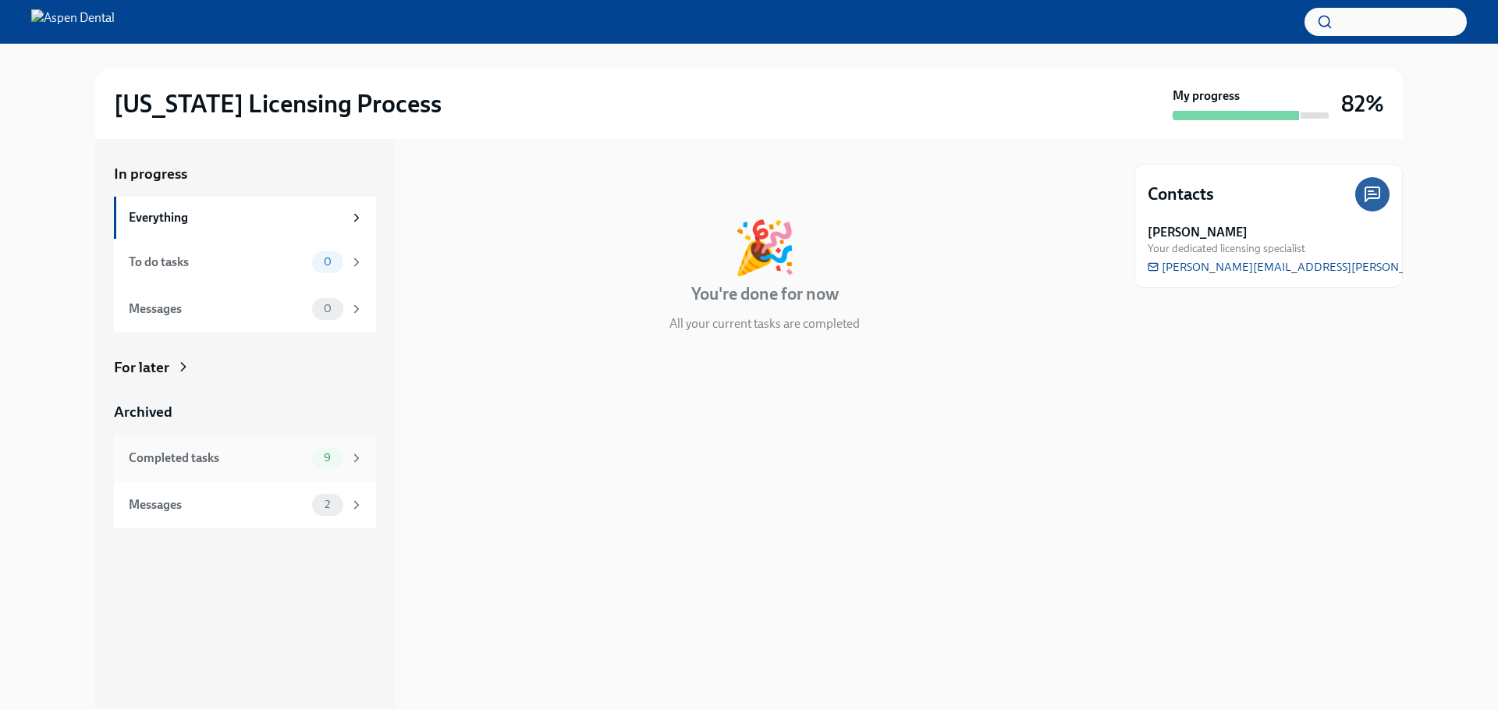
click at [309, 469] on div "Completed tasks 9" at bounding box center [245, 457] width 262 height 47
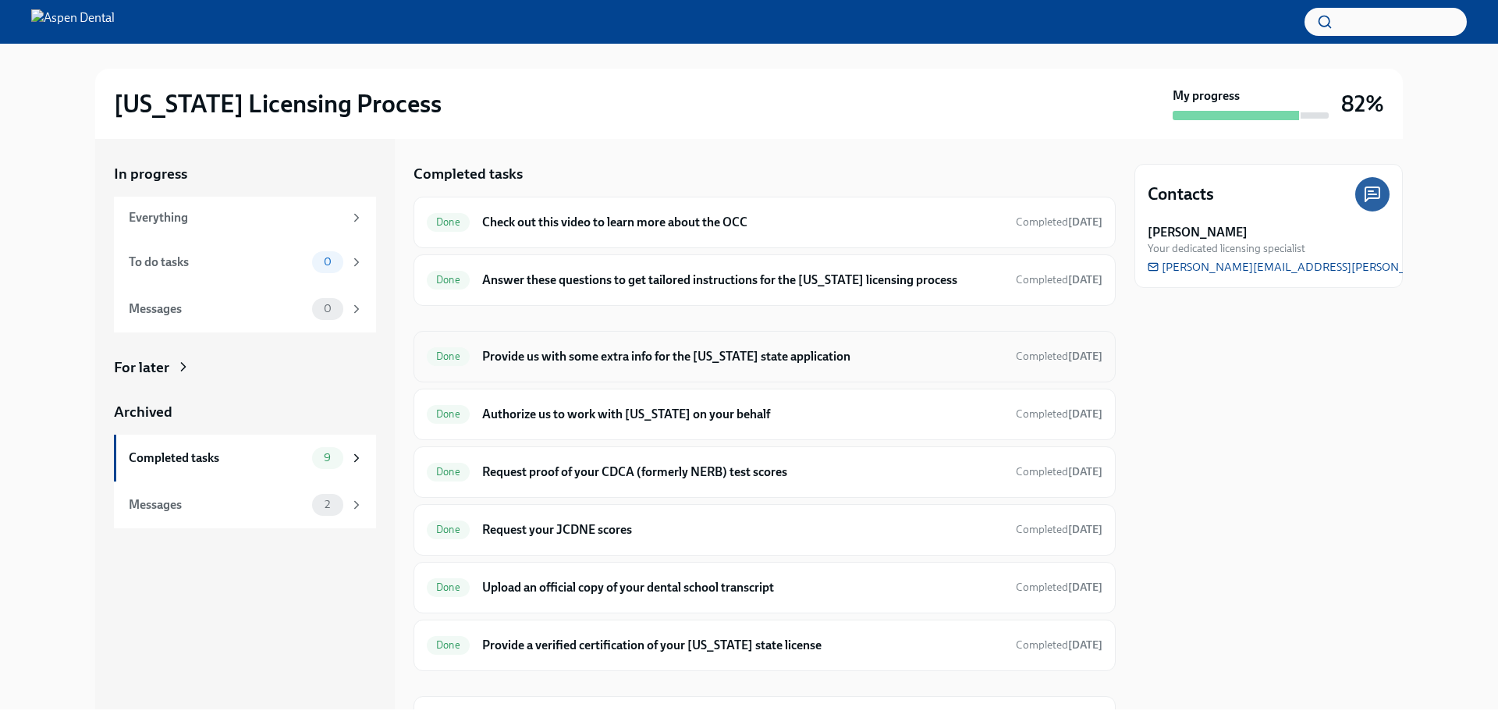
click at [602, 346] on div "Done Provide us with some extra info for the [US_STATE] state application Compl…" at bounding box center [764, 356] width 675 height 25
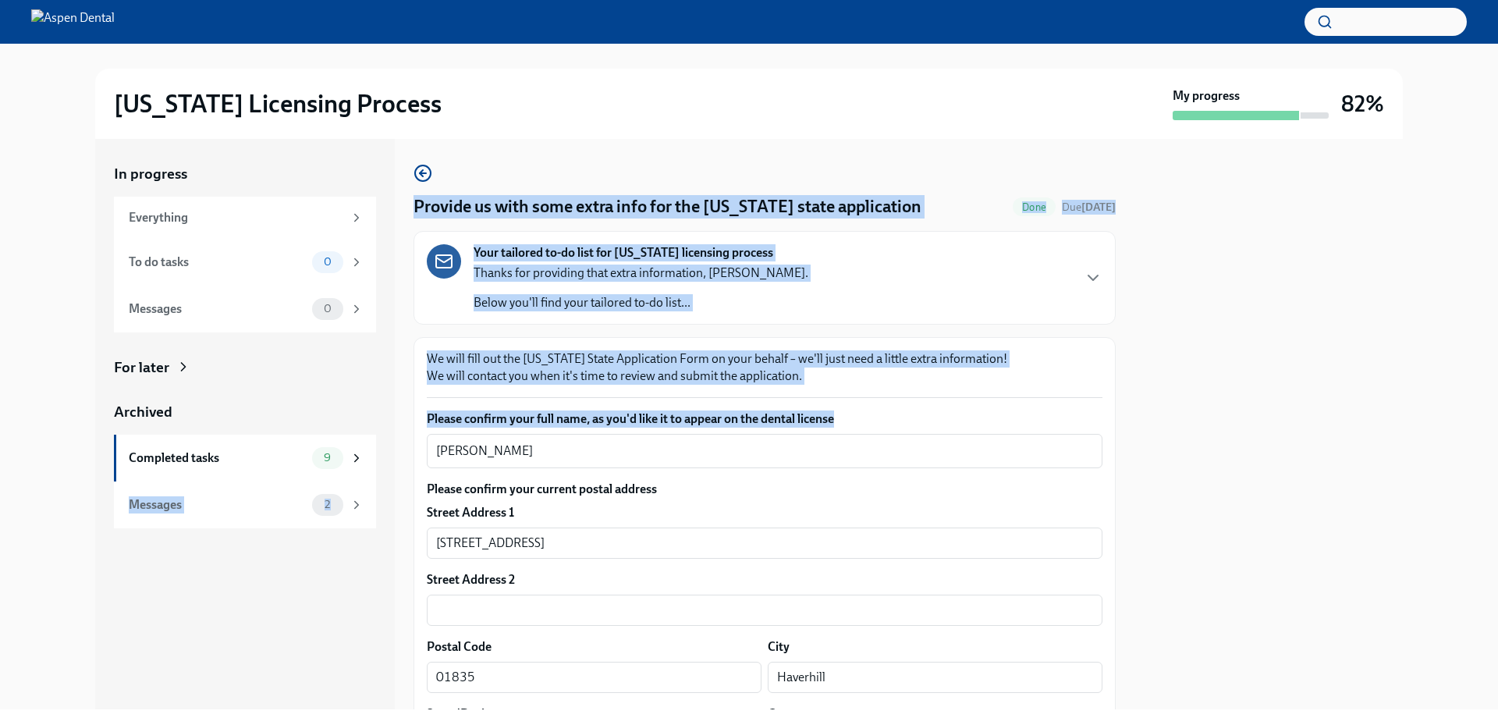
drag, startPoint x: 611, startPoint y: 461, endPoint x: 409, endPoint y: 445, distance: 202.7
click at [385, 445] on div "In progress Everything To do tasks 0 Messages 0 For later Archived Completed ta…" at bounding box center [748, 424] width 1307 height 570
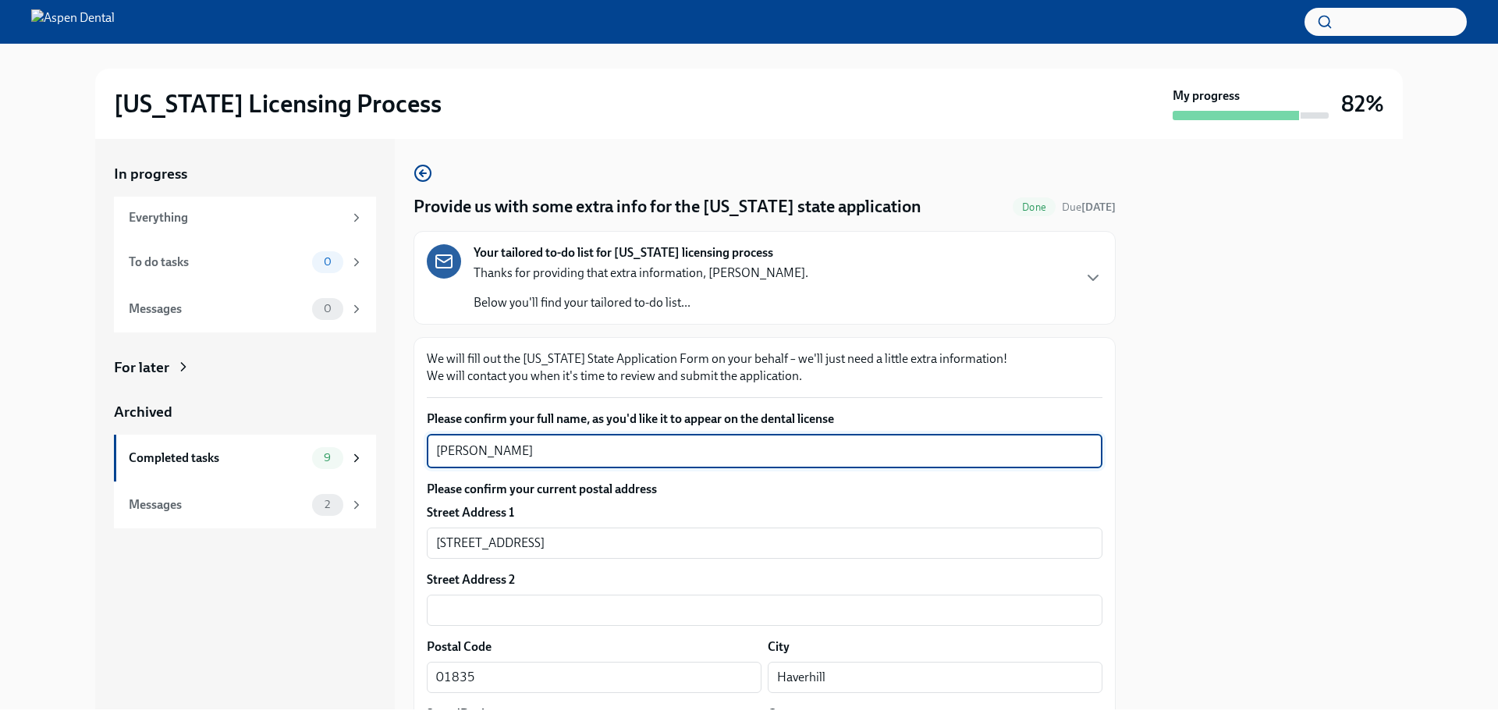
click at [524, 454] on textarea "[PERSON_NAME]" at bounding box center [764, 450] width 657 height 19
drag, startPoint x: 523, startPoint y: 452, endPoint x: 421, endPoint y: 452, distance: 101.4
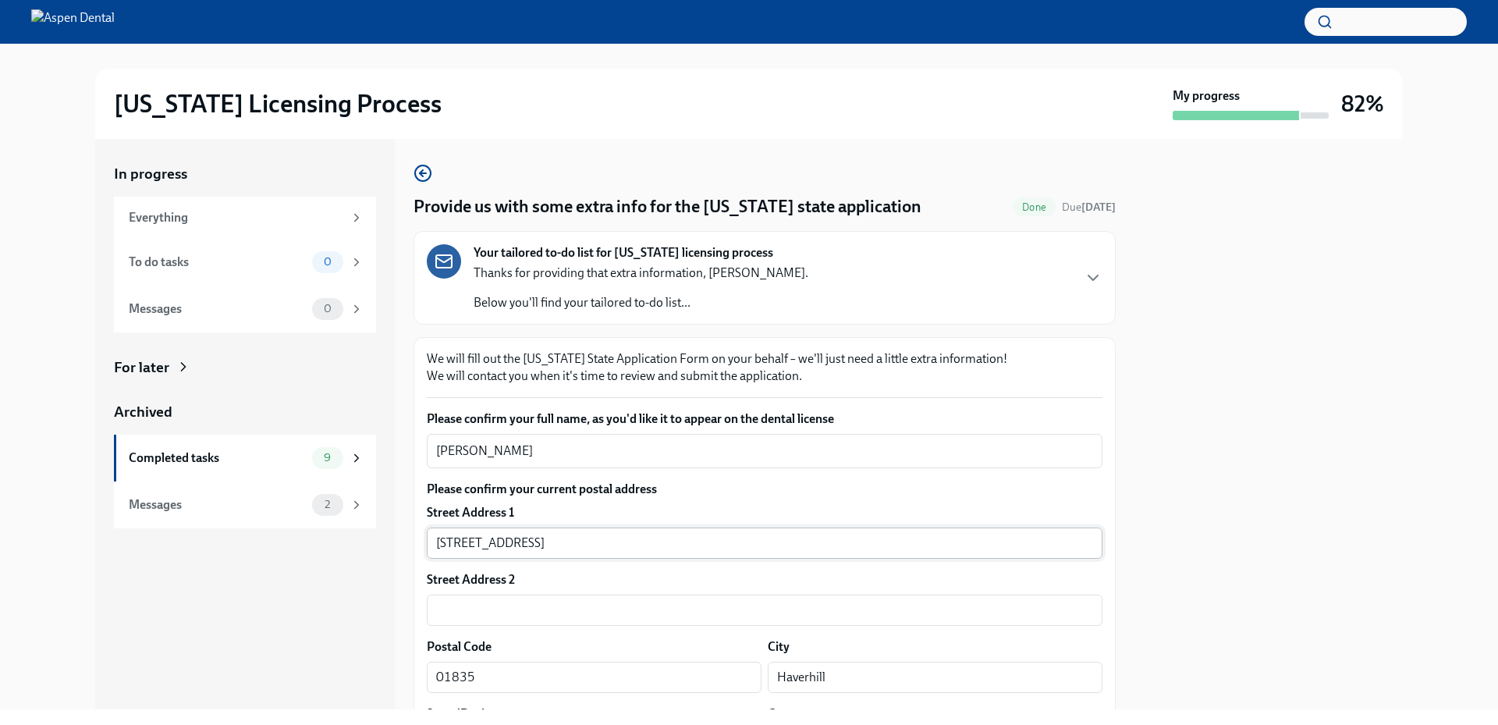
drag, startPoint x: 588, startPoint y: 533, endPoint x: 530, endPoint y: 539, distance: 58.8
click at [530, 539] on input "[STREET_ADDRESS]" at bounding box center [764, 542] width 675 height 31
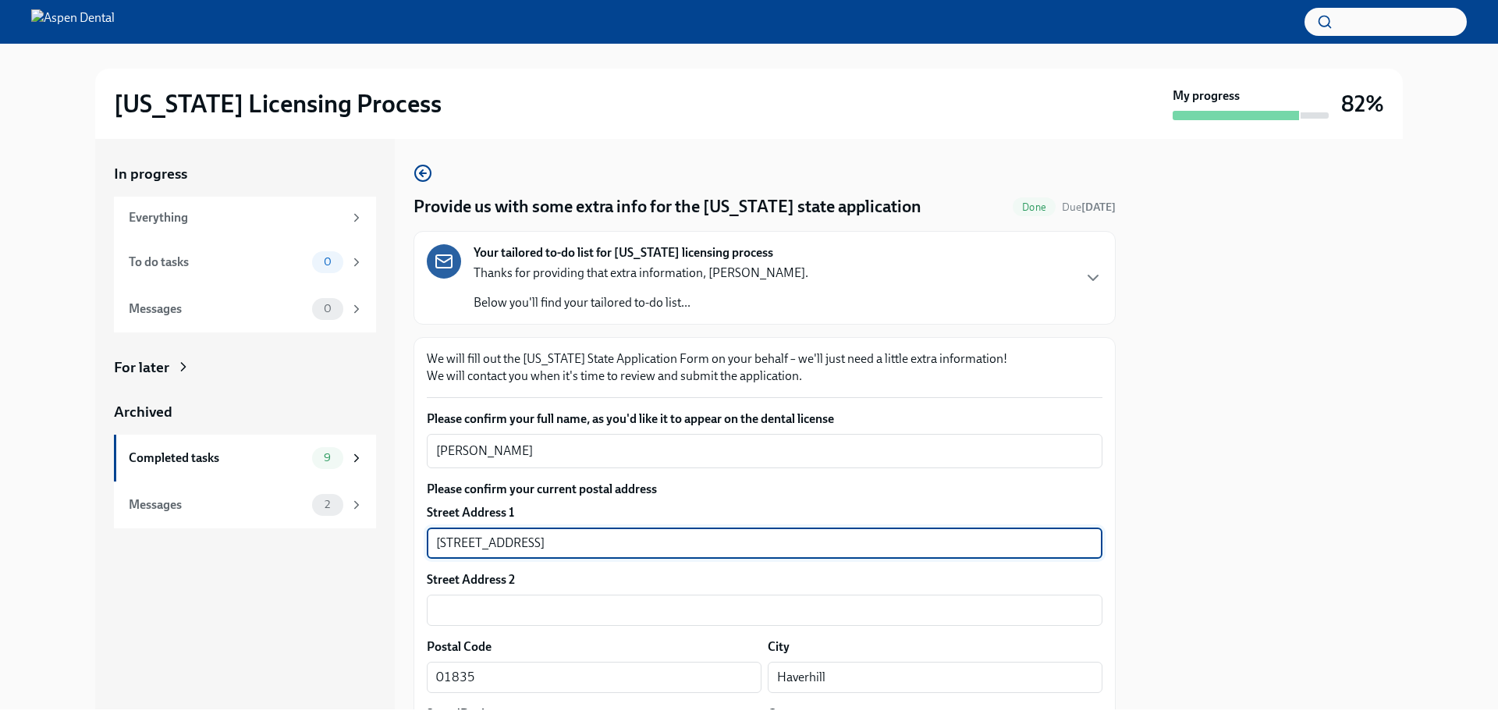
click at [584, 540] on input "[STREET_ADDRESS]" at bounding box center [764, 542] width 675 height 31
click at [569, 547] on input "[STREET_ADDRESS]" at bounding box center [764, 542] width 675 height 31
drag, startPoint x: 562, startPoint y: 545, endPoint x: 413, endPoint y: 549, distance: 149.0
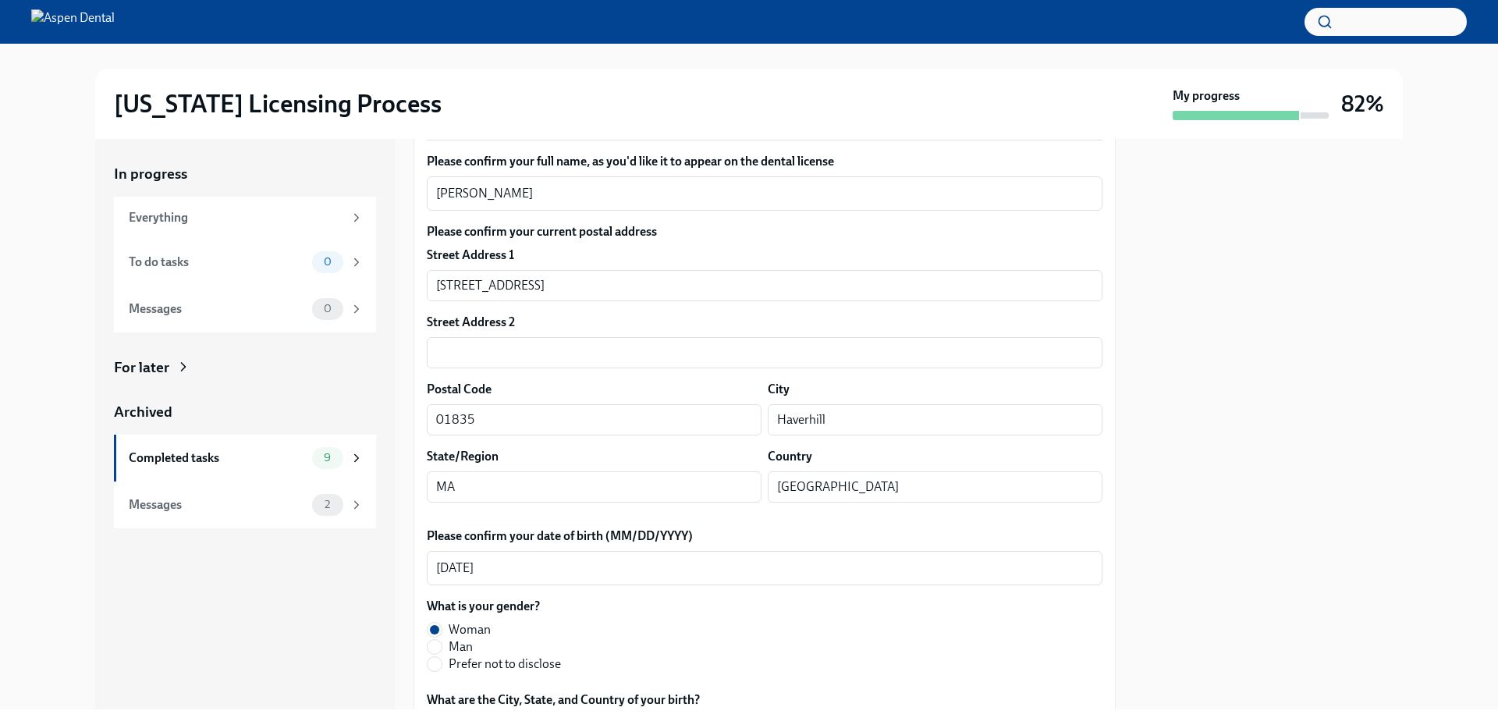
scroll to position [312, 0]
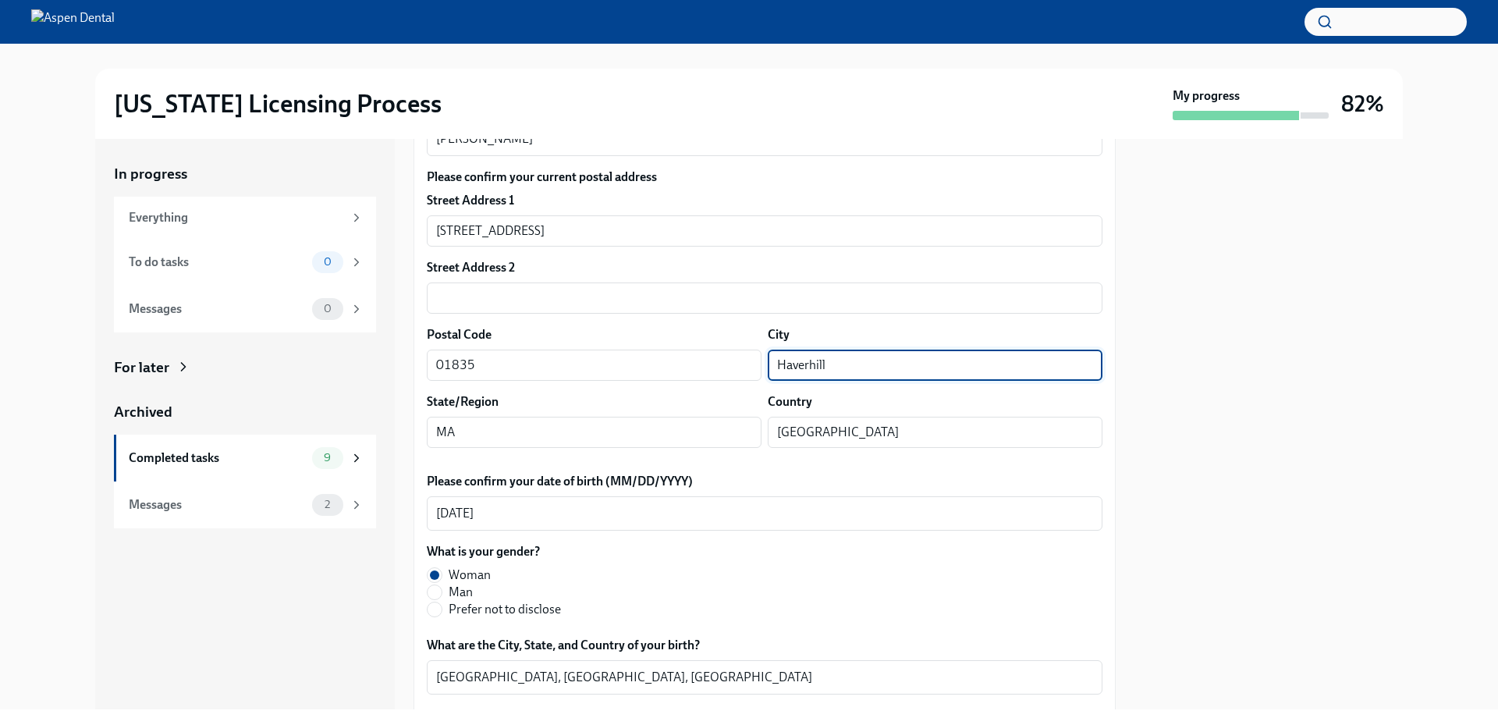
click at [801, 367] on input "Haverhill" at bounding box center [935, 364] width 335 height 31
click at [1274, 469] on div at bounding box center [1268, 424] width 268 height 570
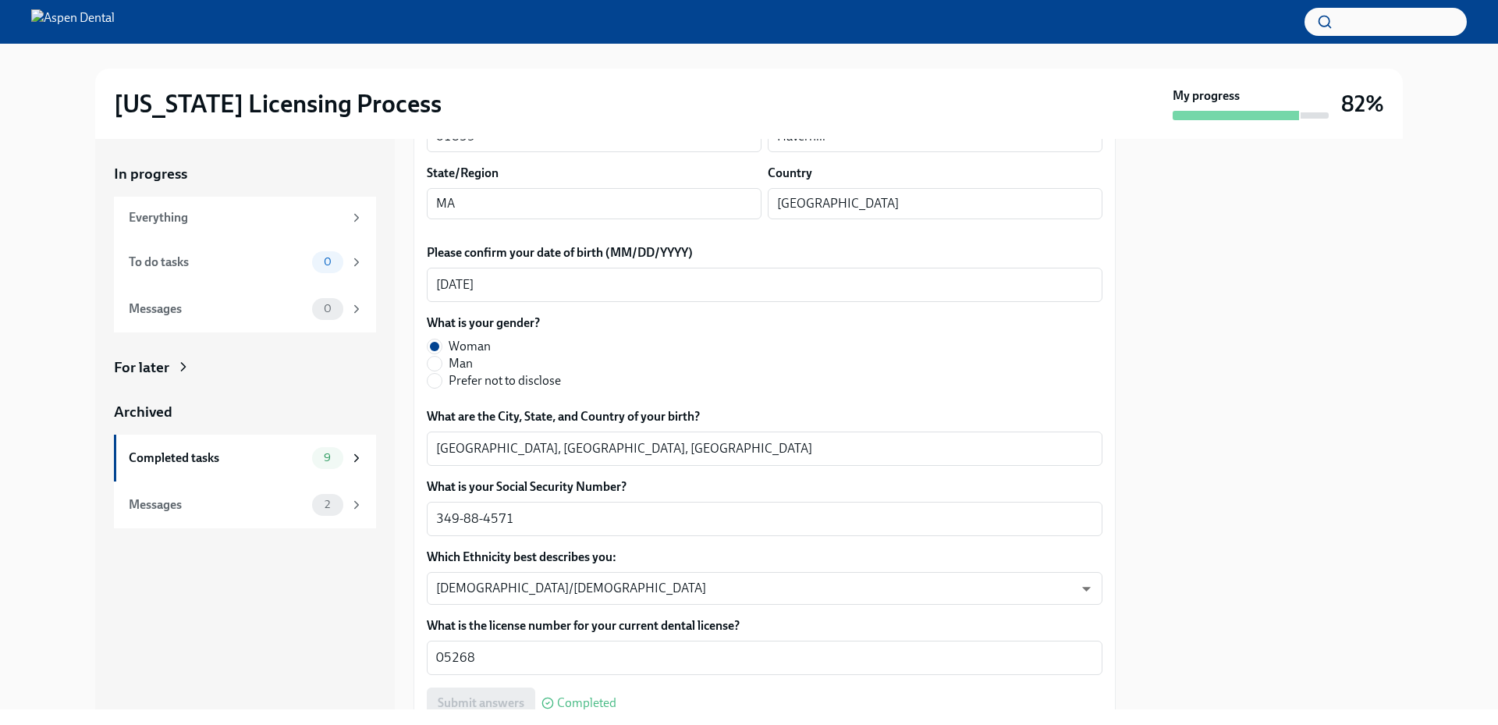
scroll to position [546, 0]
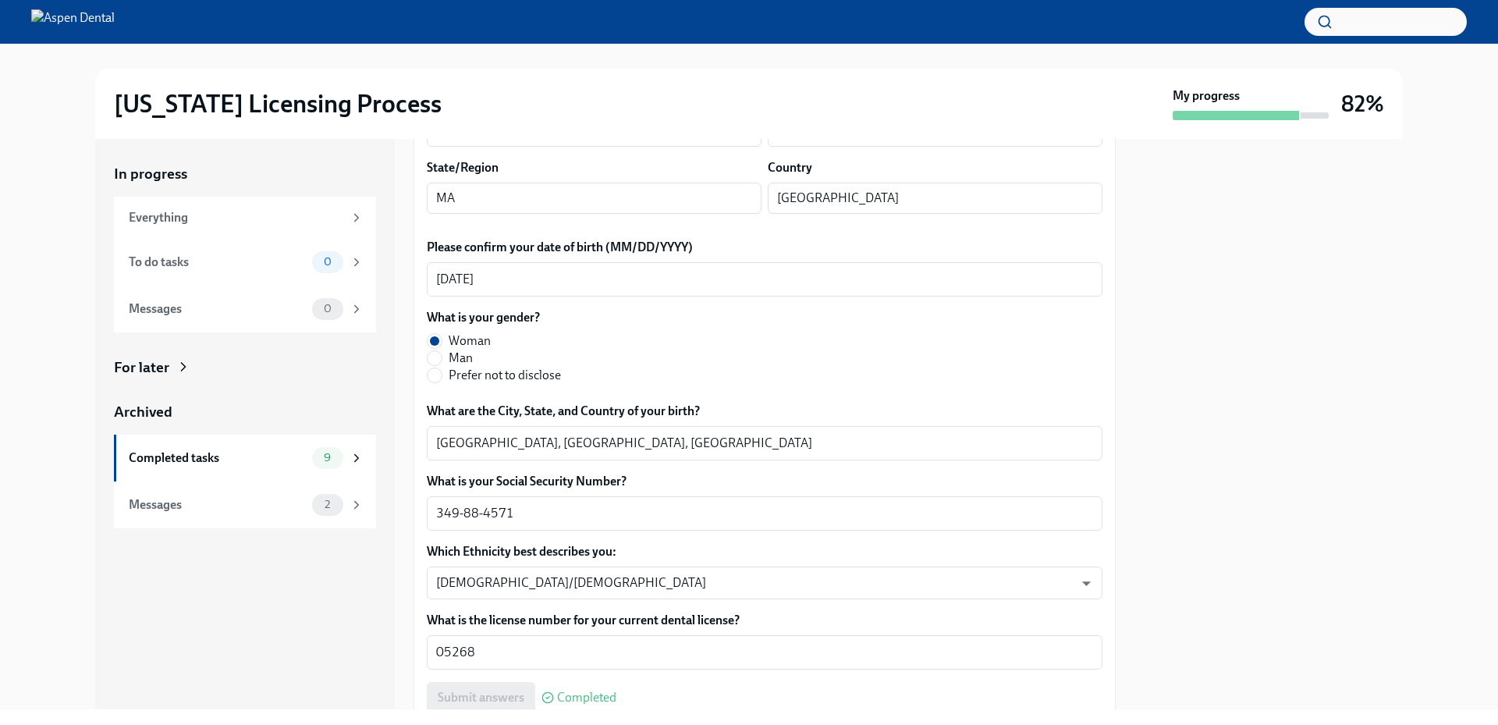
click at [1435, 449] on div "In progress Everything To do tasks 0 Messages 0 For later Archived Completed ta…" at bounding box center [749, 424] width 1448 height 570
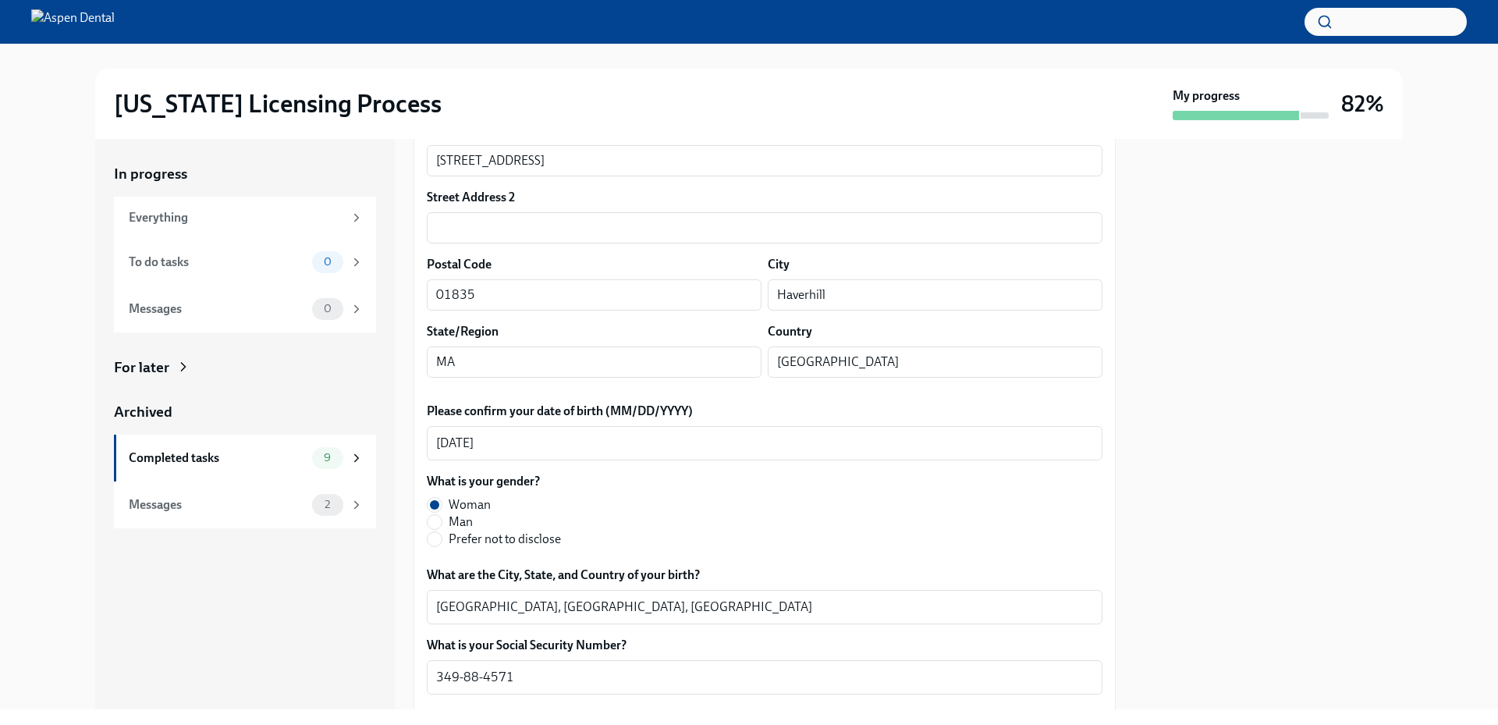
scroll to position [390, 0]
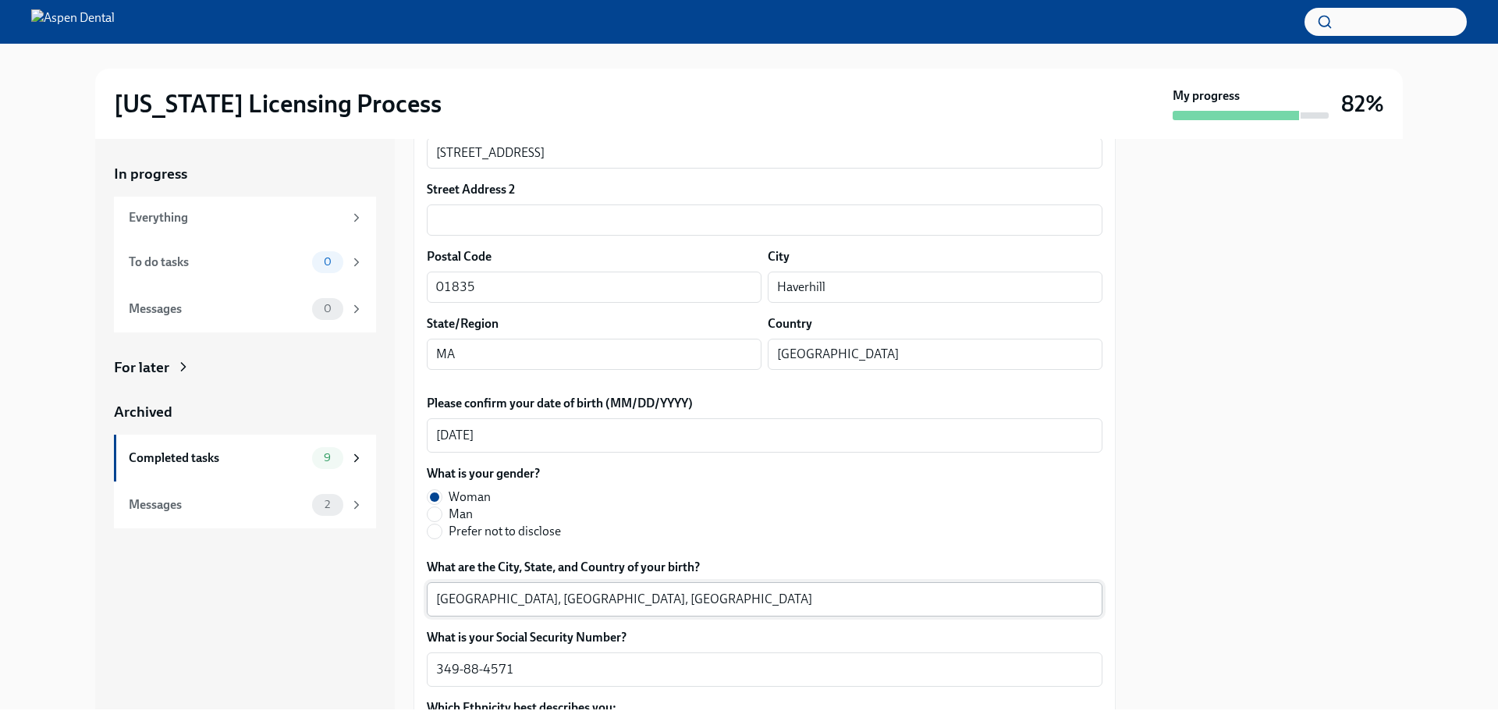
click at [456, 594] on textarea "[GEOGRAPHIC_DATA], [GEOGRAPHIC_DATA], [GEOGRAPHIC_DATA]" at bounding box center [764, 599] width 657 height 19
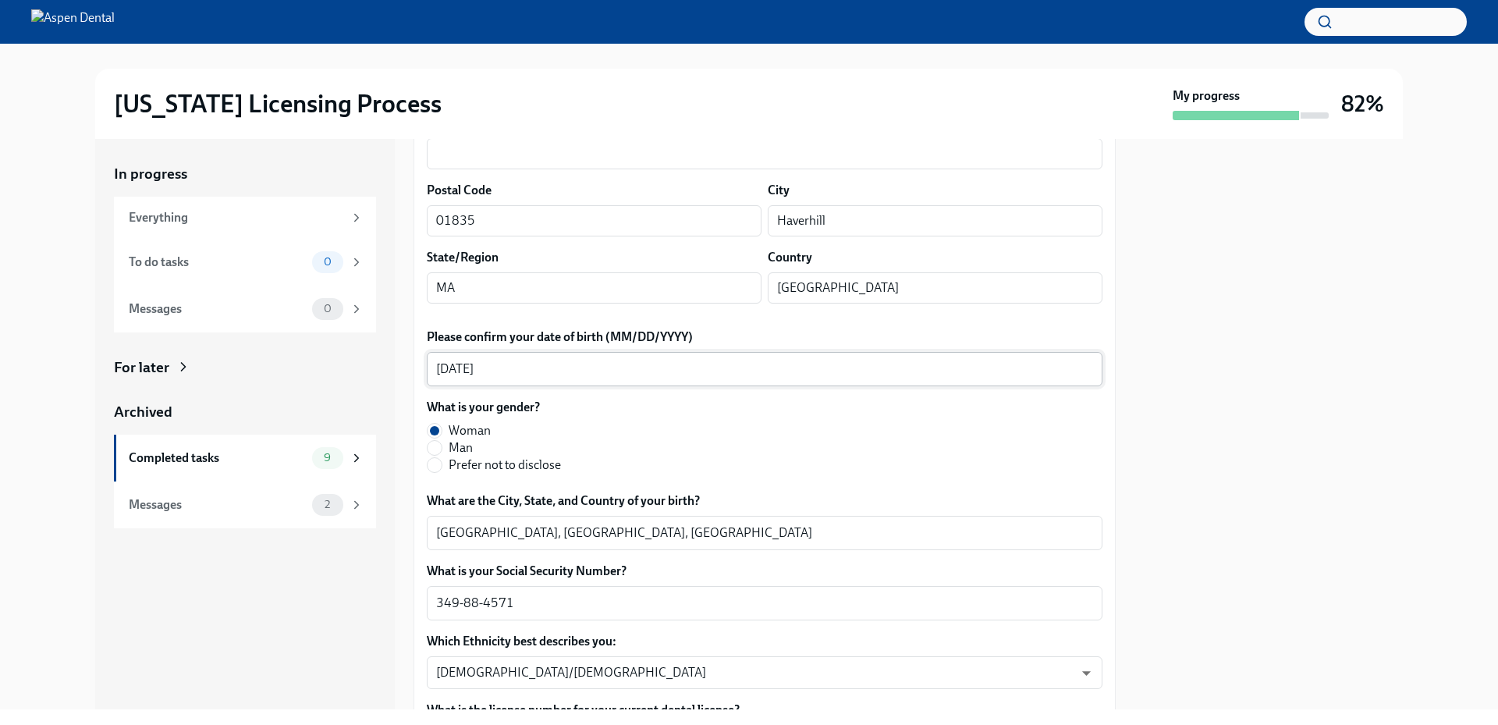
scroll to position [624, 0]
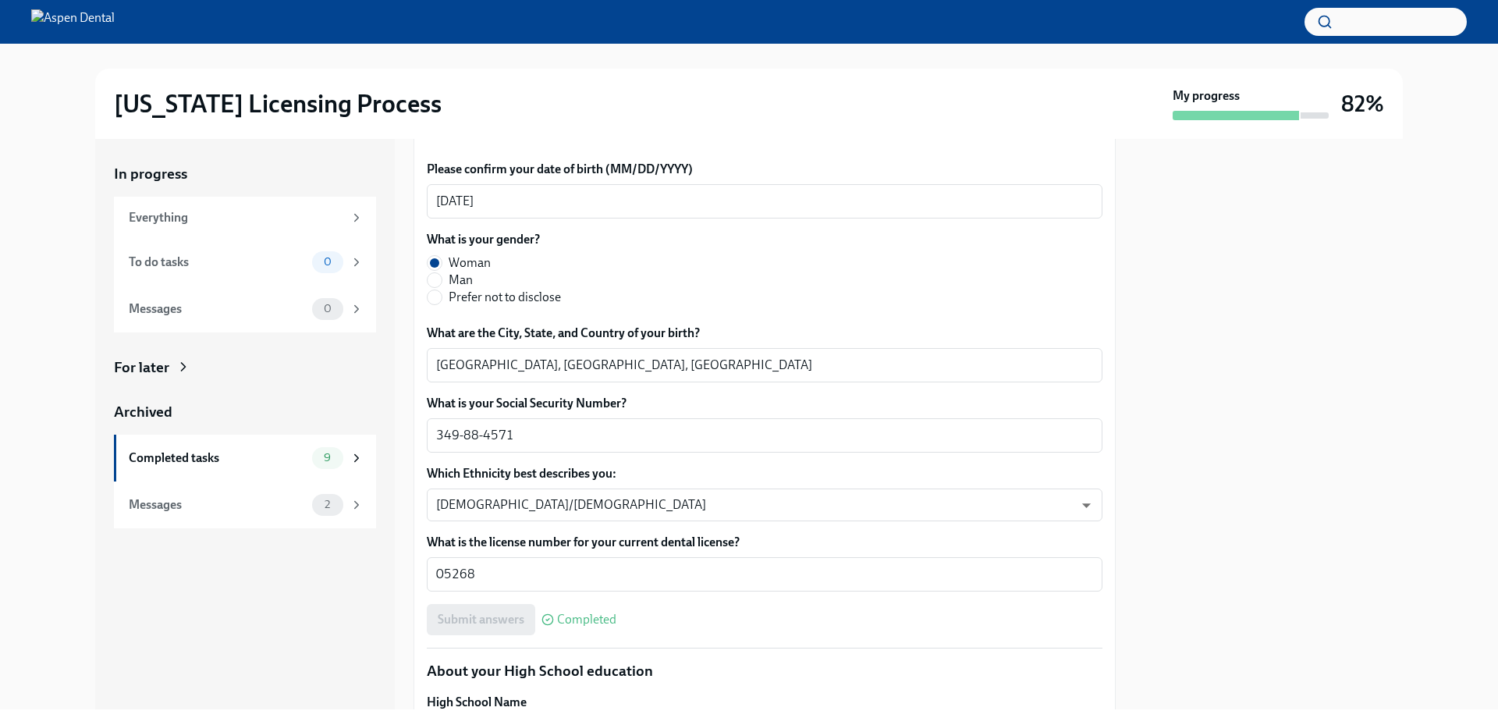
click at [229, 609] on div "In progress Everything To do tasks 0 Messages 0 For later Archived Completed ta…" at bounding box center [245, 424] width 300 height 570
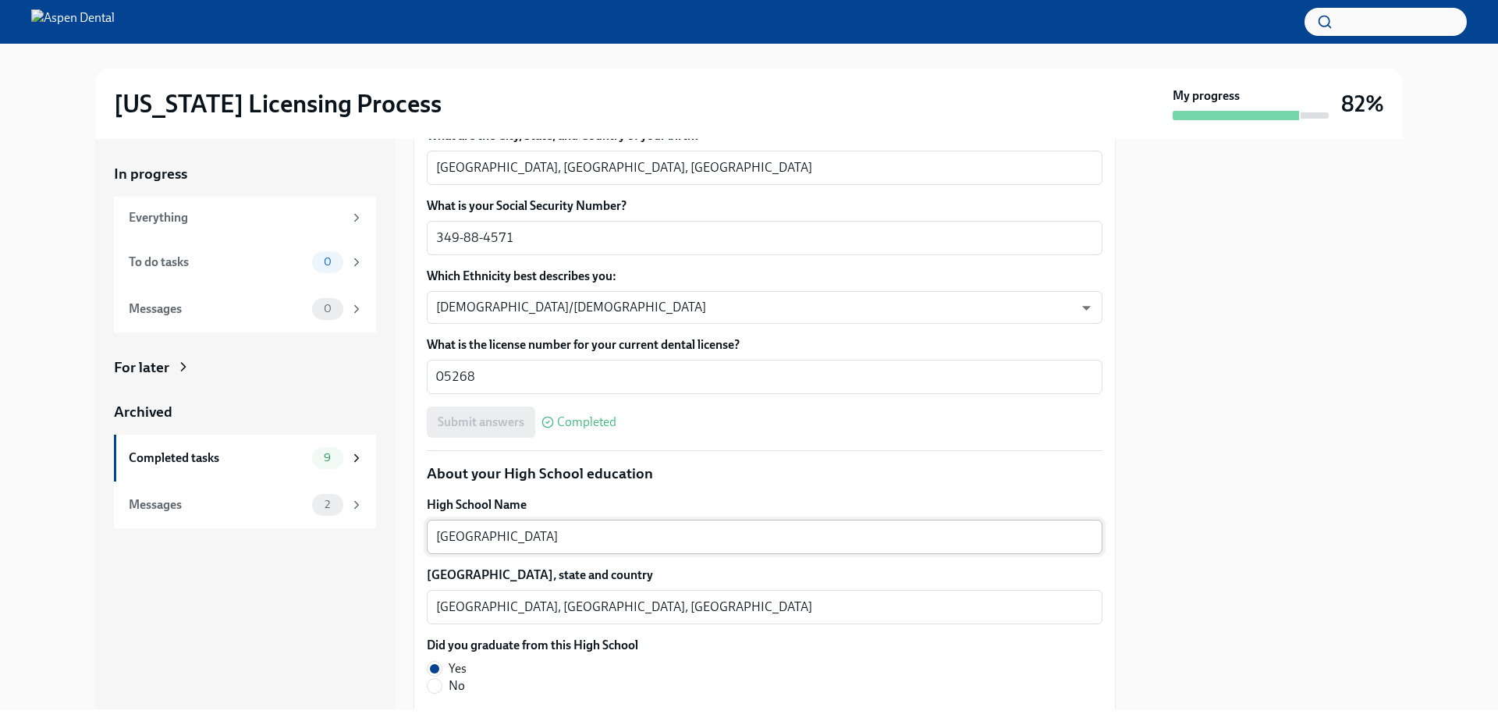
scroll to position [936, 0]
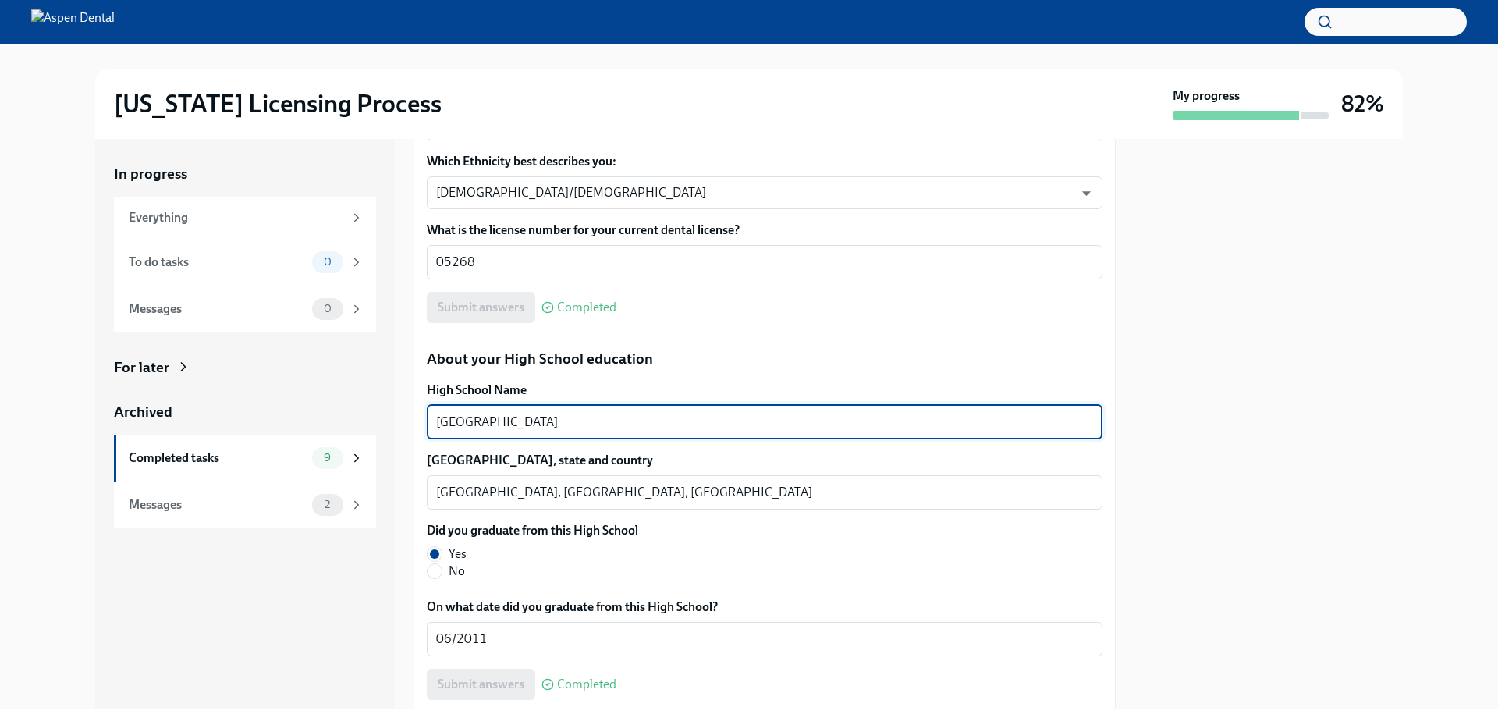
drag, startPoint x: 601, startPoint y: 420, endPoint x: 401, endPoint y: 428, distance: 200.6
click at [401, 428] on div "In progress Everything To do tasks 0 Messages 0 For later Archived Completed ta…" at bounding box center [748, 424] width 1307 height 570
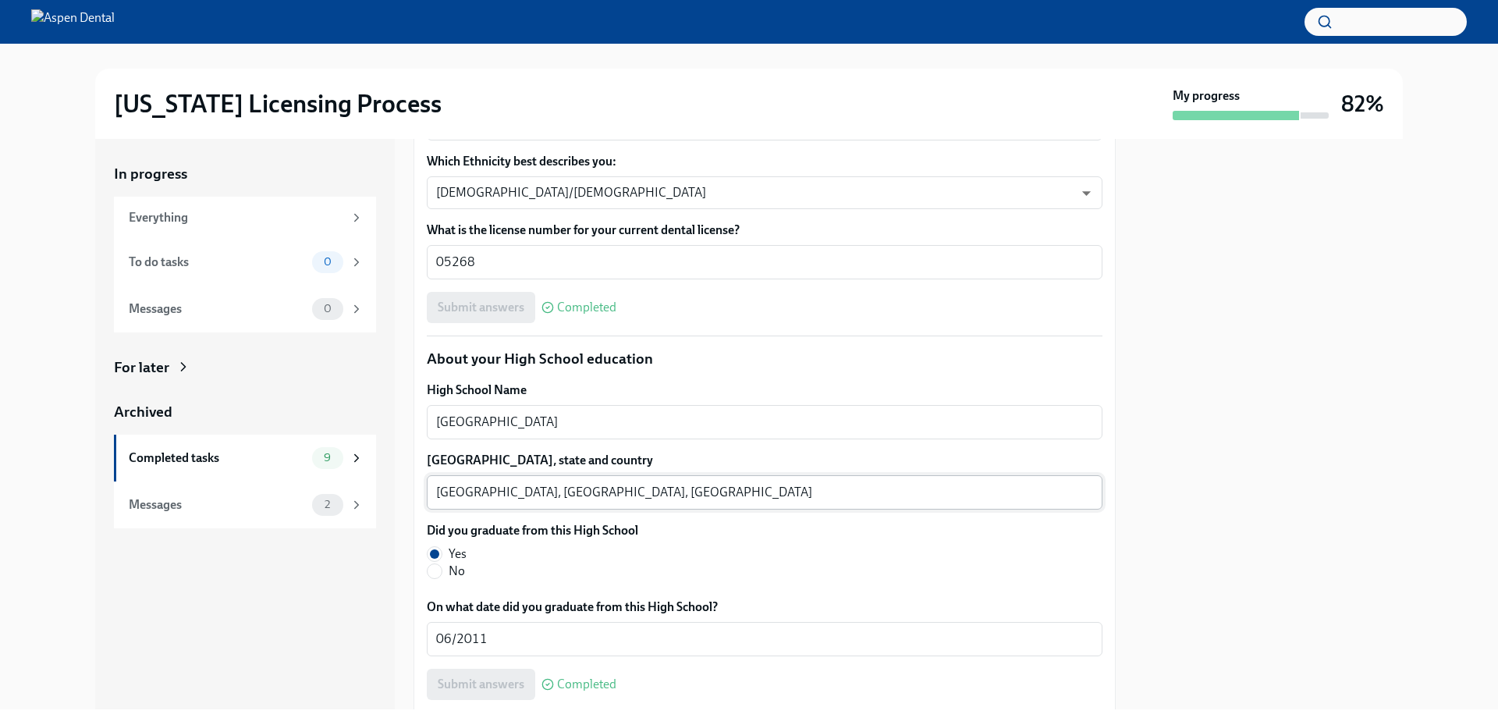
click at [451, 491] on textarea "[GEOGRAPHIC_DATA], [GEOGRAPHIC_DATA], [GEOGRAPHIC_DATA]" at bounding box center [764, 492] width 657 height 19
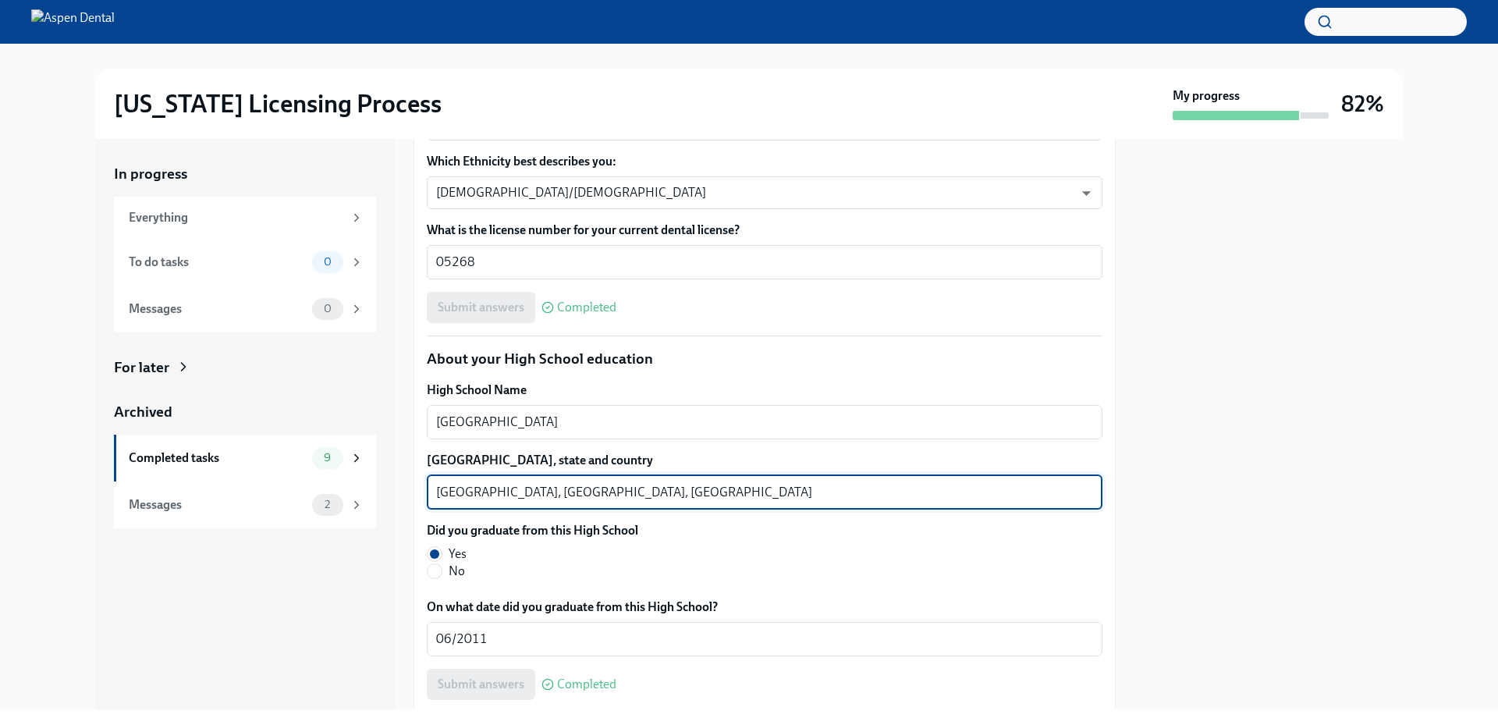
click at [451, 491] on textarea "[GEOGRAPHIC_DATA], [GEOGRAPHIC_DATA], [GEOGRAPHIC_DATA]" at bounding box center [764, 492] width 657 height 19
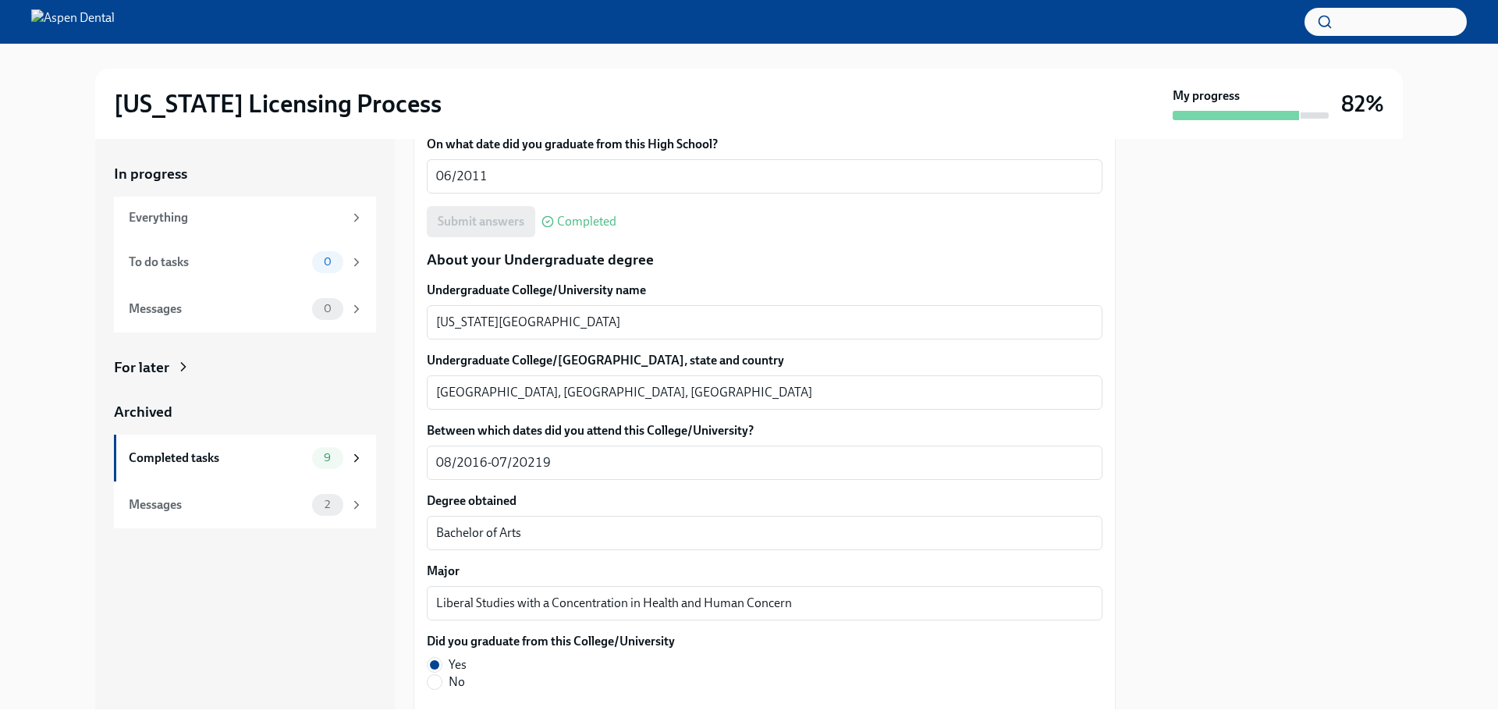
scroll to position [1482, 0]
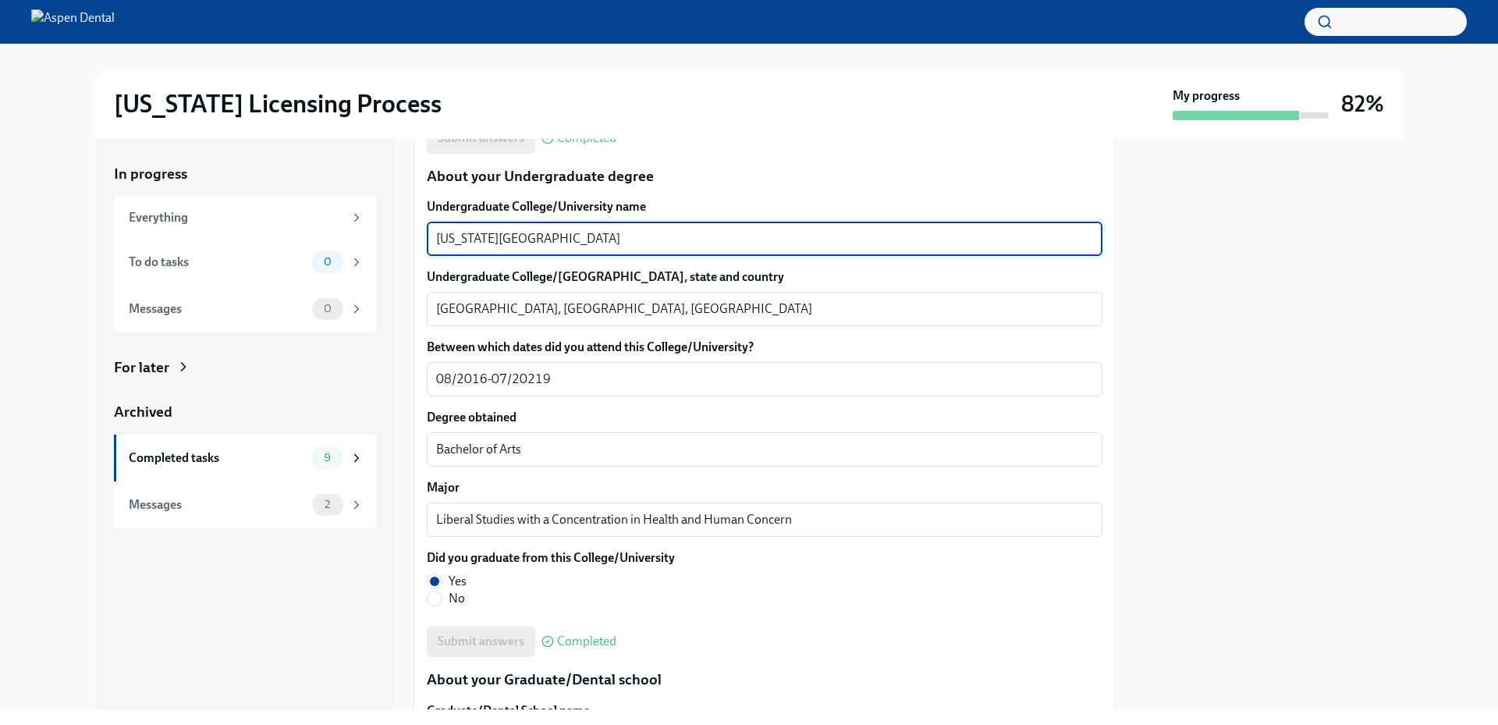
drag, startPoint x: 613, startPoint y: 240, endPoint x: 386, endPoint y: 234, distance: 227.1
click at [386, 234] on div "In progress Everything To do tasks 0 Messages 0 For later Archived Completed ta…" at bounding box center [748, 424] width 1307 height 570
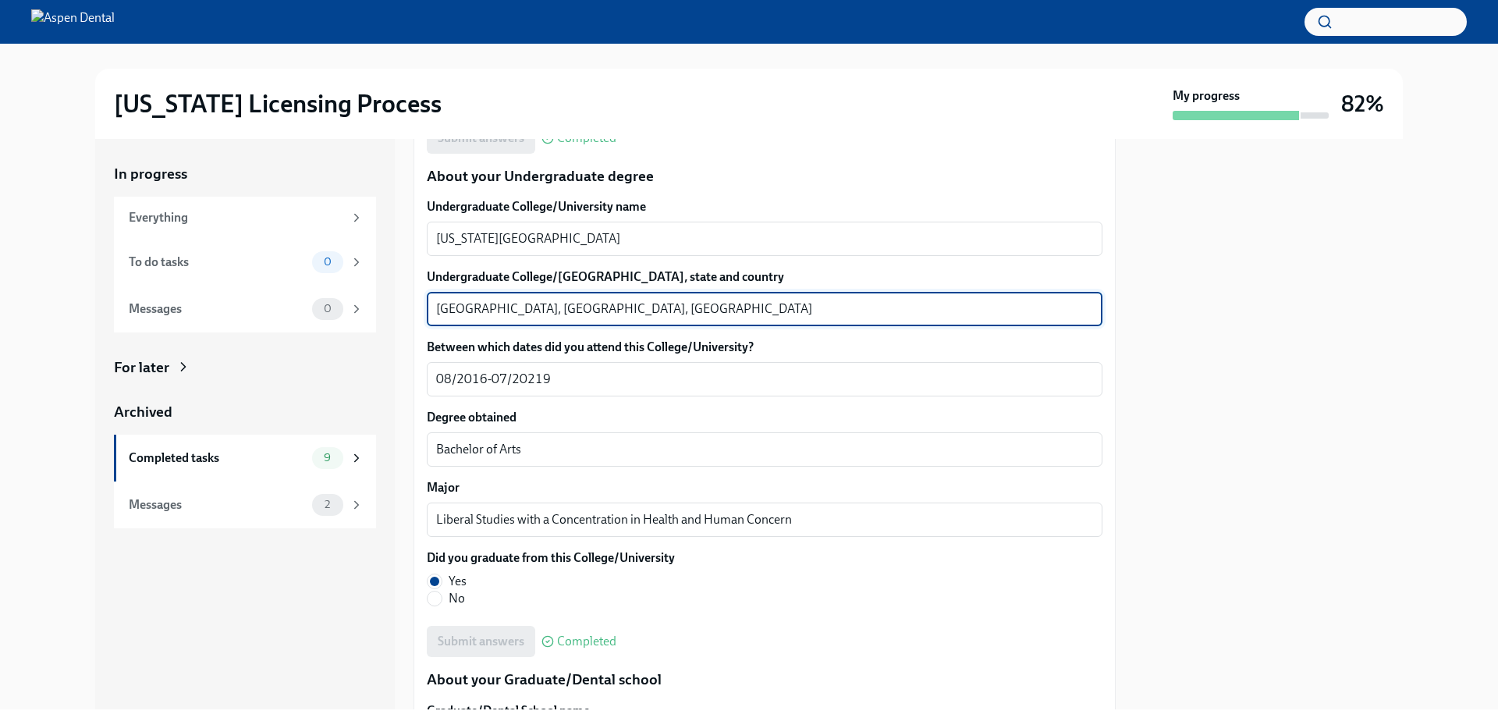
click at [452, 310] on textarea "[GEOGRAPHIC_DATA], [GEOGRAPHIC_DATA], [GEOGRAPHIC_DATA]" at bounding box center [764, 309] width 657 height 19
click at [452, 309] on textarea "[GEOGRAPHIC_DATA], [GEOGRAPHIC_DATA], [GEOGRAPHIC_DATA]" at bounding box center [764, 309] width 657 height 19
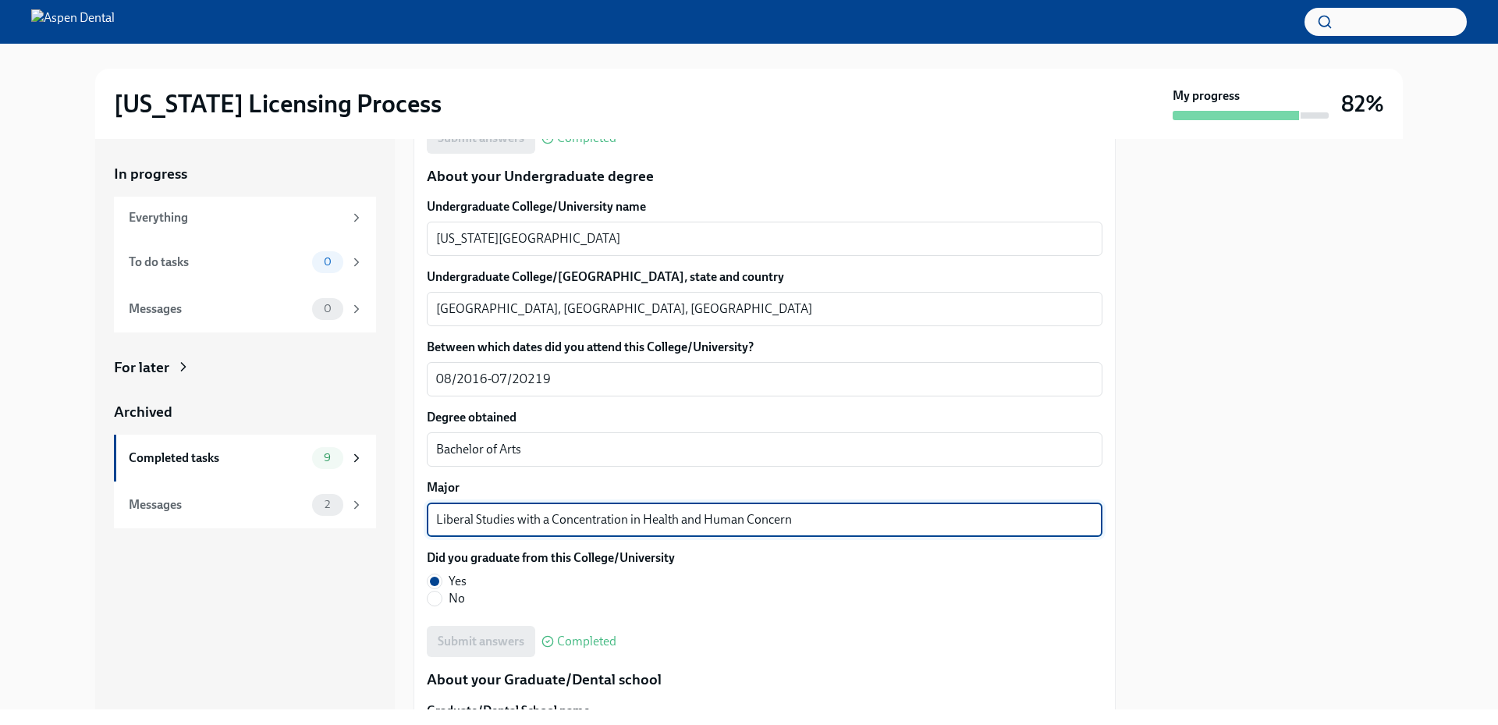
drag, startPoint x: 810, startPoint y: 514, endPoint x: 376, endPoint y: 518, distance: 433.7
click at [376, 518] on div "In progress Everything To do tasks 0 Messages 0 For later Archived Completed ta…" at bounding box center [748, 424] width 1307 height 570
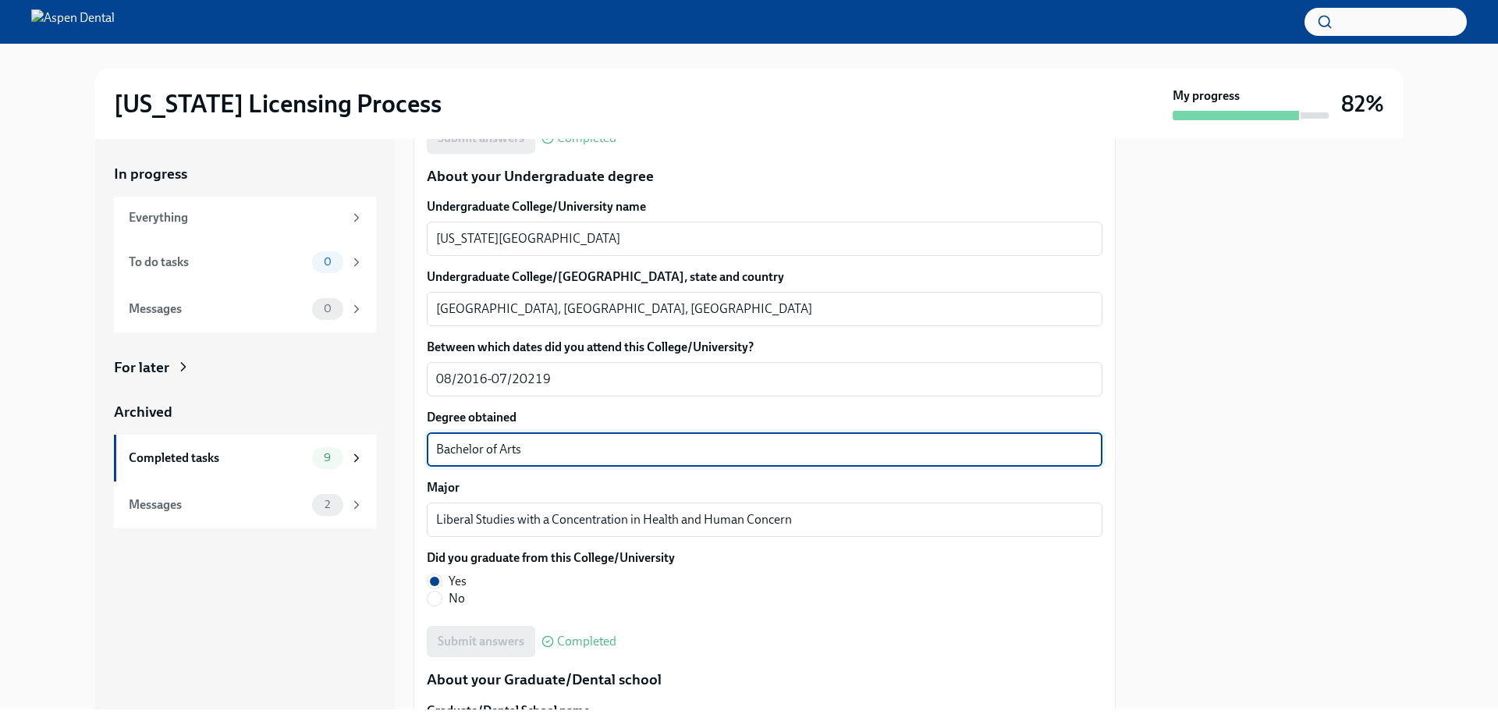
drag, startPoint x: 521, startPoint y: 449, endPoint x: 392, endPoint y: 453, distance: 128.8
click at [392, 453] on div "In progress Everything To do tasks 0 Messages 0 For later Archived Completed ta…" at bounding box center [748, 424] width 1307 height 570
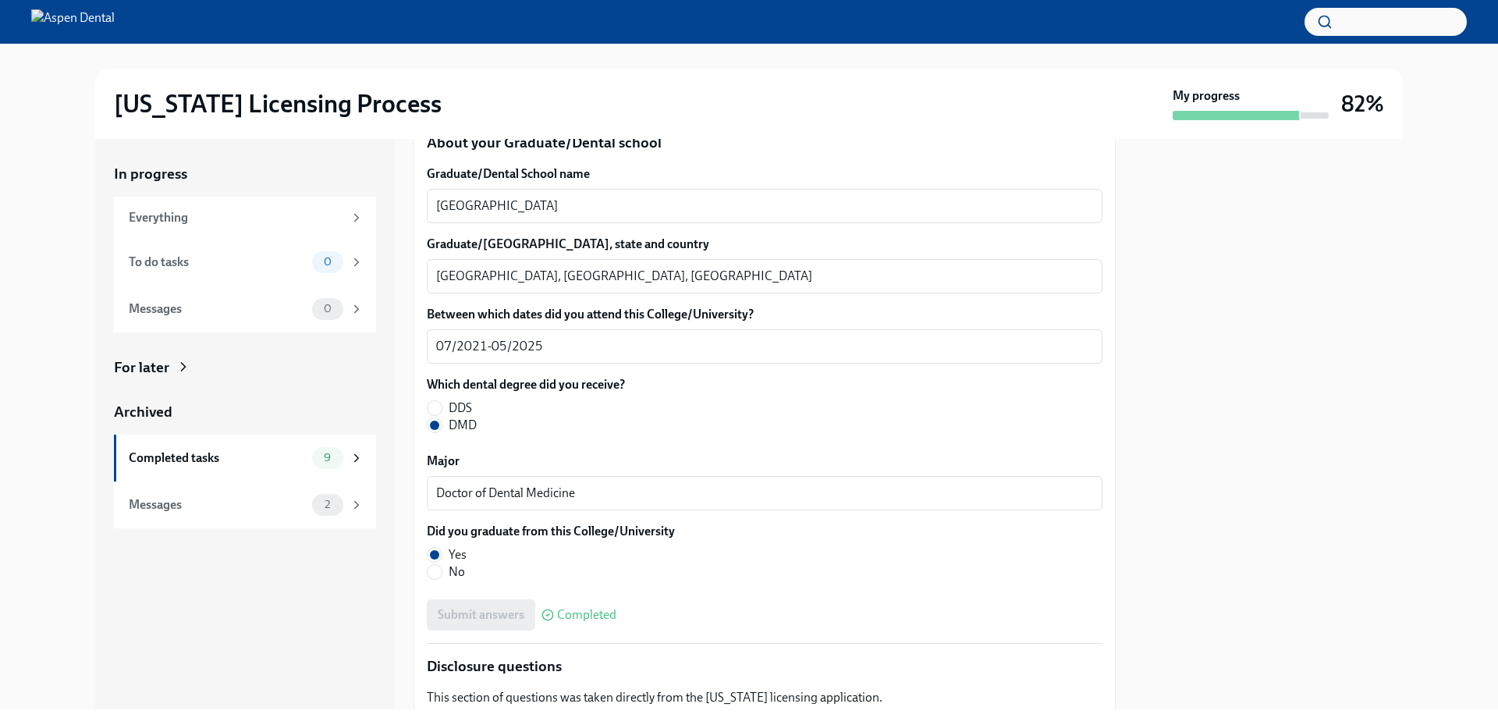
scroll to position [2028, 0]
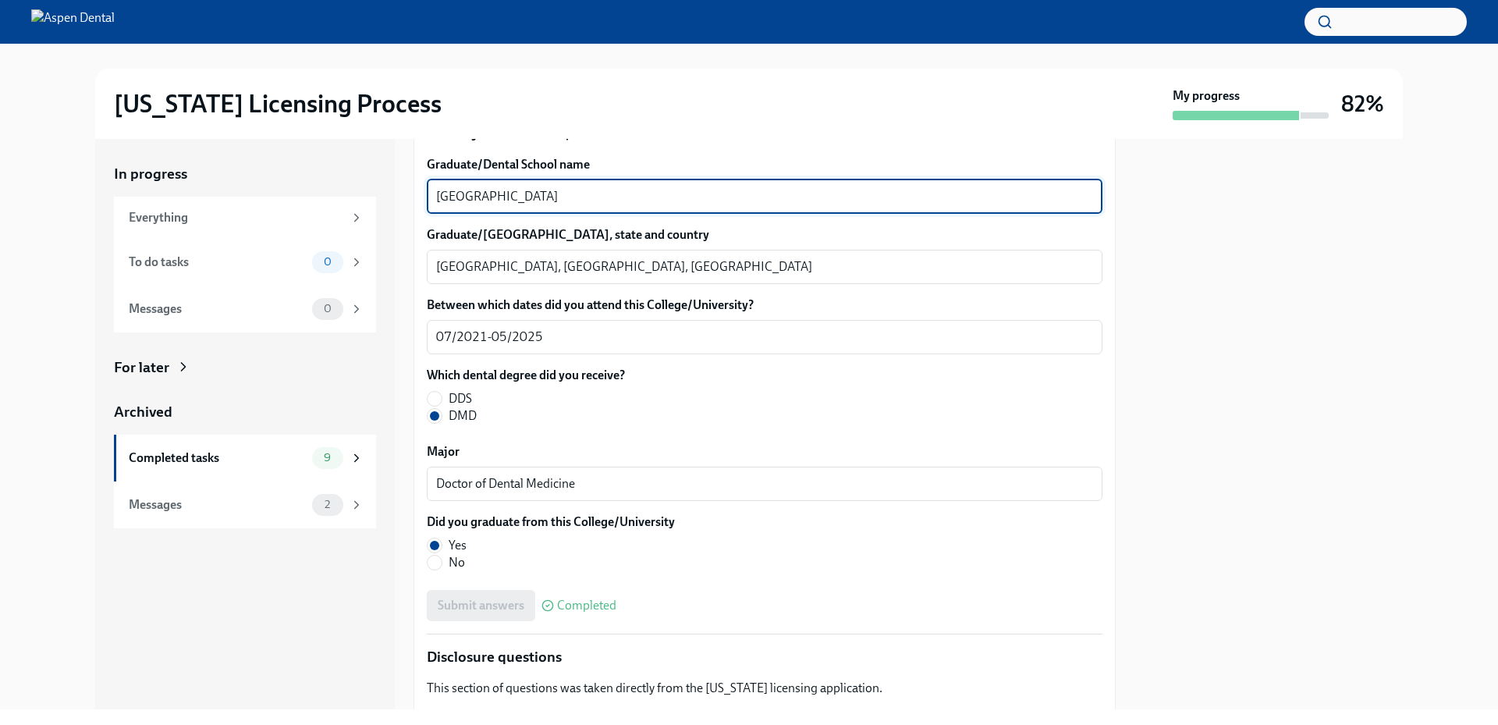
drag, startPoint x: 631, startPoint y: 192, endPoint x: 382, endPoint y: 184, distance: 248.9
click at [382, 184] on div "In progress Everything To do tasks 0 Messages 0 For later Archived Completed ta…" at bounding box center [748, 424] width 1307 height 570
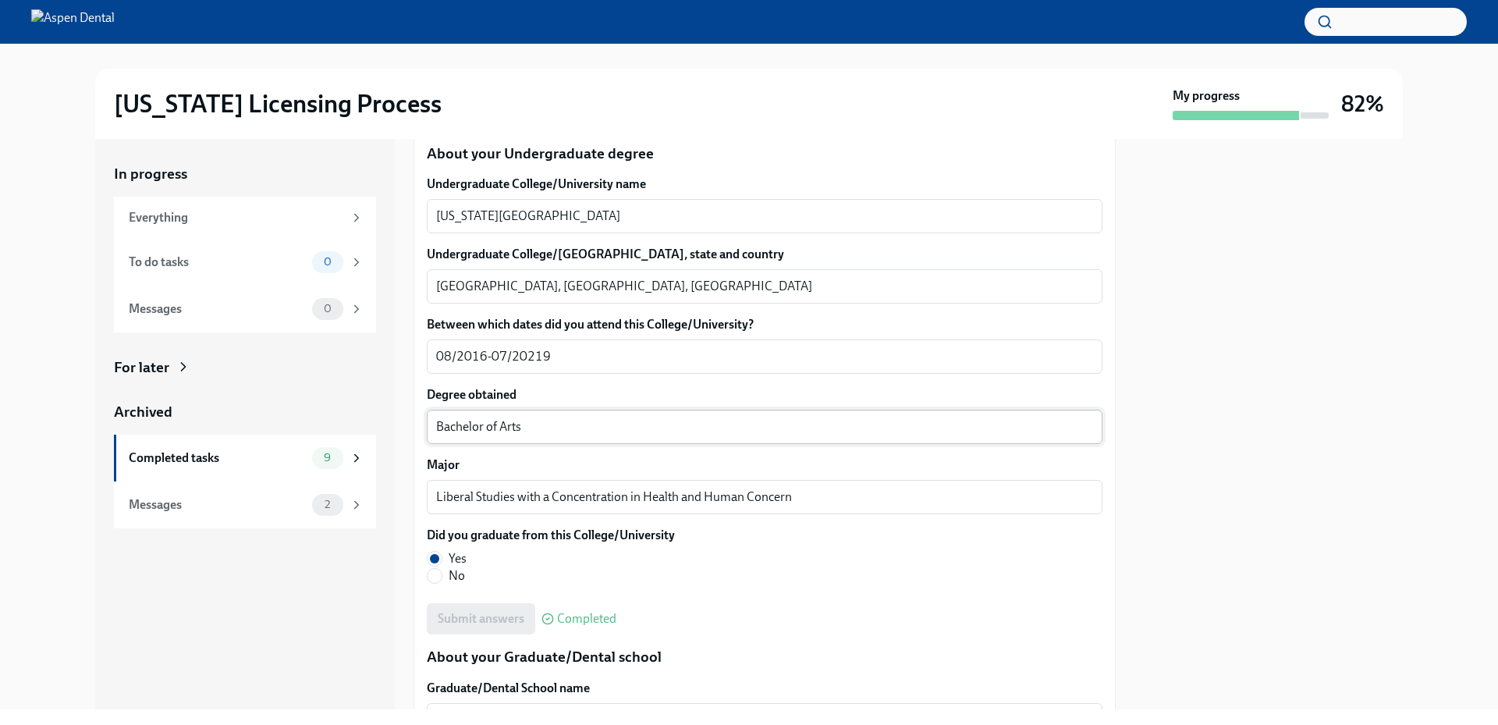
scroll to position [1482, 0]
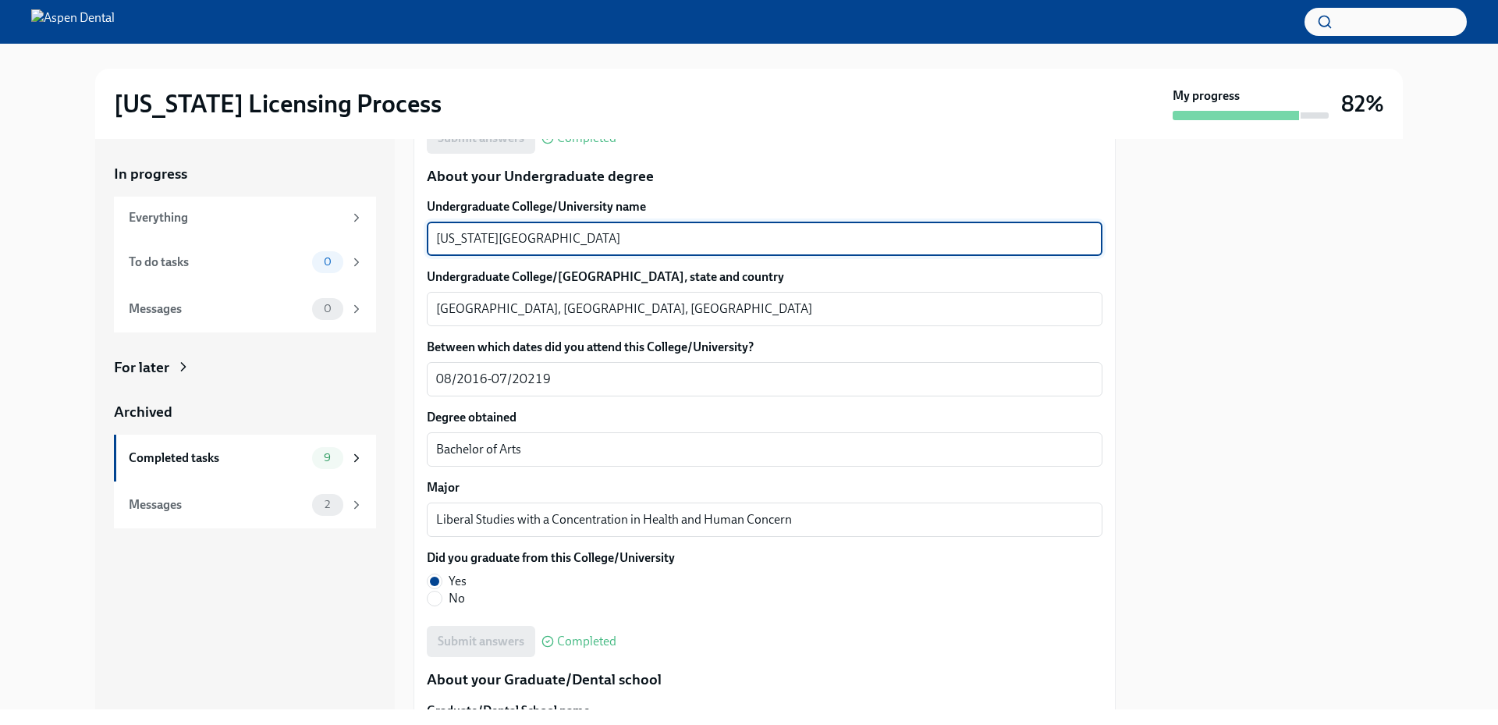
drag, startPoint x: 611, startPoint y: 235, endPoint x: 395, endPoint y: 236, distance: 215.3
click at [395, 236] on div "In progress Everything To do tasks 0 Messages 0 For later Archived Completed ta…" at bounding box center [748, 424] width 1307 height 570
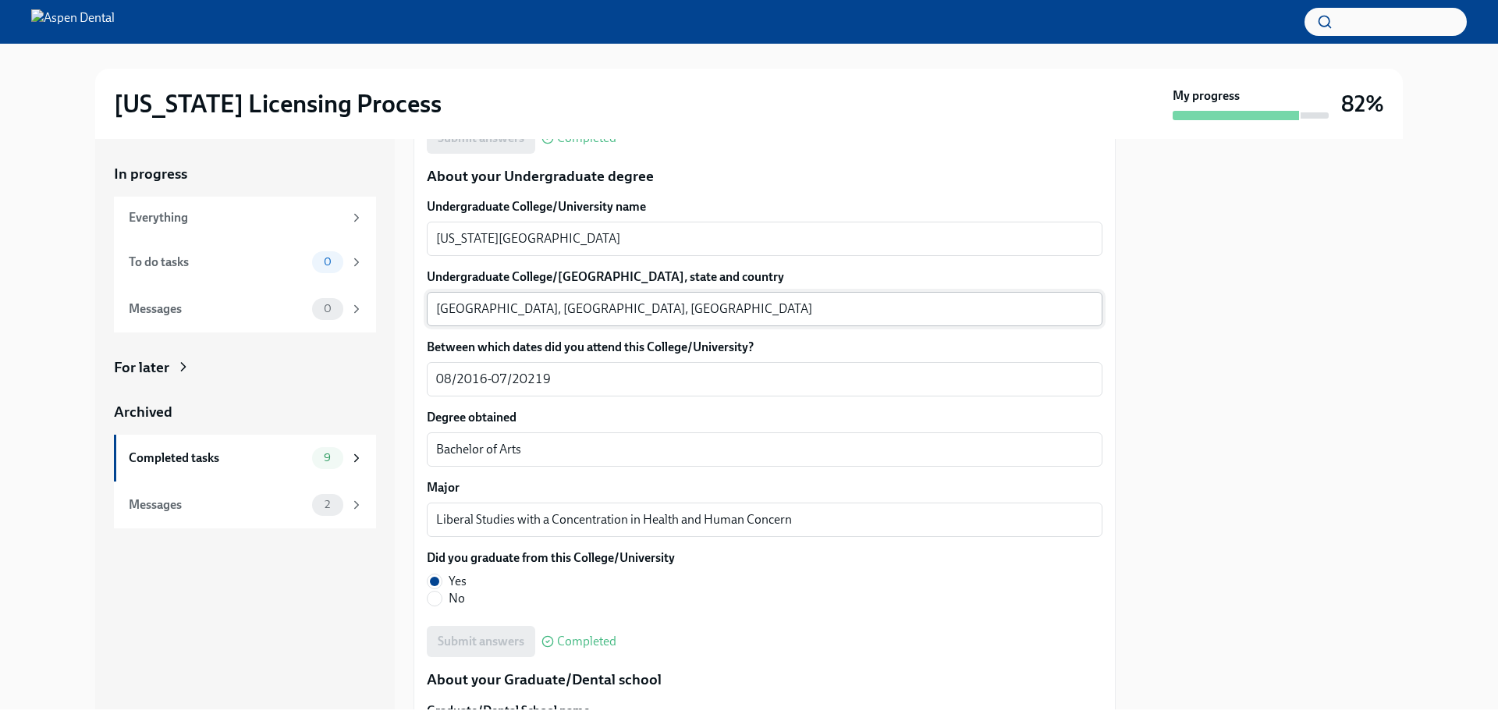
click at [440, 305] on textarea "[GEOGRAPHIC_DATA], [GEOGRAPHIC_DATA], [GEOGRAPHIC_DATA]" at bounding box center [764, 309] width 657 height 19
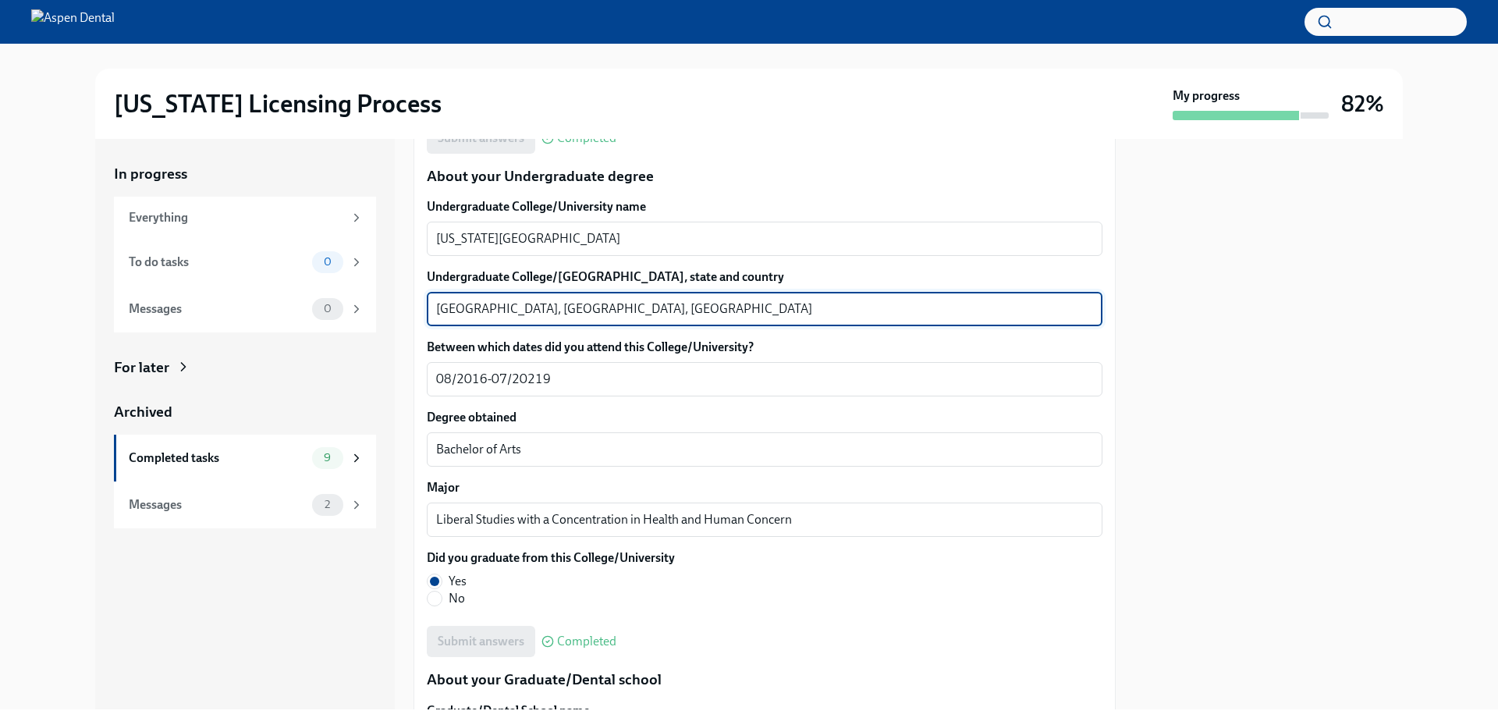
click at [440, 305] on textarea "[GEOGRAPHIC_DATA], [GEOGRAPHIC_DATA], [GEOGRAPHIC_DATA]" at bounding box center [764, 309] width 657 height 19
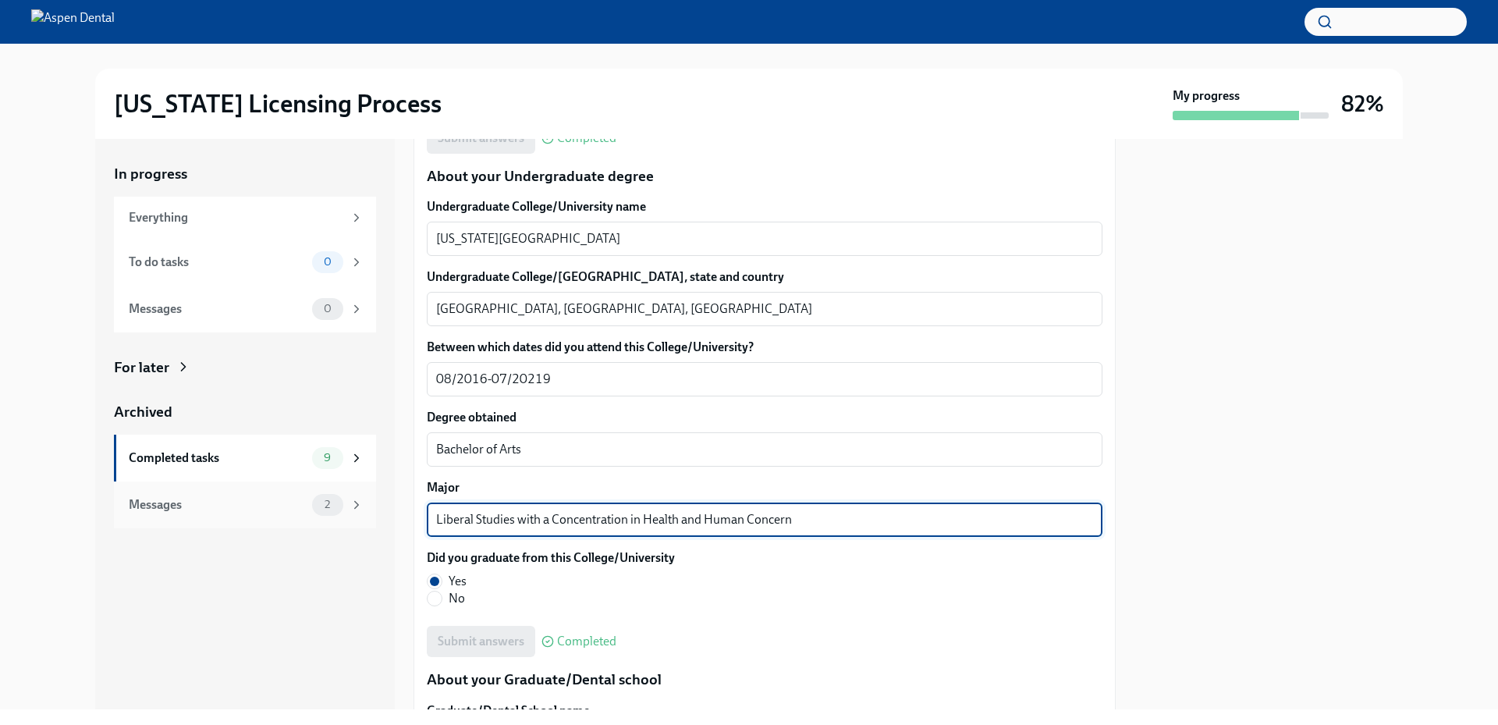
drag, startPoint x: 807, startPoint y: 519, endPoint x: 373, endPoint y: 516, distance: 433.7
click at [373, 516] on div "In progress Everything To do tasks 0 Messages 0 For later Archived Completed ta…" at bounding box center [748, 424] width 1307 height 570
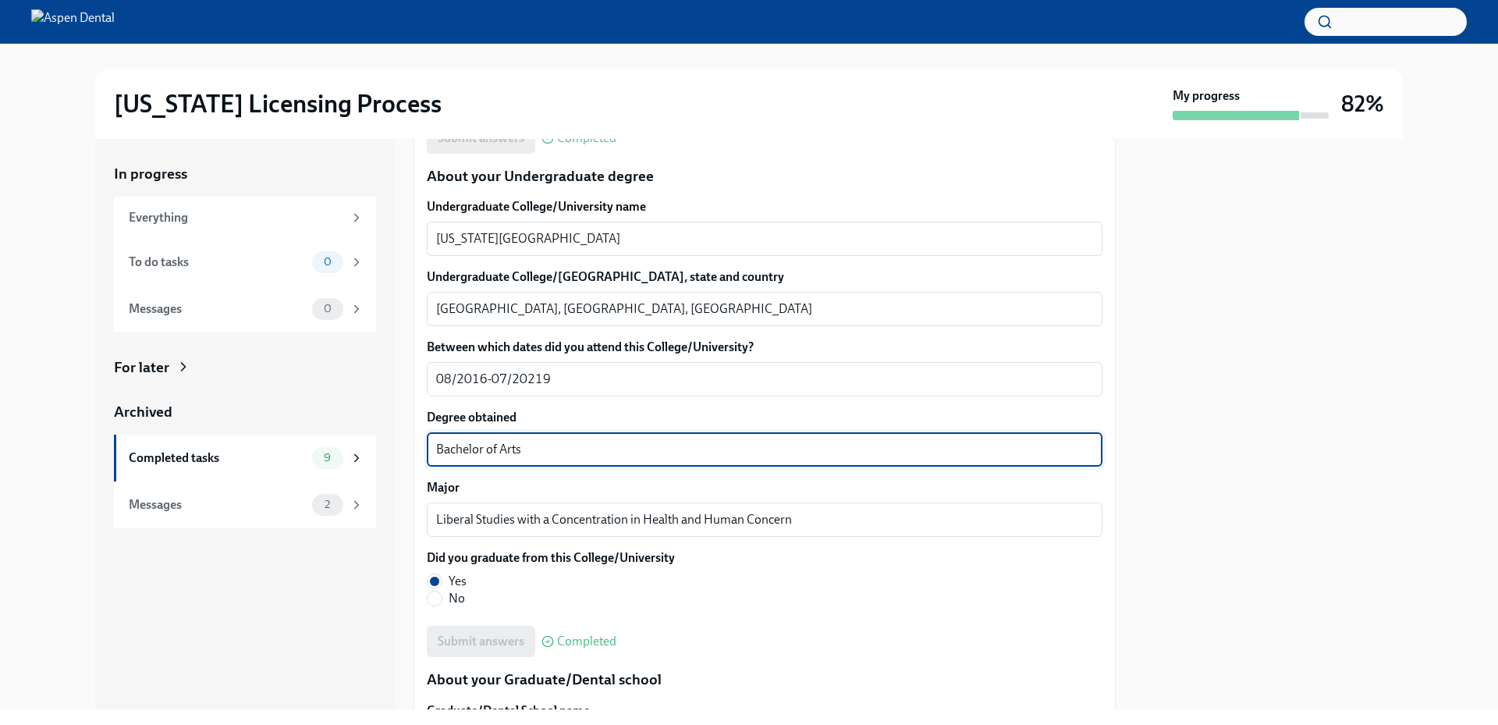
drag, startPoint x: 426, startPoint y: 444, endPoint x: 385, endPoint y: 443, distance: 40.6
click at [384, 444] on div "In progress Everything To do tasks 0 Messages 0 For later Archived Completed ta…" at bounding box center [748, 424] width 1307 height 570
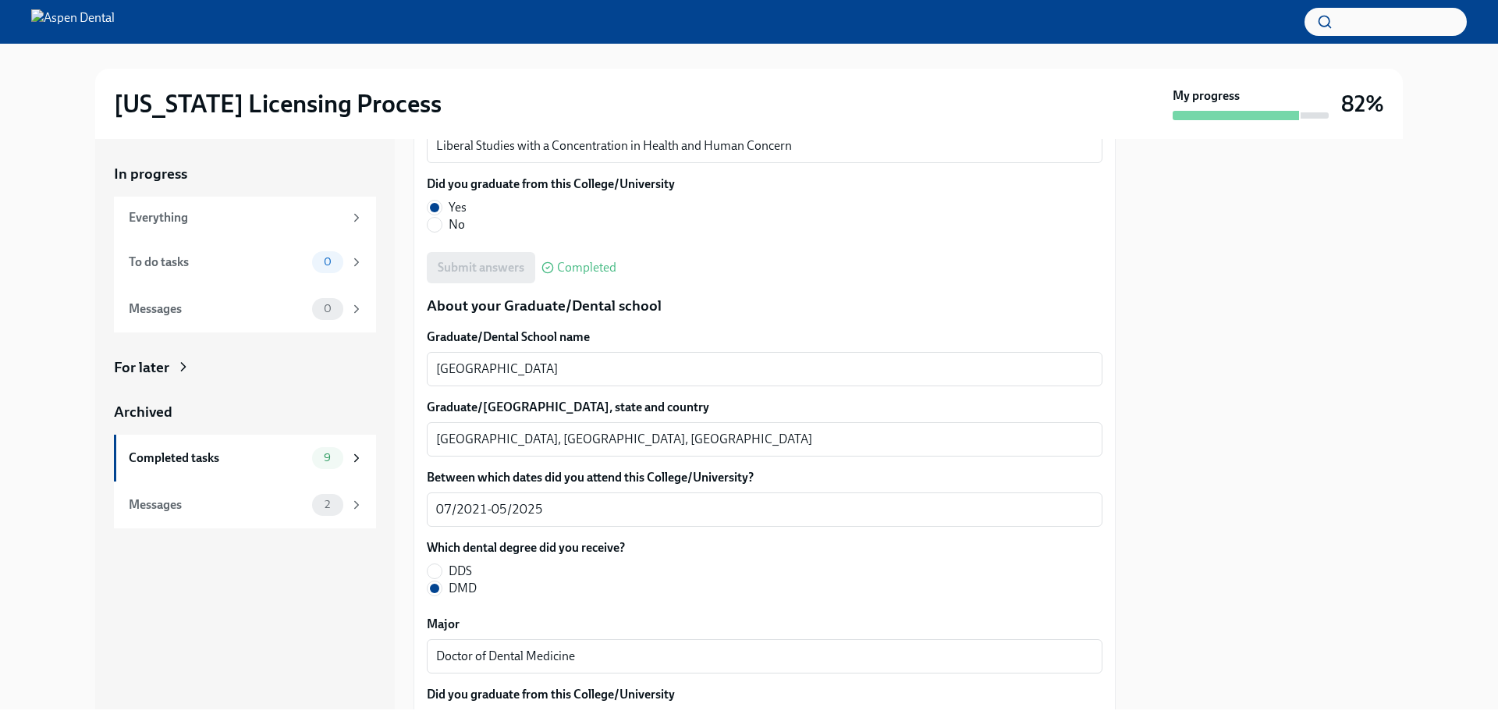
scroll to position [1872, 0]
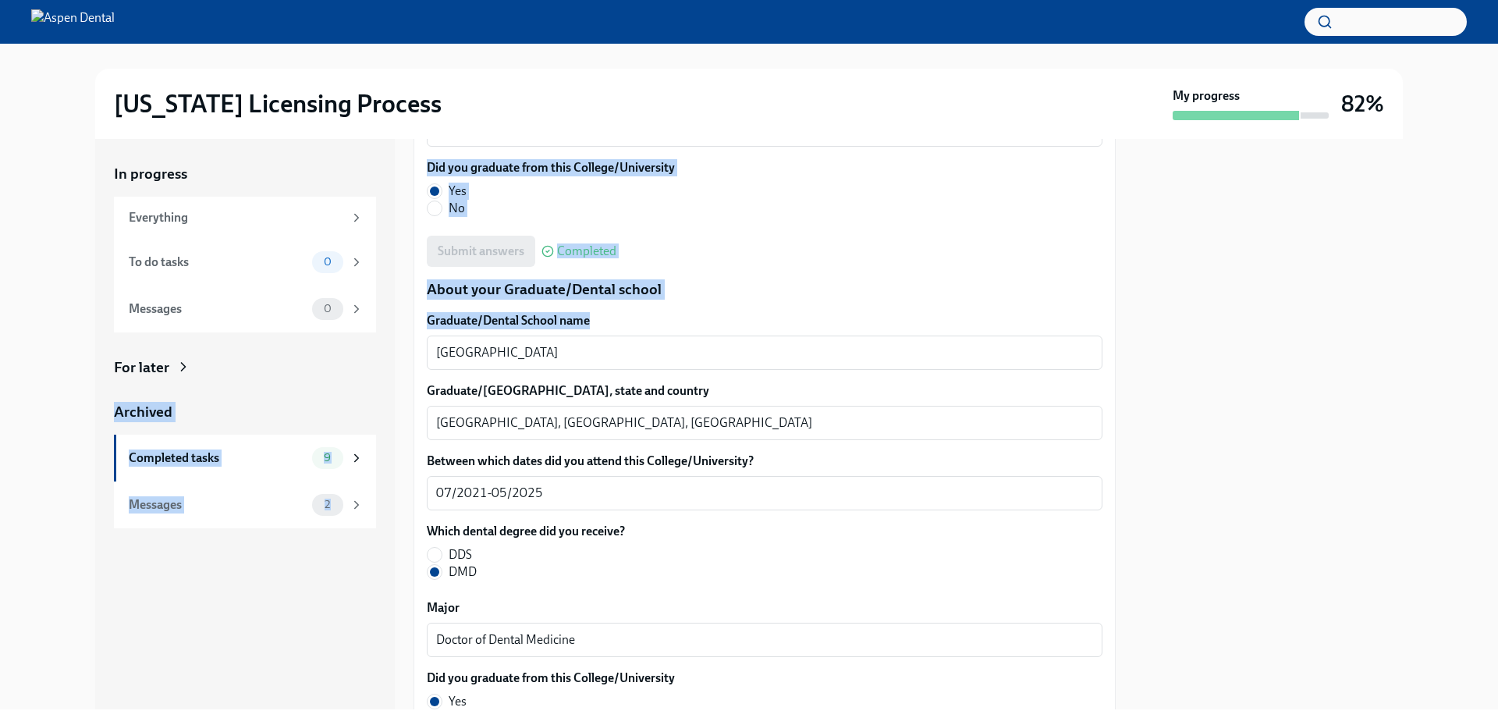
drag, startPoint x: 637, startPoint y: 346, endPoint x: 381, endPoint y: 360, distance: 257.0
click at [381, 360] on div "In progress Everything To do tasks 0 Messages 0 For later Archived Completed ta…" at bounding box center [748, 424] width 1307 height 570
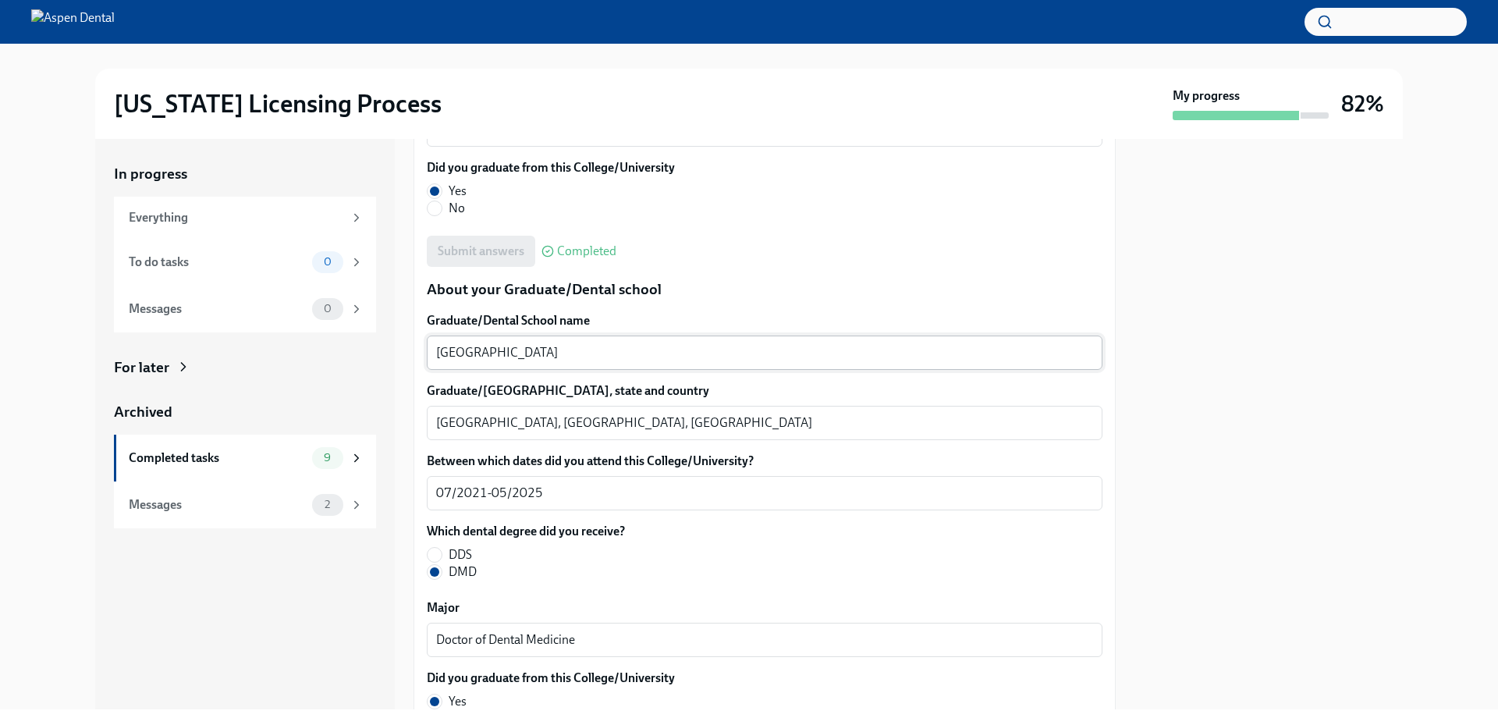
click at [713, 346] on textarea "[GEOGRAPHIC_DATA]" at bounding box center [764, 352] width 657 height 19
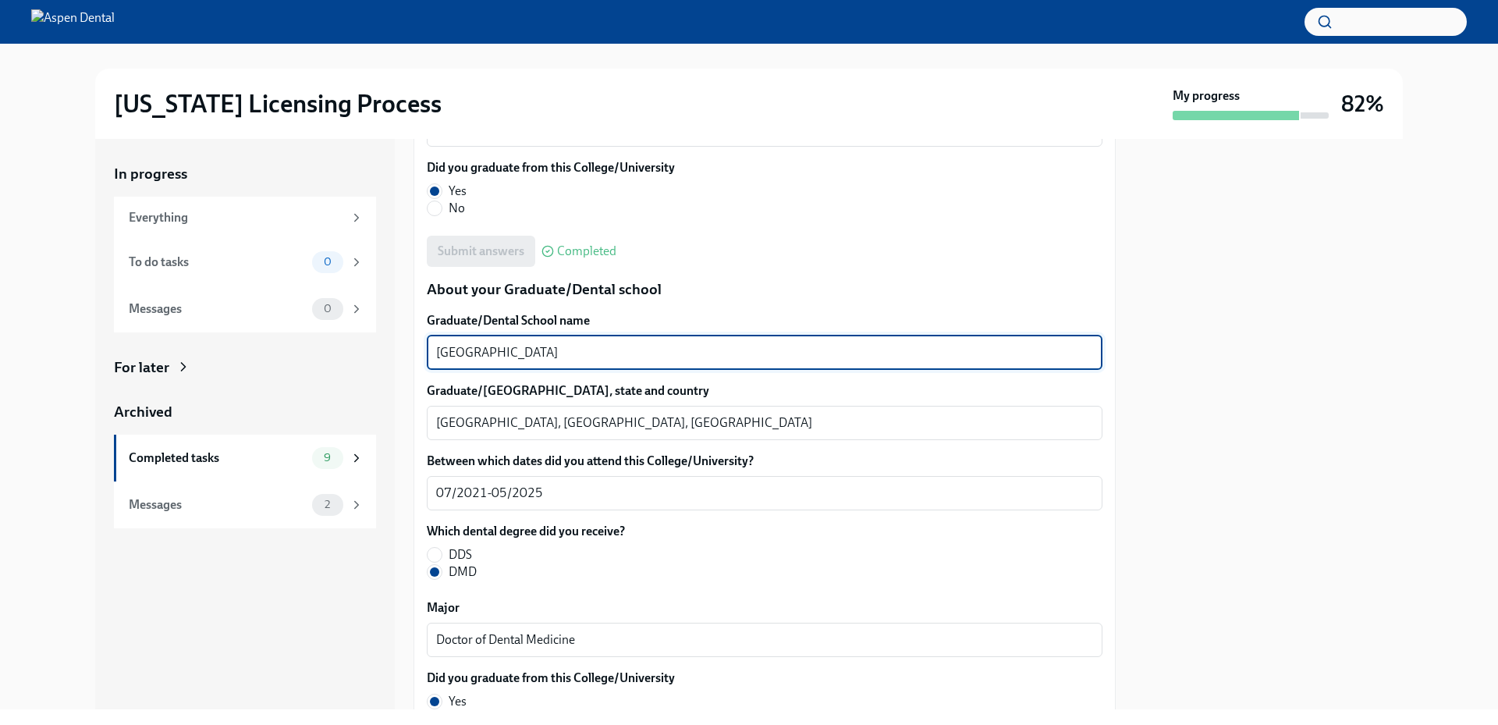
drag, startPoint x: 688, startPoint y: 354, endPoint x: 425, endPoint y: 347, distance: 262.9
click at [425, 347] on div "We will fill out the [US_STATE] State Application Form on your behalf – we'll j…" at bounding box center [764, 144] width 702 height 3358
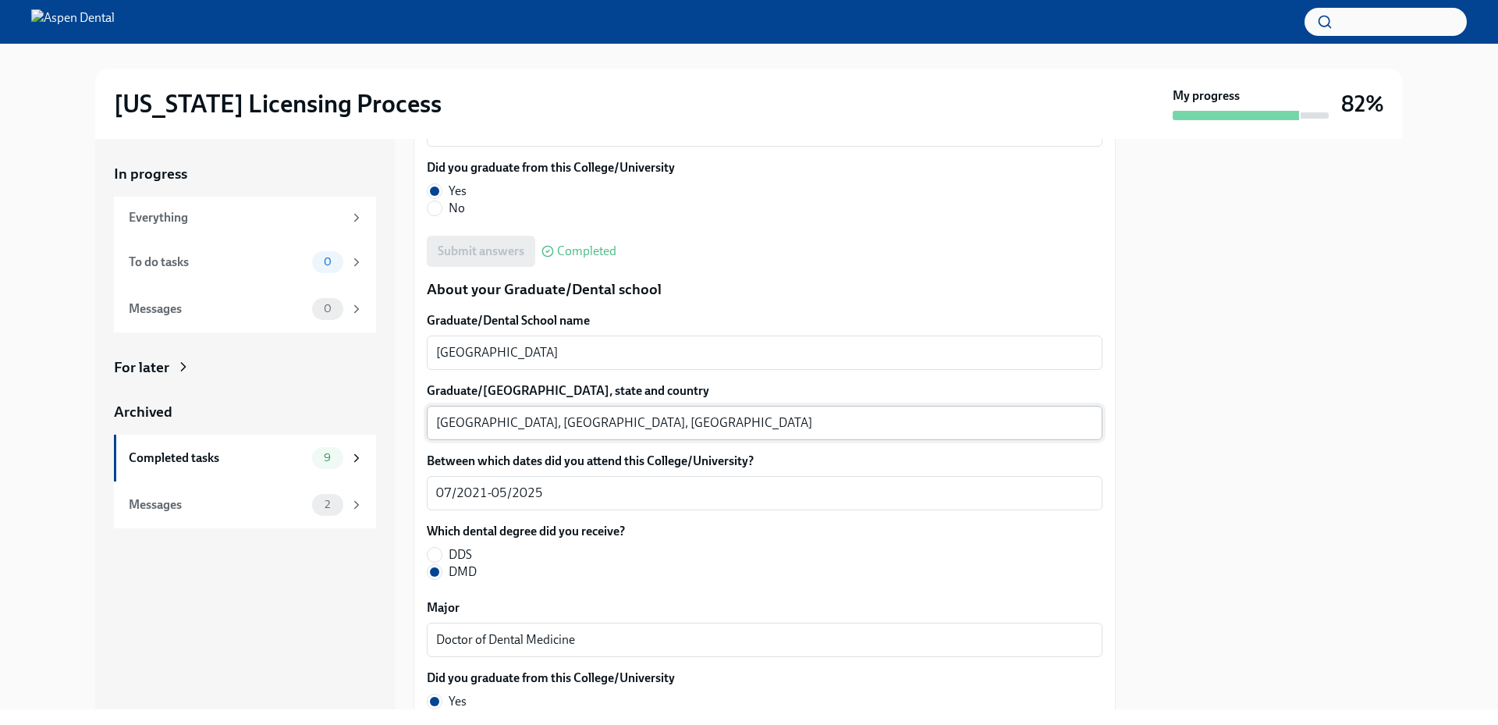
click at [445, 423] on textarea "[GEOGRAPHIC_DATA], [GEOGRAPHIC_DATA], [GEOGRAPHIC_DATA]" at bounding box center [764, 422] width 657 height 19
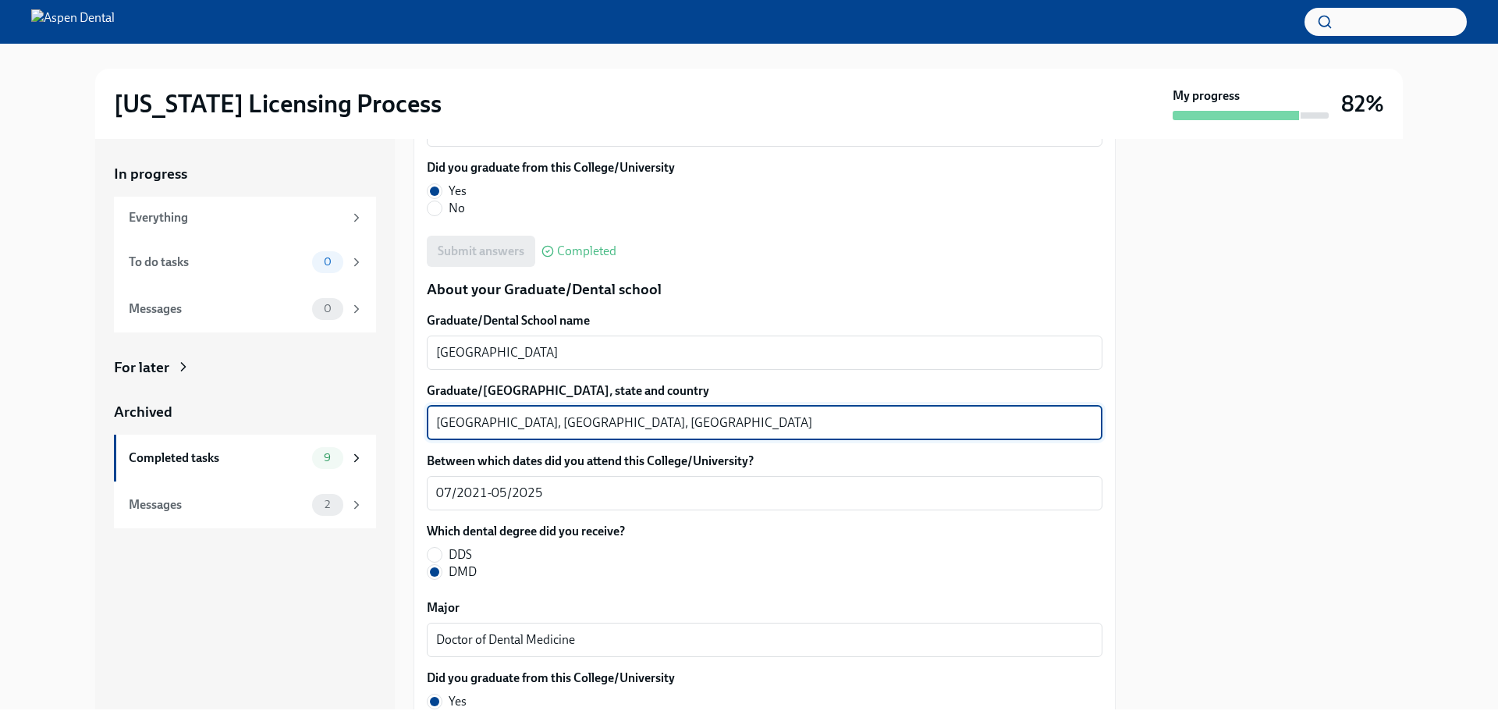
click at [445, 422] on textarea "[GEOGRAPHIC_DATA], [GEOGRAPHIC_DATA], [GEOGRAPHIC_DATA]" at bounding box center [764, 422] width 657 height 19
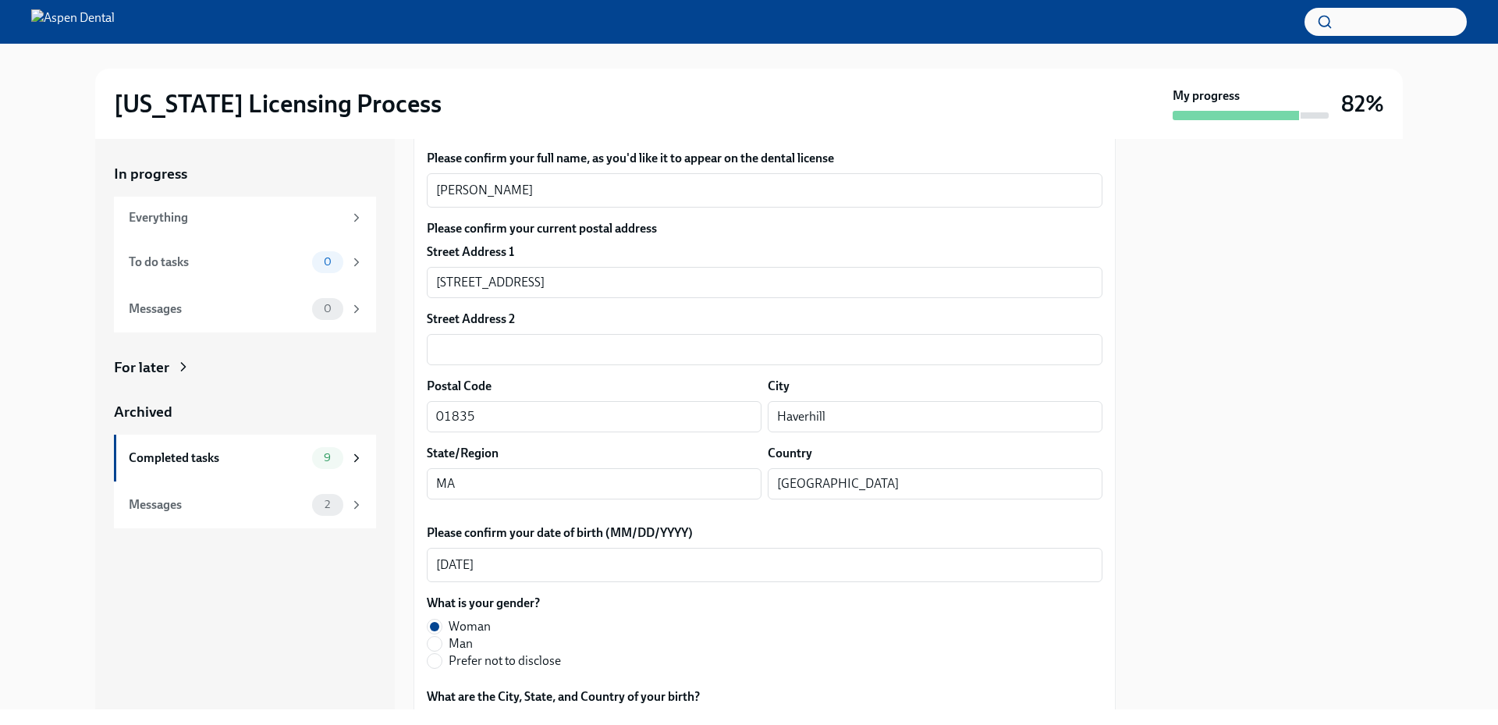
scroll to position [0, 0]
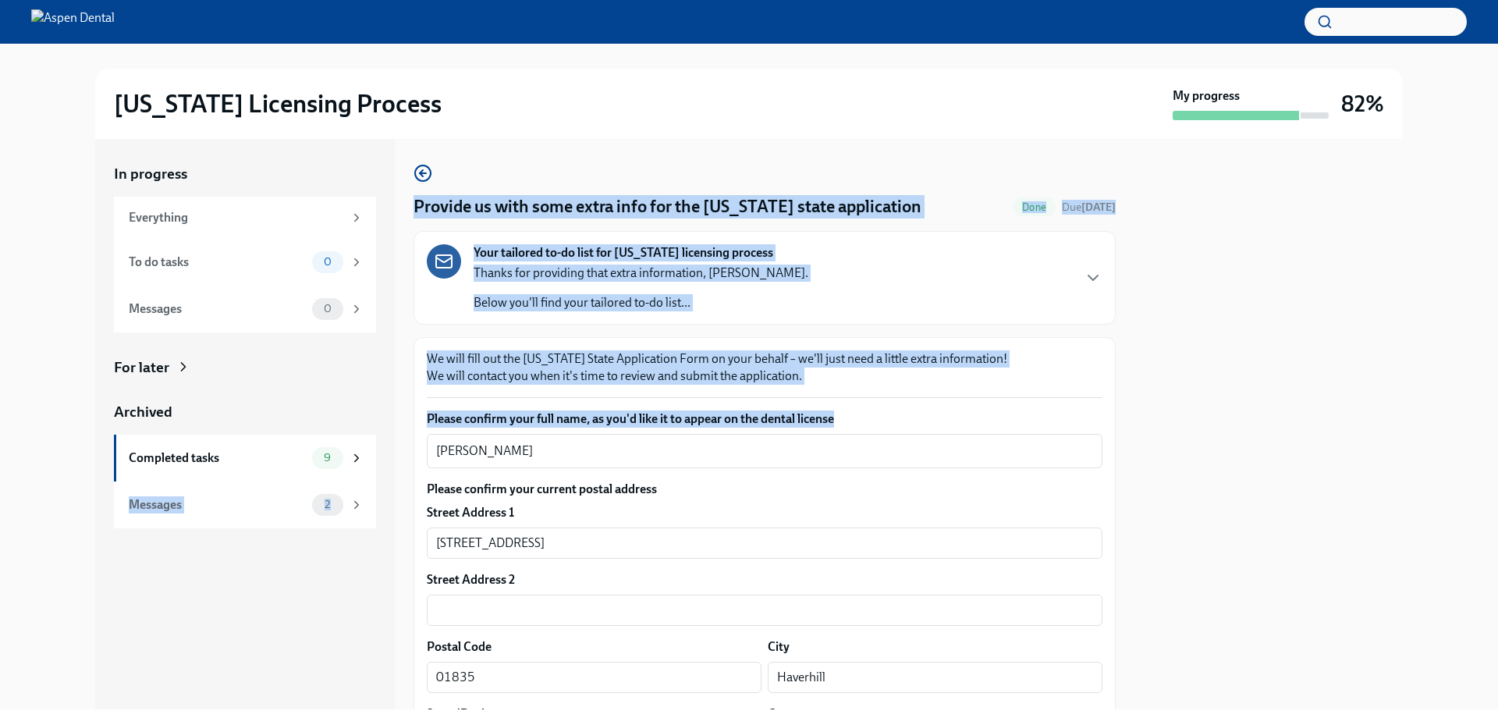
drag, startPoint x: 491, startPoint y: 448, endPoint x: 381, endPoint y: 434, distance: 111.5
click at [381, 434] on div "In progress Everything To do tasks 0 Messages 0 For later Archived Completed ta…" at bounding box center [748, 424] width 1307 height 570
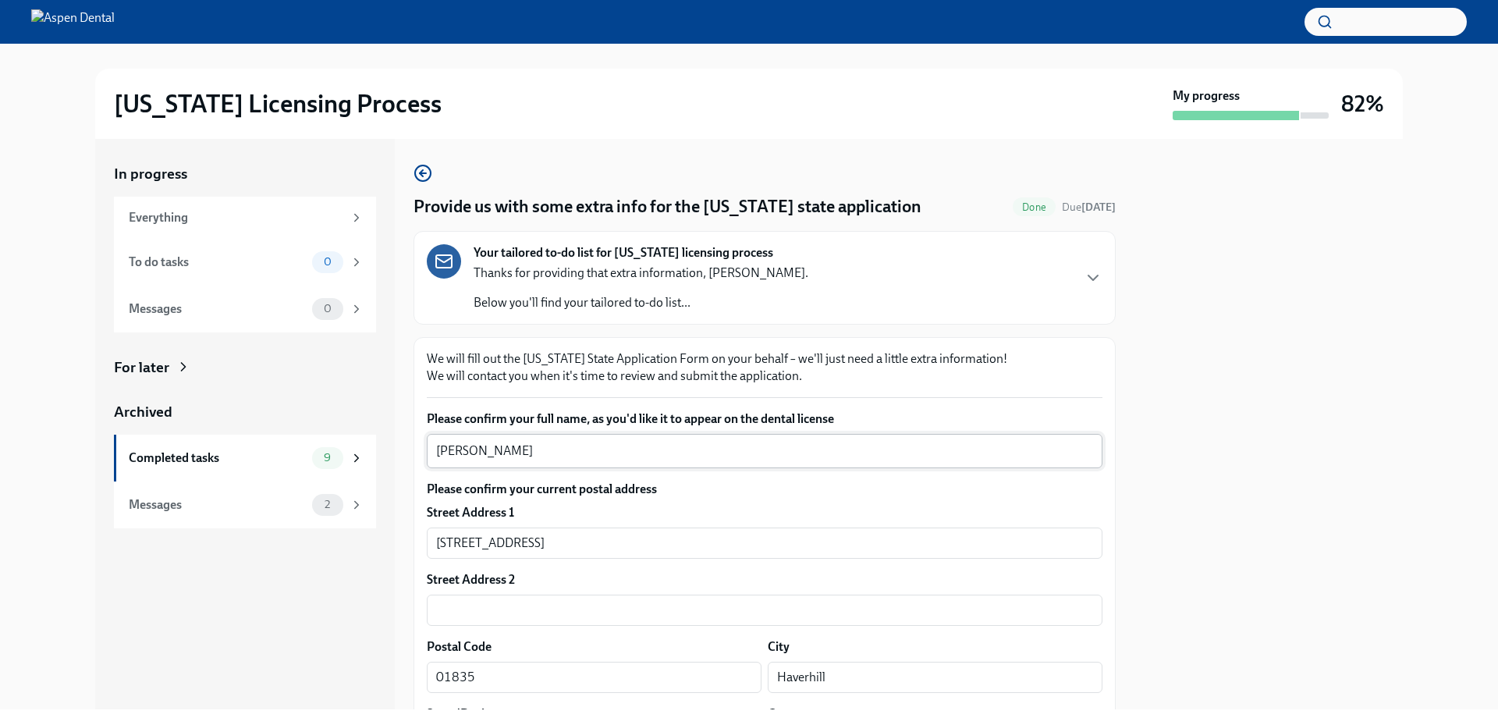
click at [524, 455] on textarea "[PERSON_NAME]" at bounding box center [764, 450] width 657 height 19
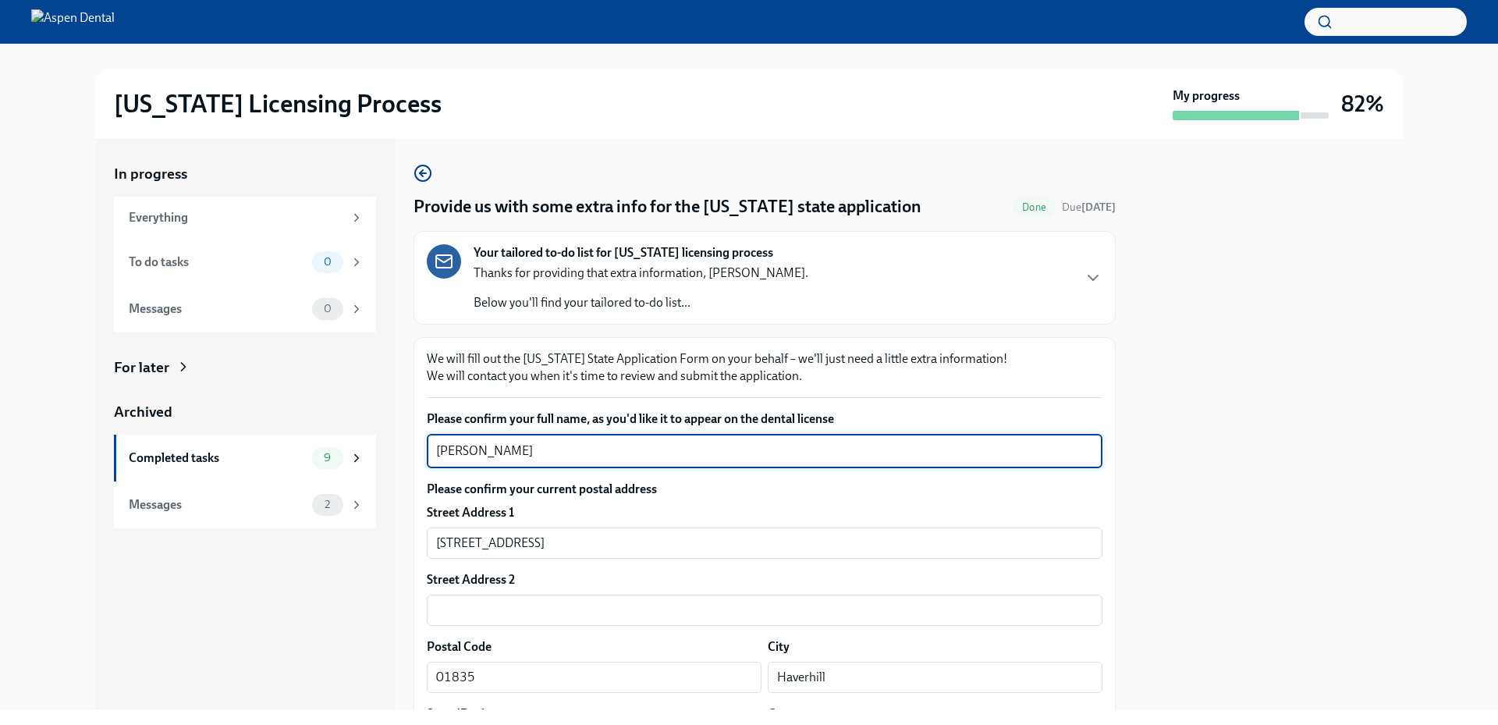
drag, startPoint x: 517, startPoint y: 455, endPoint x: 420, endPoint y: 452, distance: 96.7
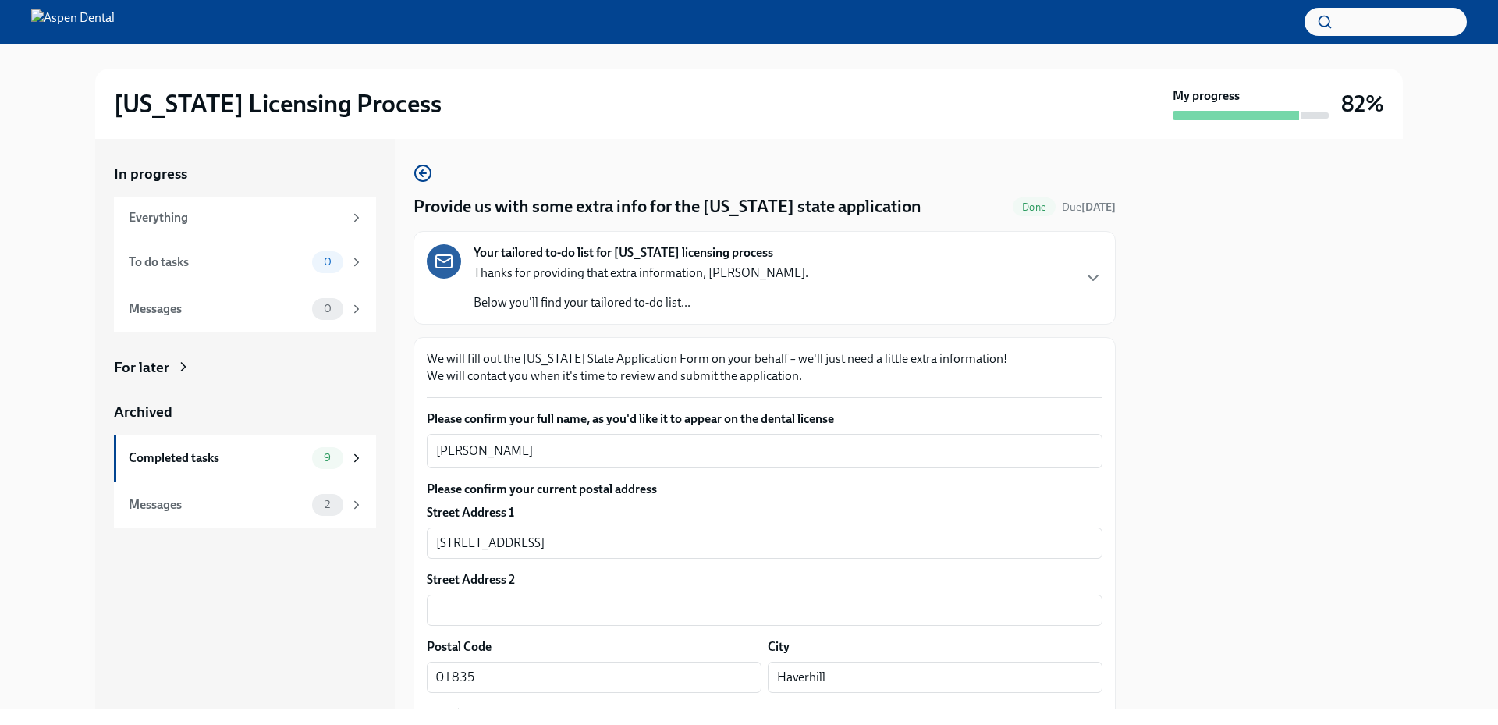
click at [1431, 300] on div "In progress Everything To do tasks 0 Messages 0 For later Archived Completed ta…" at bounding box center [749, 424] width 1448 height 570
